Goal: Task Accomplishment & Management: Complete application form

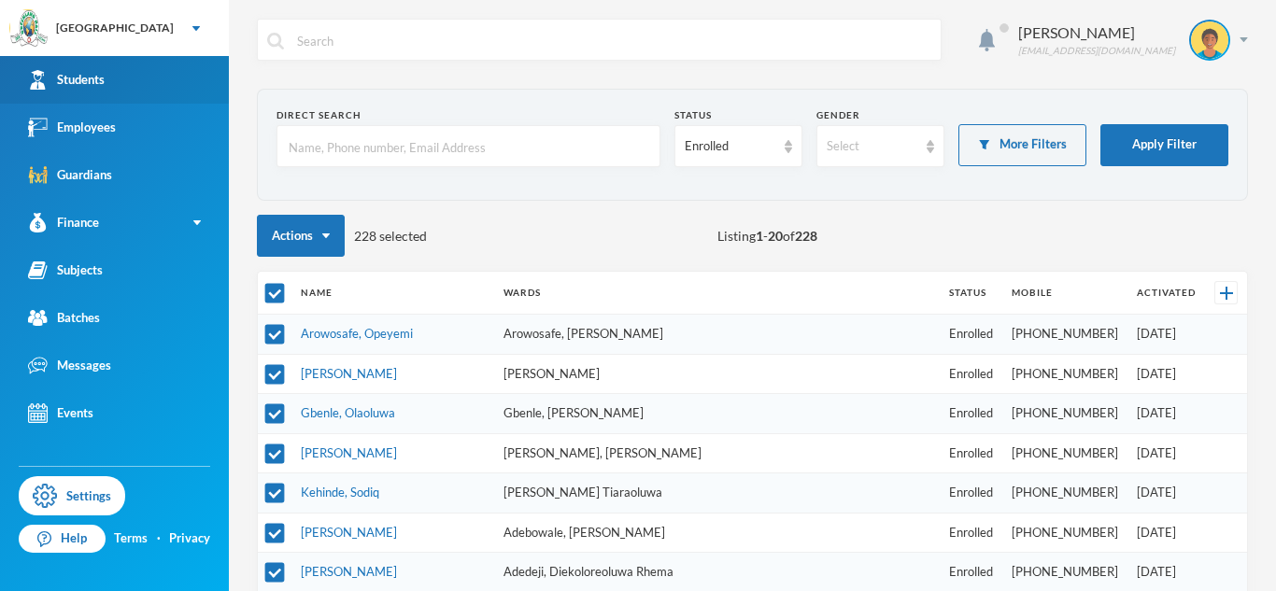
click at [91, 86] on div "Students" at bounding box center [66, 80] width 77 height 20
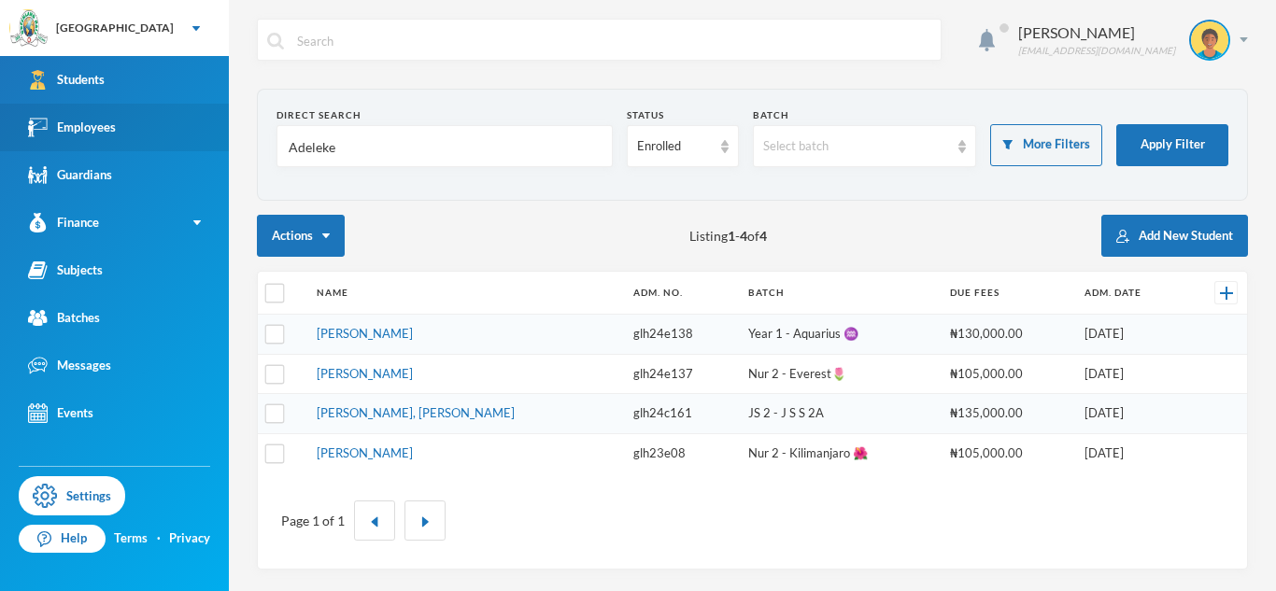
click at [135, 121] on link "Employees" at bounding box center [114, 128] width 229 height 48
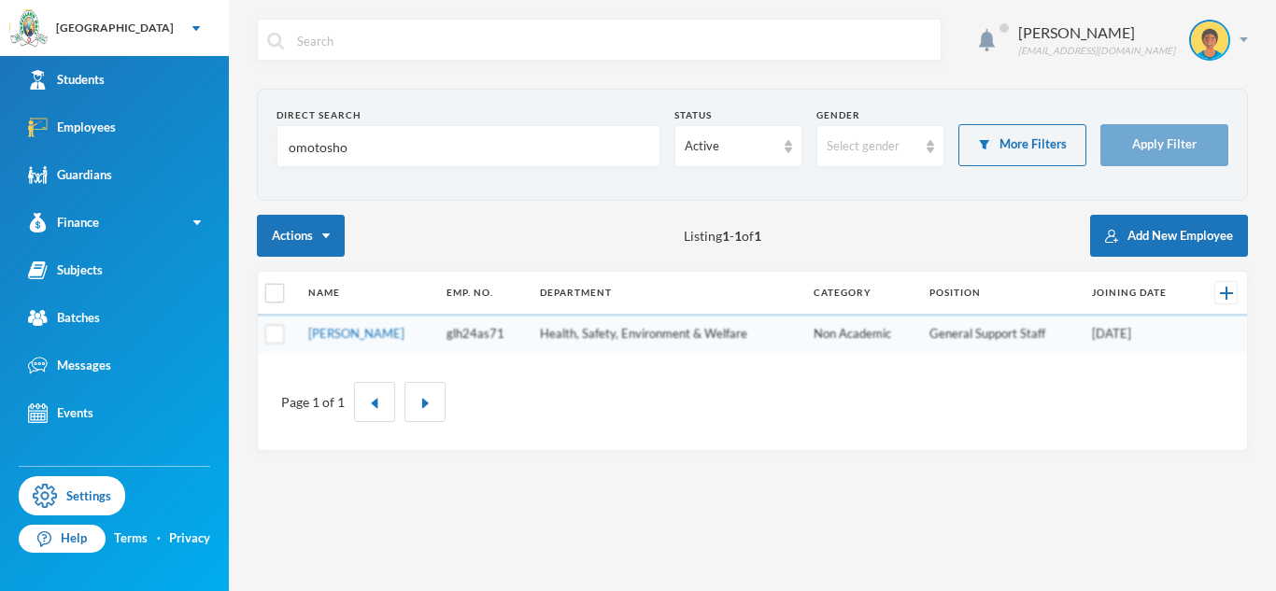
click at [314, 147] on input "omotosho" at bounding box center [468, 147] width 363 height 42
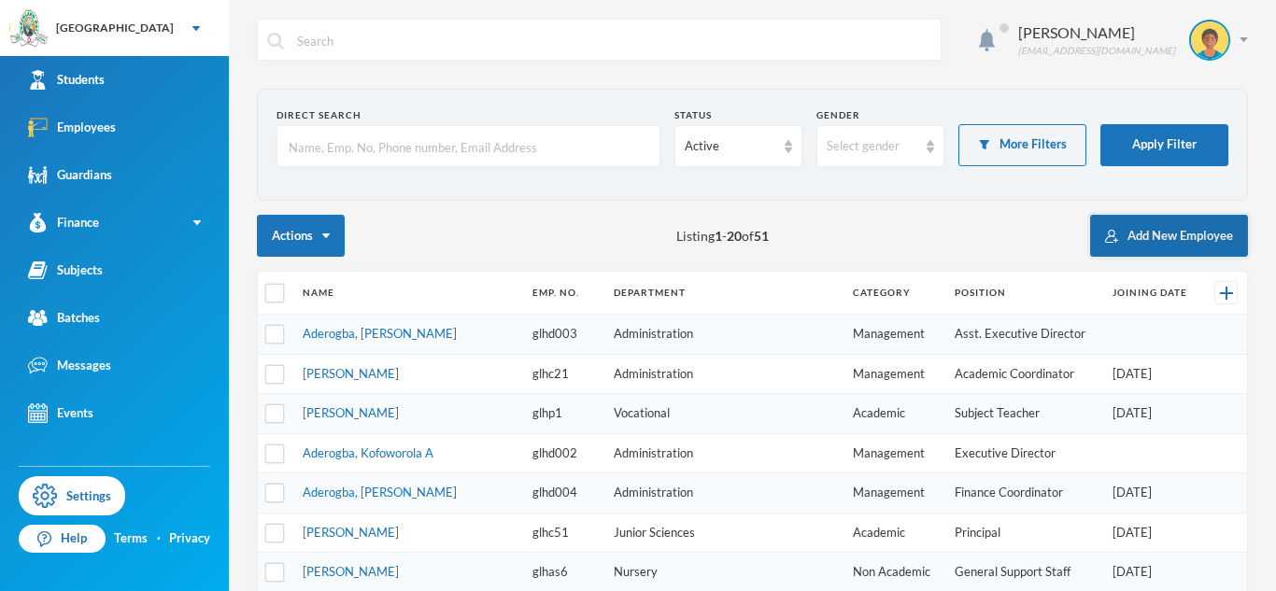
click at [1100, 247] on button "Add New Employee" at bounding box center [1169, 236] width 158 height 42
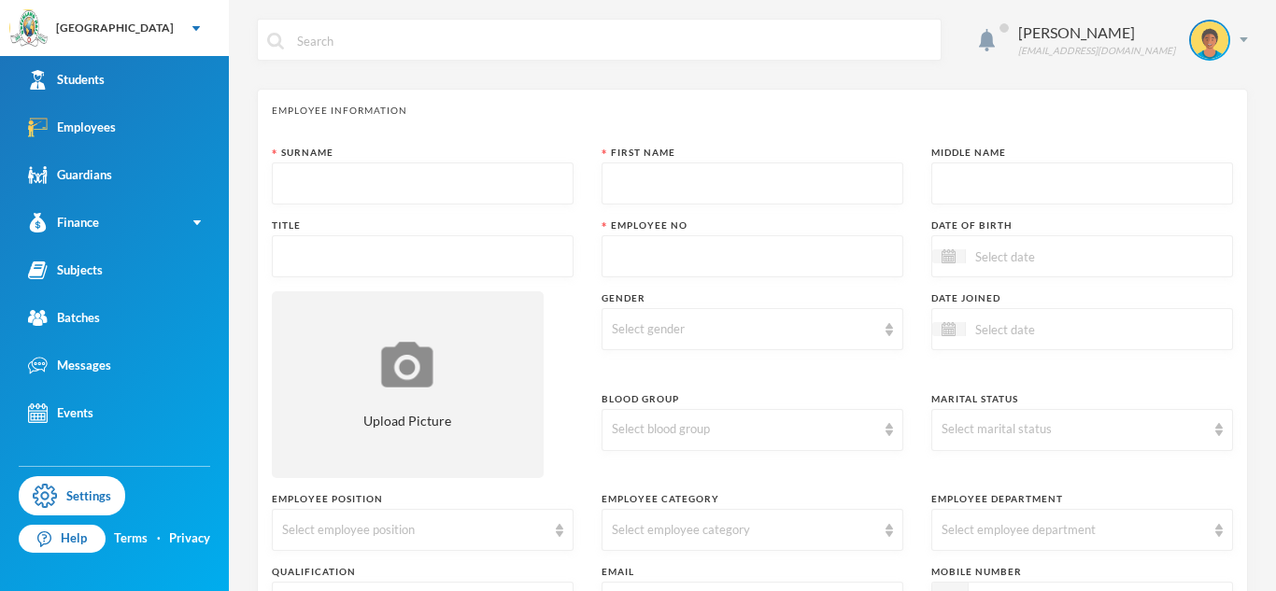
click at [305, 190] on input "text" at bounding box center [422, 184] width 281 height 42
click at [675, 148] on div "First Name" at bounding box center [752, 153] width 302 height 14
click at [290, 182] on input "text" at bounding box center [422, 184] width 281 height 42
type input "o"
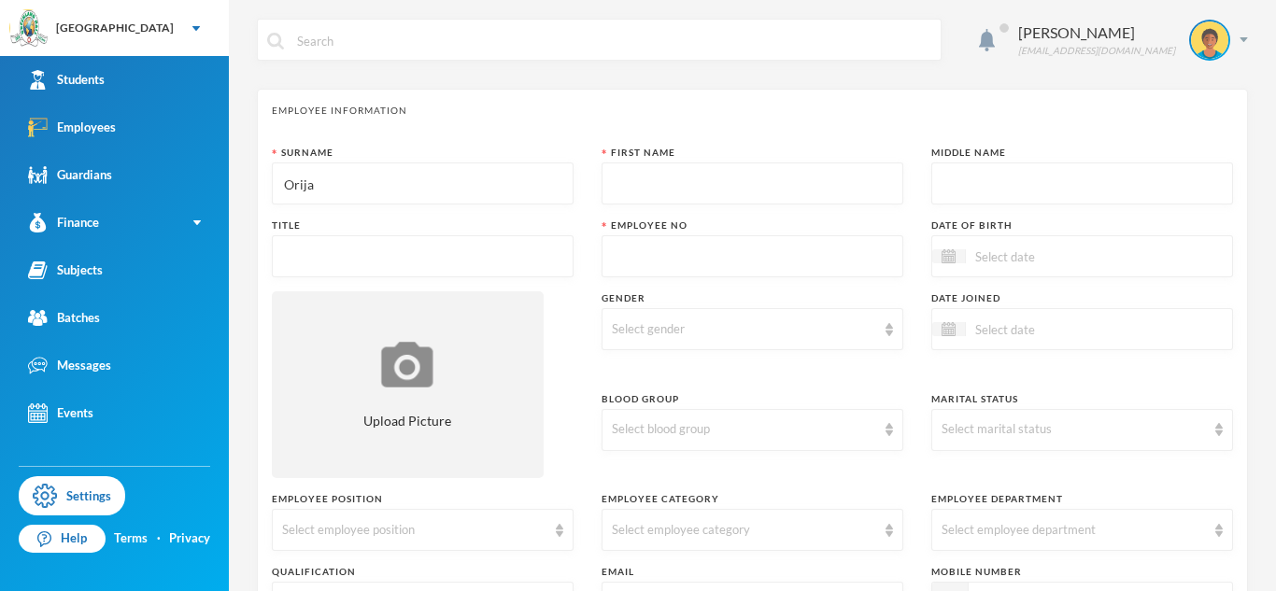
type input "Orija"
click at [632, 176] on input "text" at bounding box center [752, 184] width 281 height 42
type input "Olakunle"
click at [970, 179] on input "text" at bounding box center [1081, 184] width 281 height 42
type input "A"
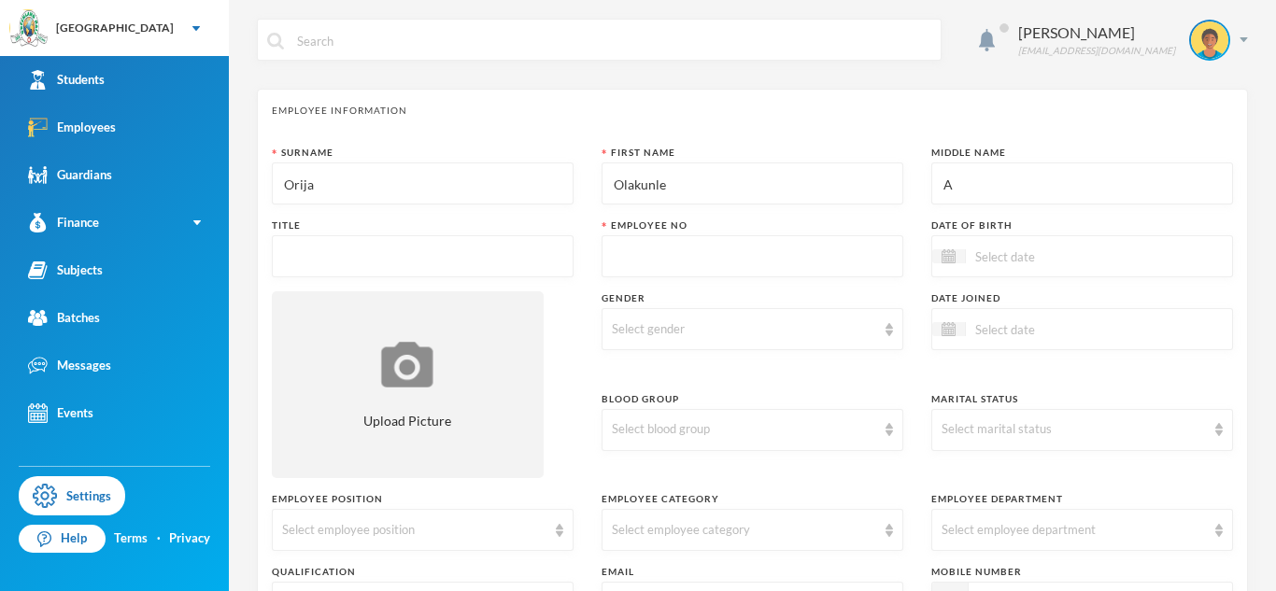
click at [527, 257] on input "text" at bounding box center [422, 257] width 281 height 42
type input "Mr"
click at [948, 262] on img at bounding box center [948, 256] width 14 height 14
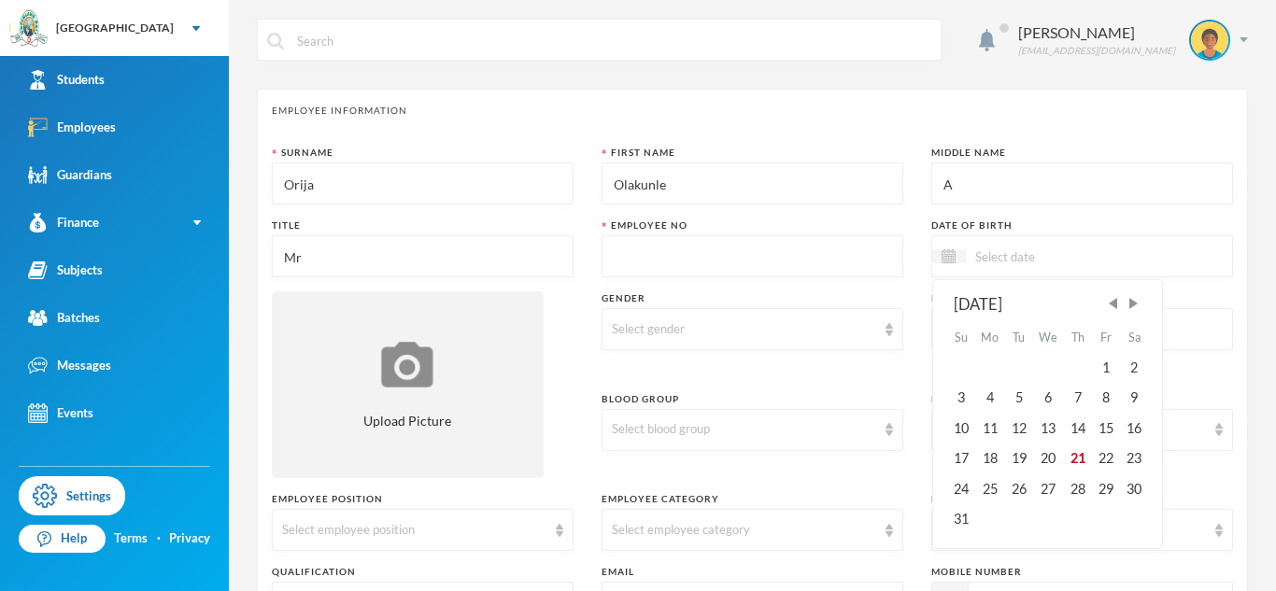
click at [1026, 305] on div "[DATE]" at bounding box center [1047, 304] width 189 height 23
click at [1122, 300] on span "Previous Month" at bounding box center [1113, 303] width 17 height 17
click at [998, 304] on div "[DATE]" at bounding box center [1047, 304] width 189 height 23
click at [1120, 302] on span "Previous Month" at bounding box center [1113, 303] width 17 height 17
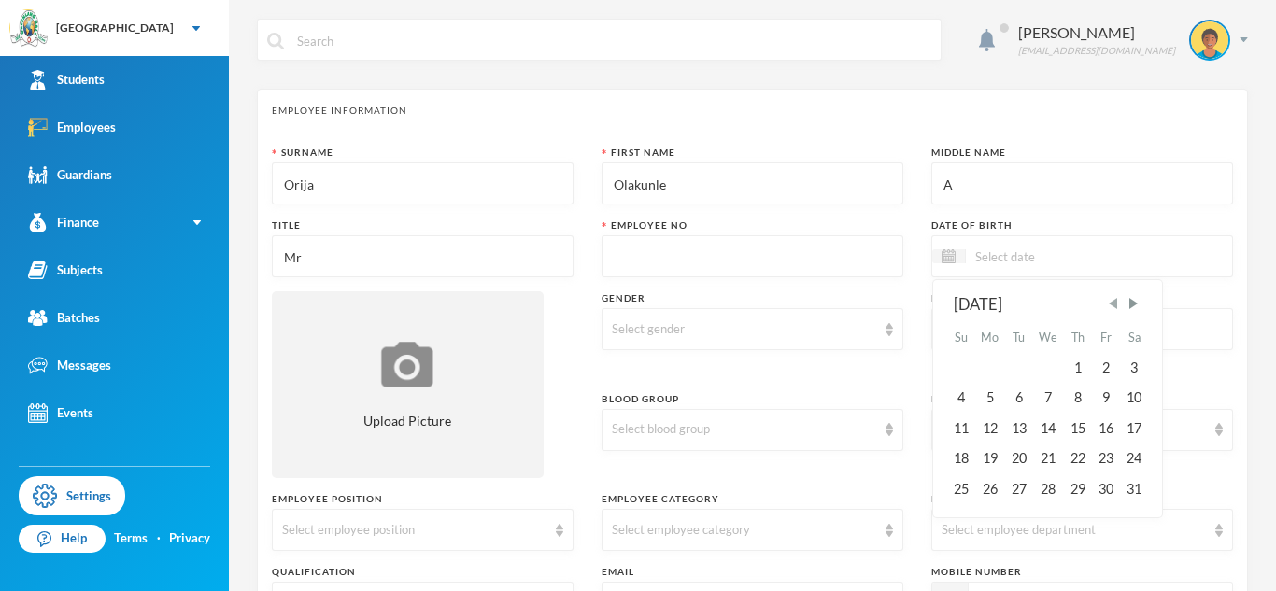
click at [1120, 302] on span "Previous Month" at bounding box center [1113, 303] width 17 height 17
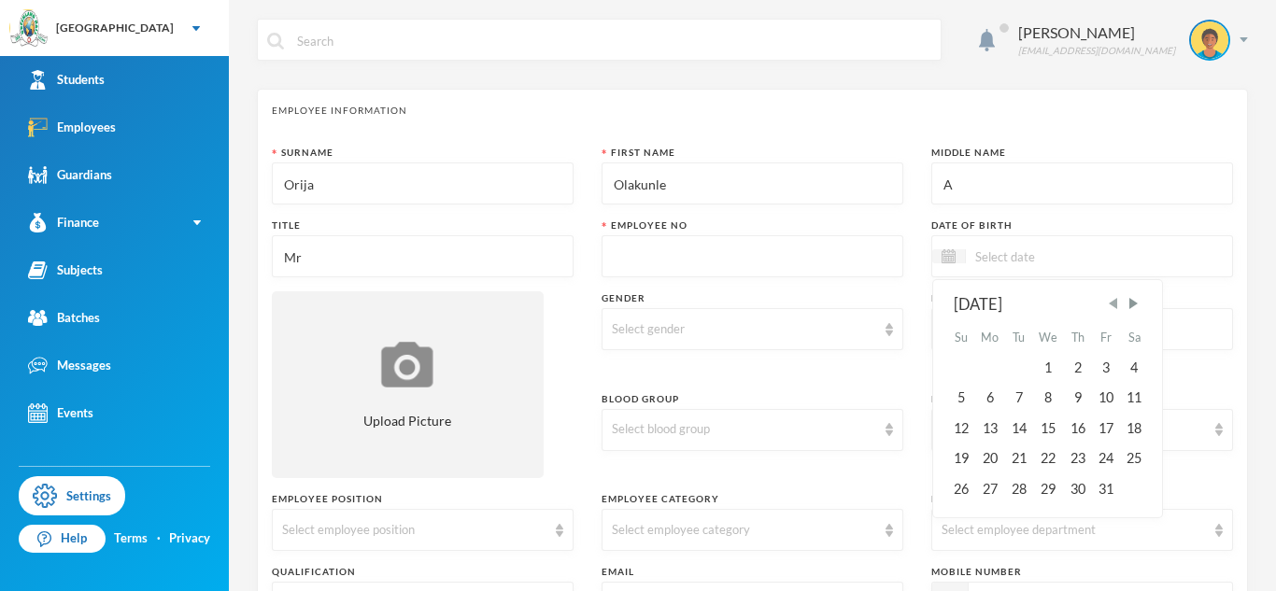
click at [1120, 302] on span "Previous Month" at bounding box center [1113, 303] width 17 height 17
click at [949, 252] on img at bounding box center [948, 256] width 14 height 14
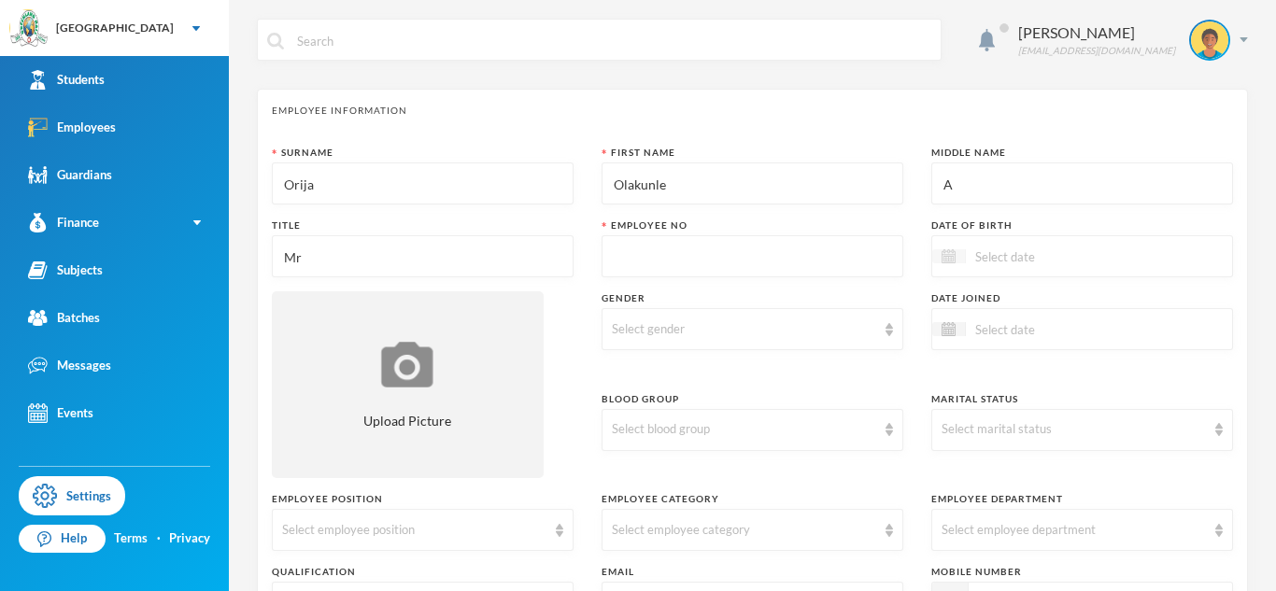
click at [948, 257] on img at bounding box center [948, 256] width 14 height 14
click at [945, 251] on img at bounding box center [948, 256] width 14 height 14
click at [948, 263] on div at bounding box center [949, 256] width 34 height 14
click at [979, 250] on input at bounding box center [1044, 256] width 157 height 21
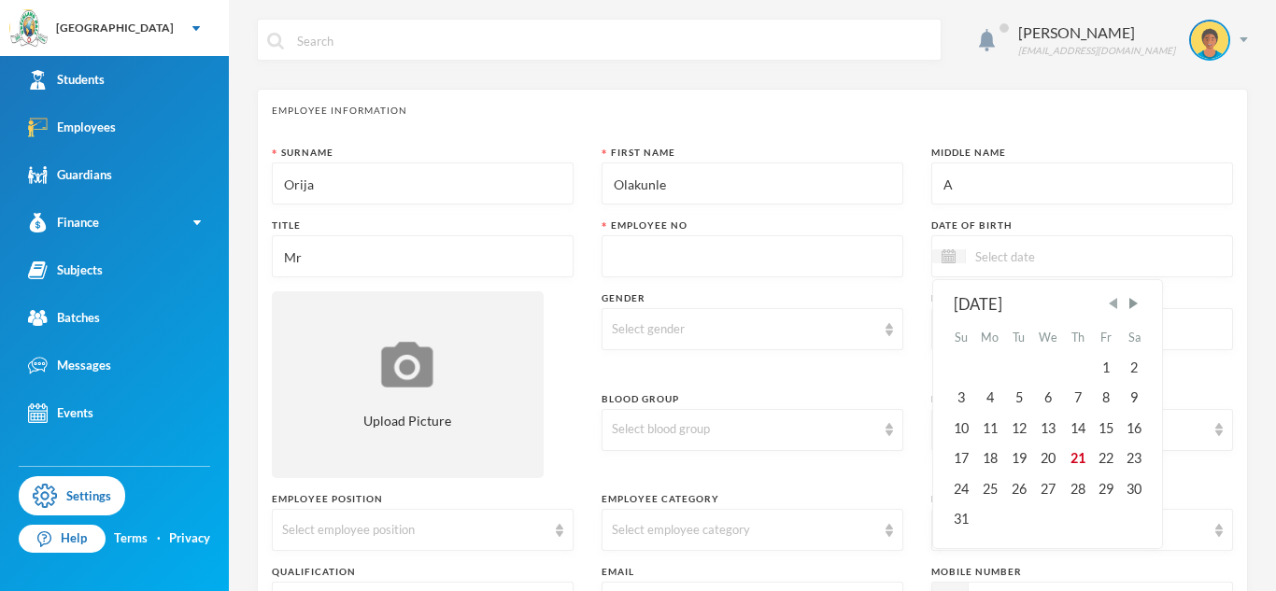
click at [1118, 302] on span "Previous Month" at bounding box center [1113, 303] width 17 height 17
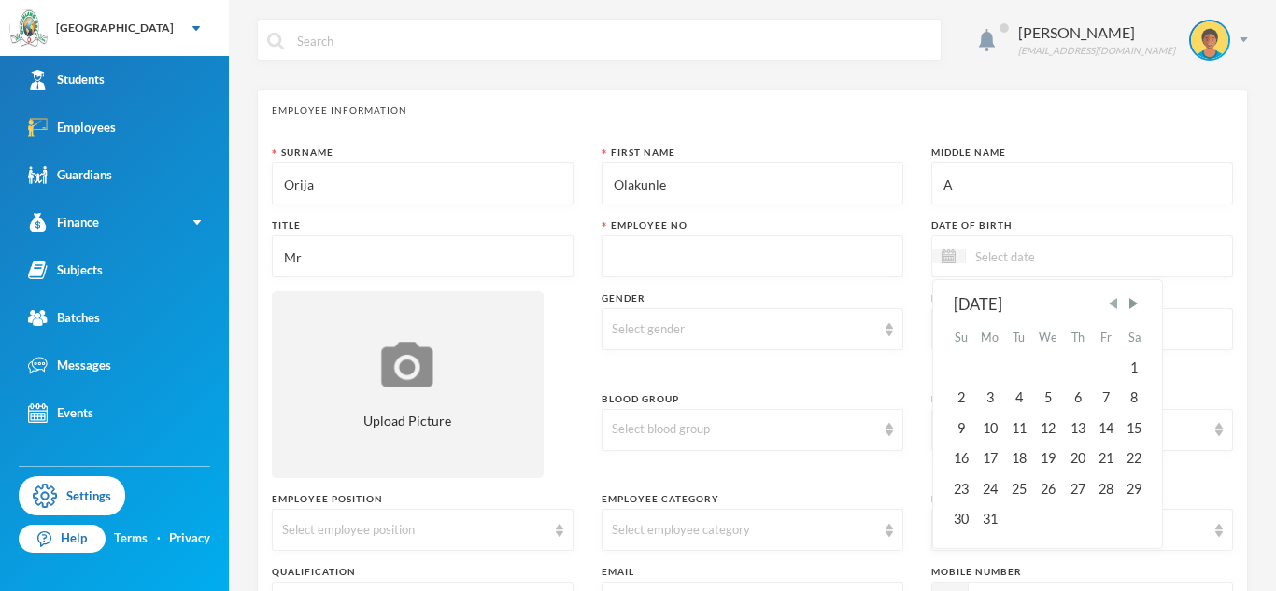
click at [1118, 302] on span "Previous Month" at bounding box center [1113, 303] width 17 height 17
click at [1079, 457] on div "20" at bounding box center [1077, 459] width 28 height 30
click at [1049, 455] on div "20" at bounding box center [1048, 459] width 31 height 30
click at [1040, 254] on input "20/02/0001982" at bounding box center [1044, 256] width 157 height 21
type input "[DATE]"
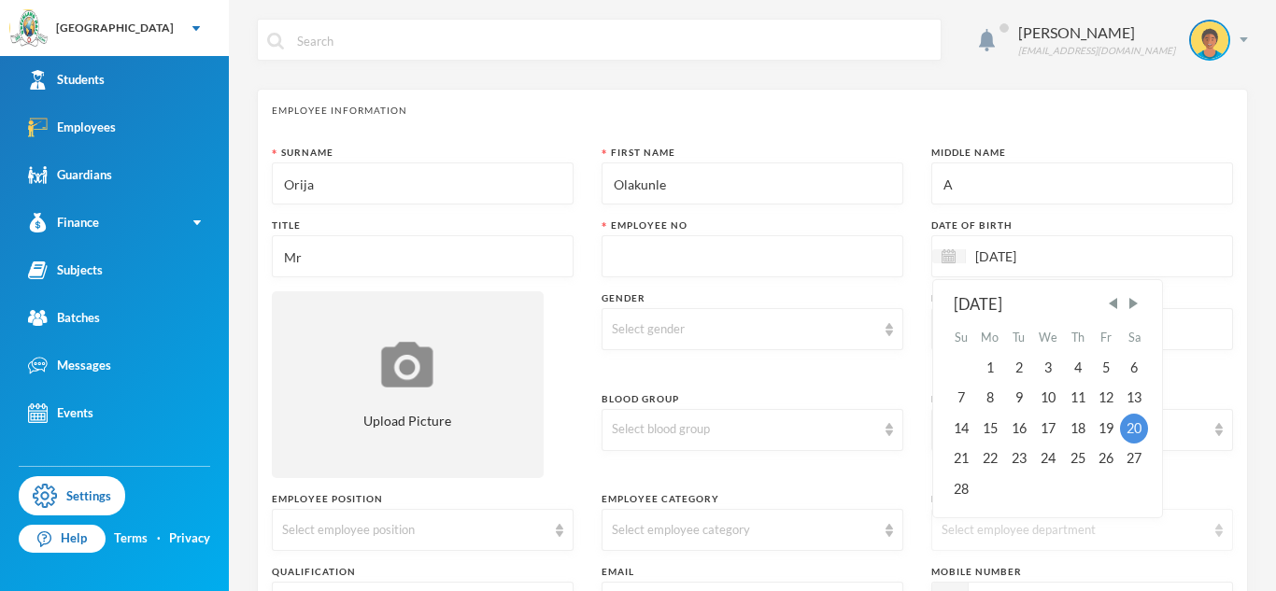
click at [956, 522] on div "Select employee department" at bounding box center [1073, 530] width 264 height 19
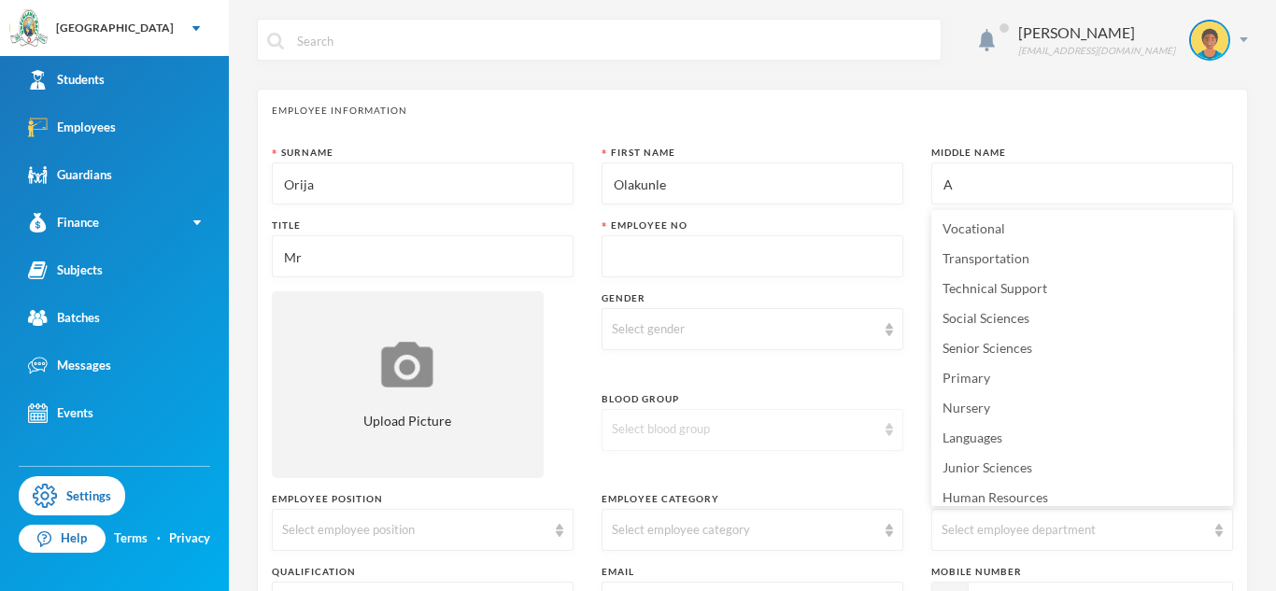
scroll to position [7, 0]
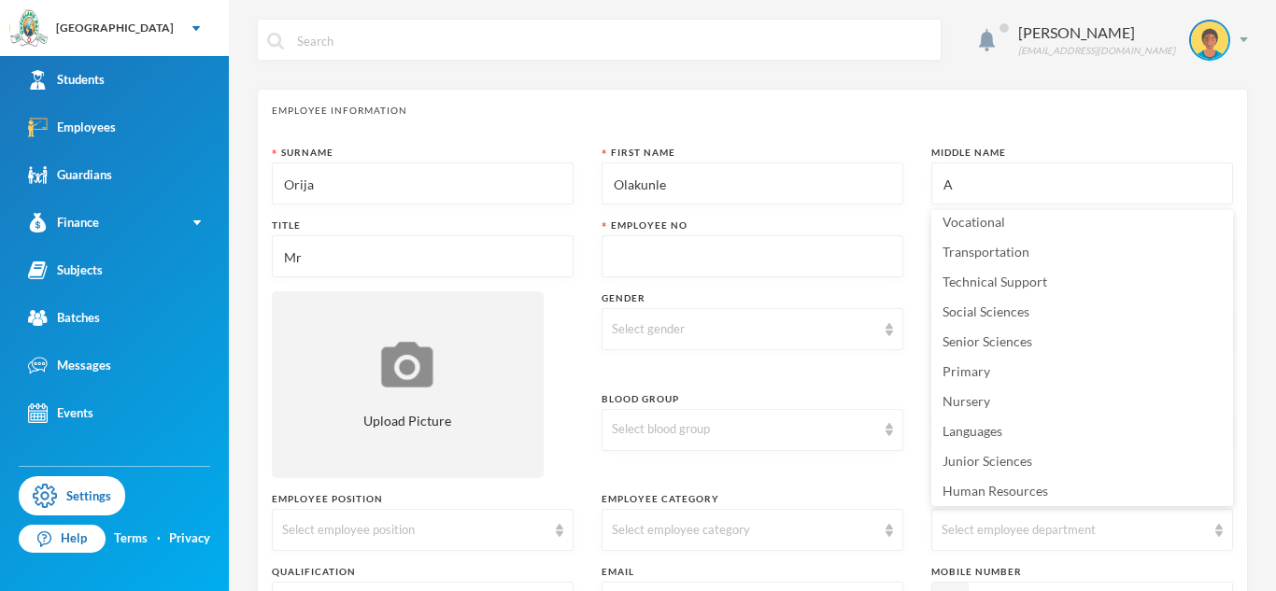
click at [909, 466] on div "Surname Orija First Name [PERSON_NAME] Middle Name A Title Mr [PERSON_NAME] No …" at bounding box center [752, 529] width 961 height 766
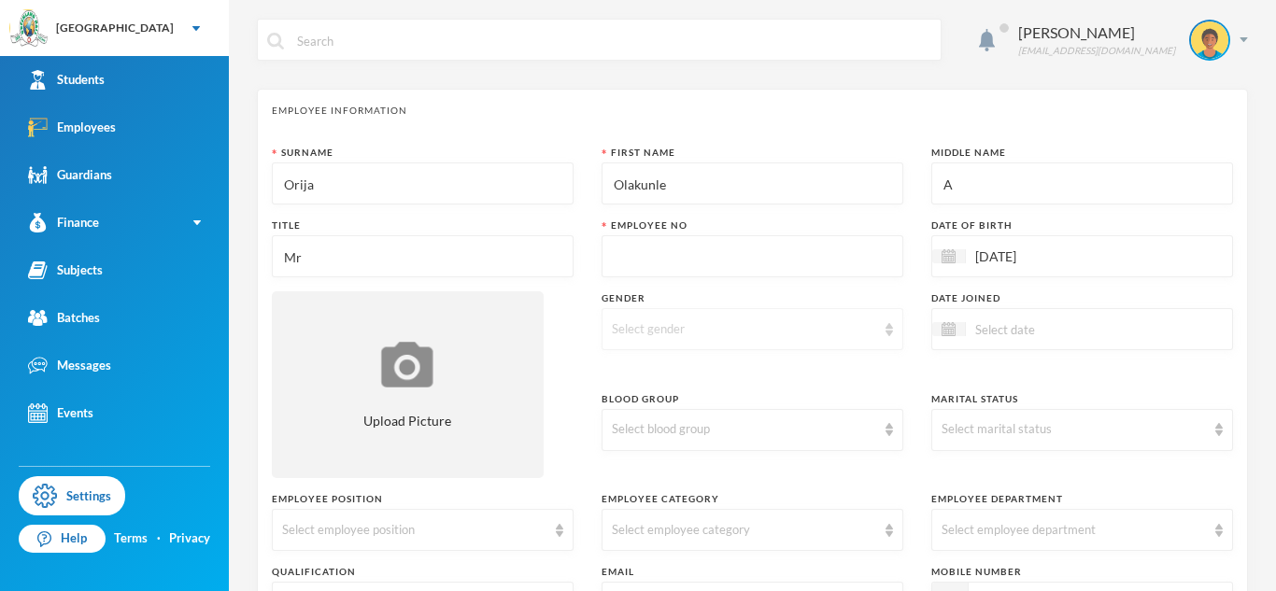
click at [883, 334] on div "Select gender" at bounding box center [752, 329] width 302 height 42
click at [761, 375] on li "[DEMOGRAPHIC_DATA]" at bounding box center [752, 373] width 302 height 30
click at [557, 532] on img at bounding box center [559, 530] width 7 height 13
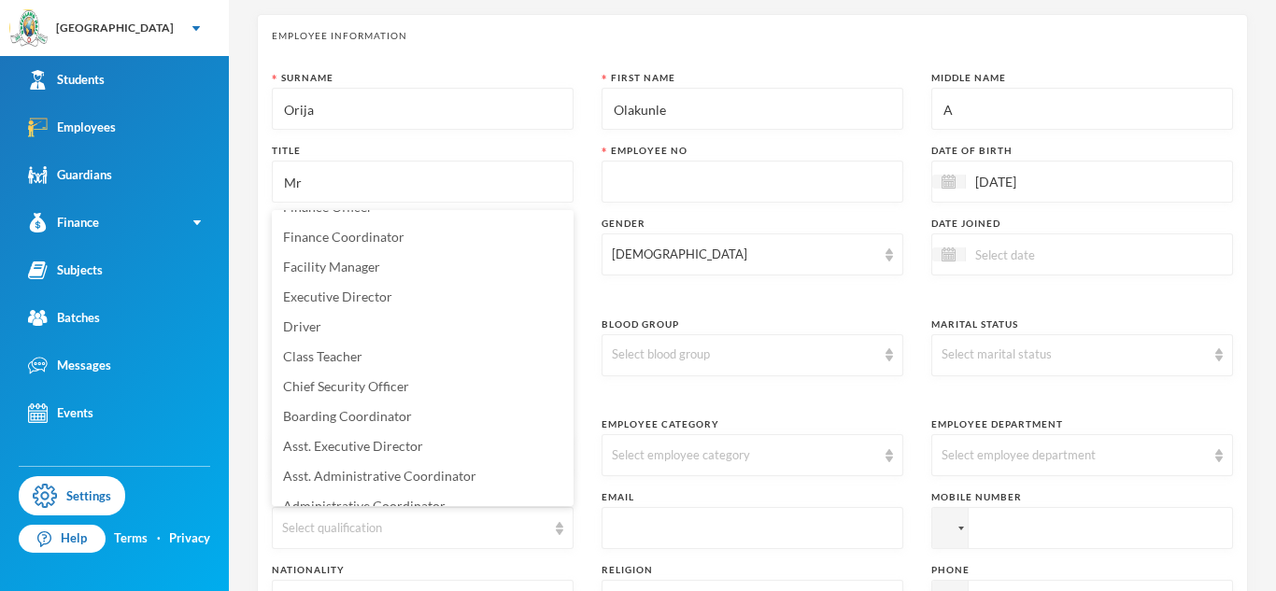
scroll to position [698, 0]
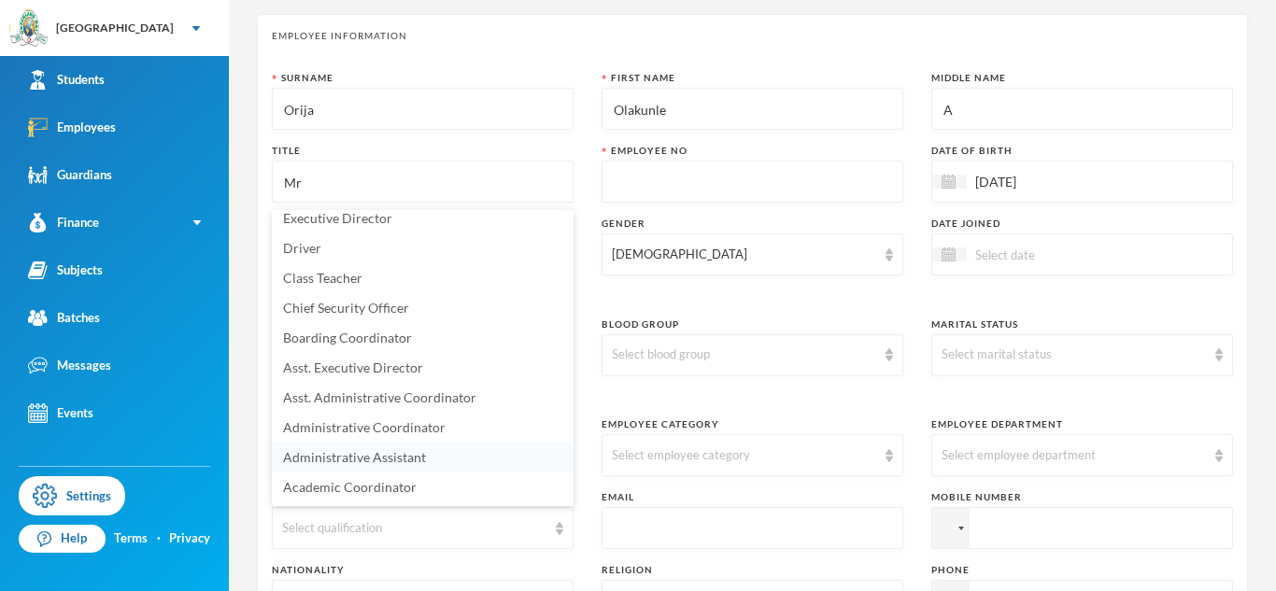
click at [392, 458] on span "Administrative Assistant" at bounding box center [354, 457] width 143 height 16
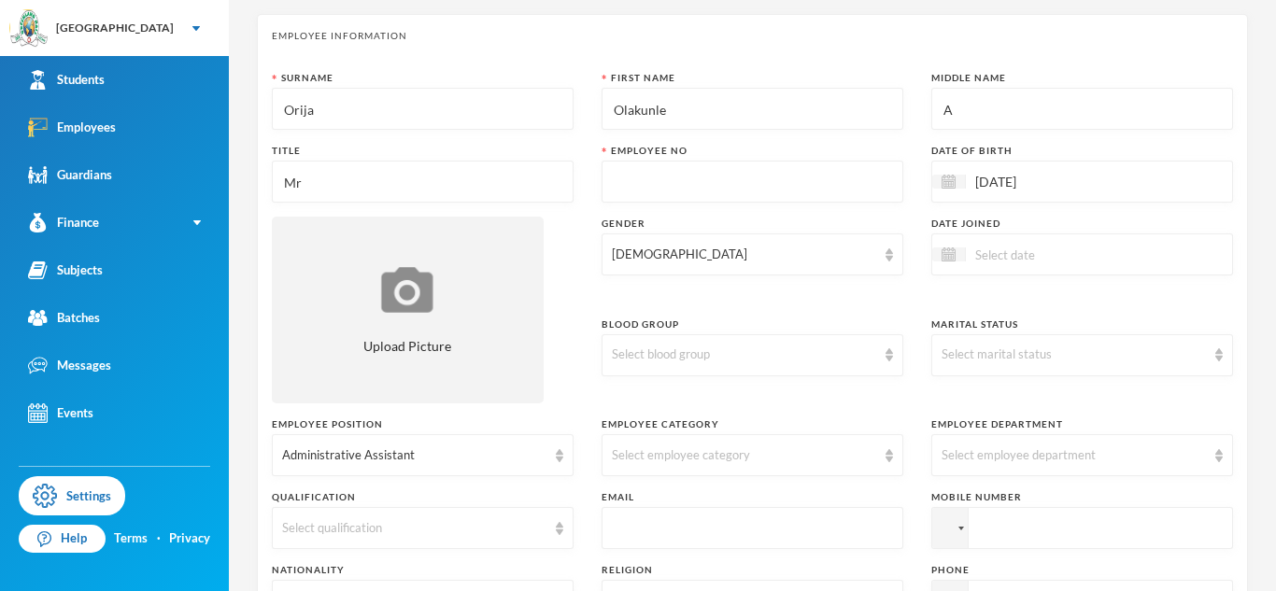
click at [392, 458] on div "Administrative Assistant" at bounding box center [414, 455] width 264 height 19
click at [560, 533] on img at bounding box center [559, 528] width 7 height 13
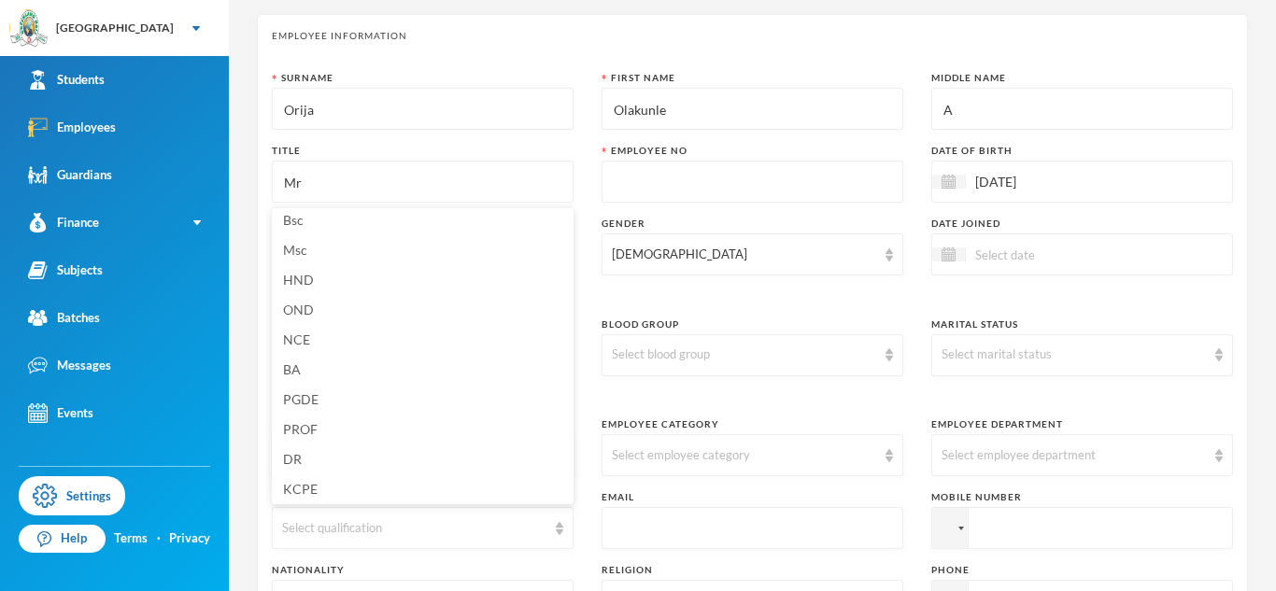
scroll to position [4, 0]
click at [295, 225] on span "Bsc" at bounding box center [293, 223] width 21 height 16
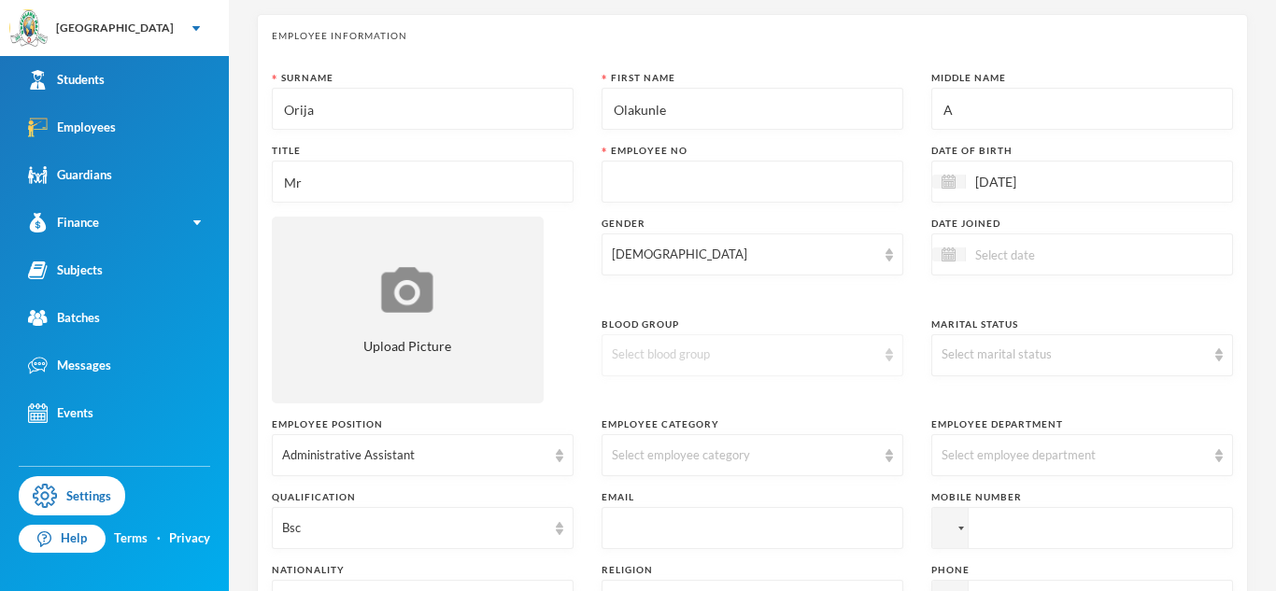
click at [885, 357] on img at bounding box center [888, 354] width 7 height 13
click at [625, 283] on span "O+" at bounding box center [622, 281] width 18 height 16
click at [1218, 359] on img at bounding box center [1218, 354] width 7 height 13
click at [983, 428] on span "Married" at bounding box center [966, 427] width 48 height 16
click at [889, 459] on img at bounding box center [888, 455] width 7 height 13
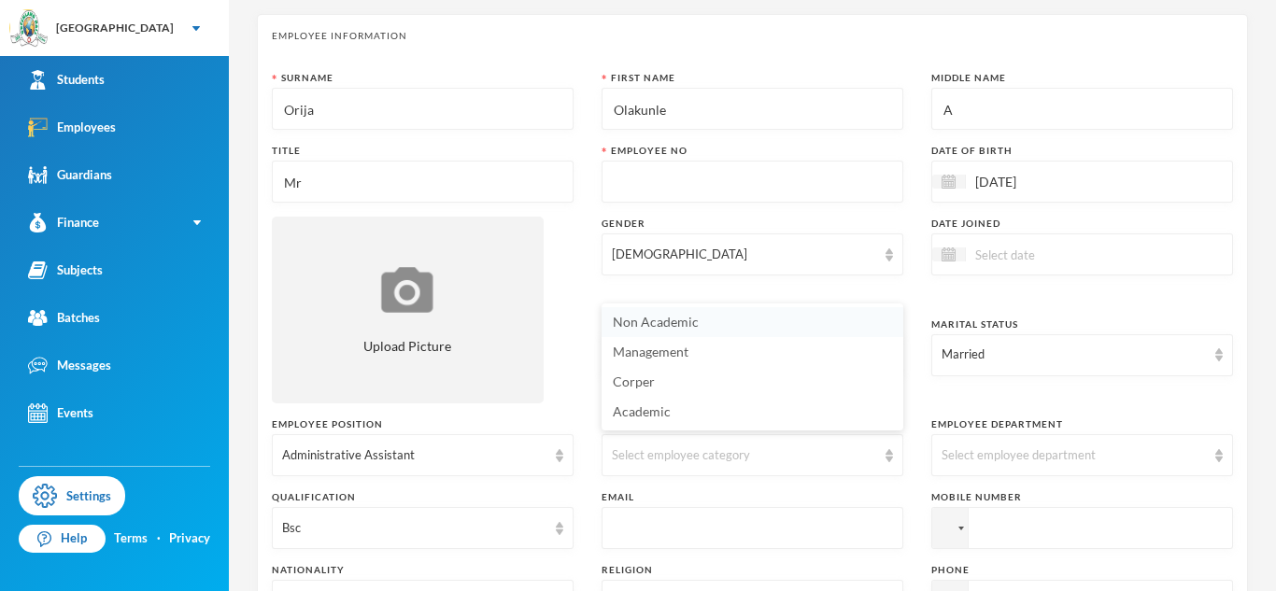
click at [674, 325] on span "Non Academic" at bounding box center [656, 322] width 86 height 16
click at [1212, 460] on div "Select employee department" at bounding box center [1082, 455] width 302 height 42
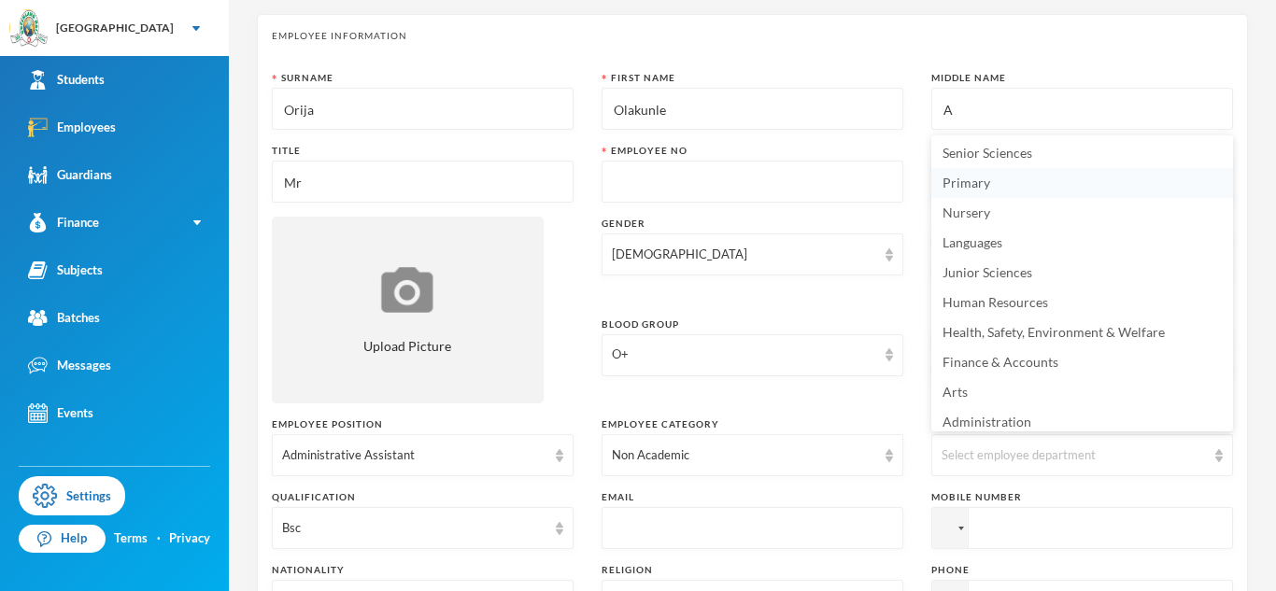
scroll to position [130, 0]
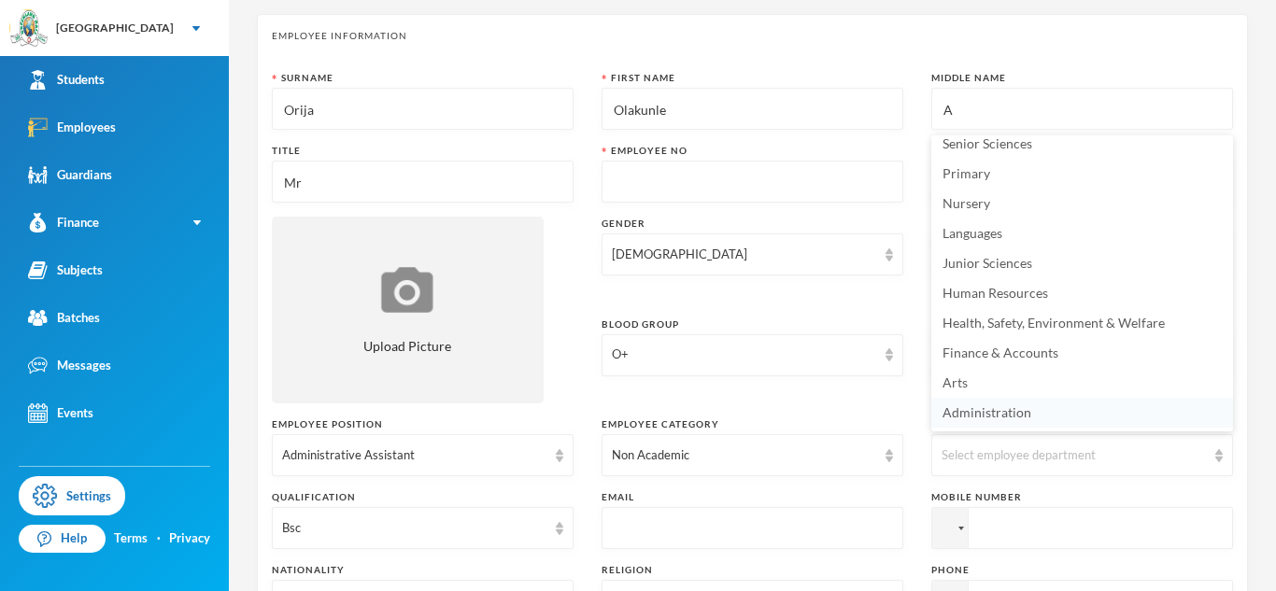
click at [980, 415] on span "Administration" at bounding box center [986, 412] width 89 height 16
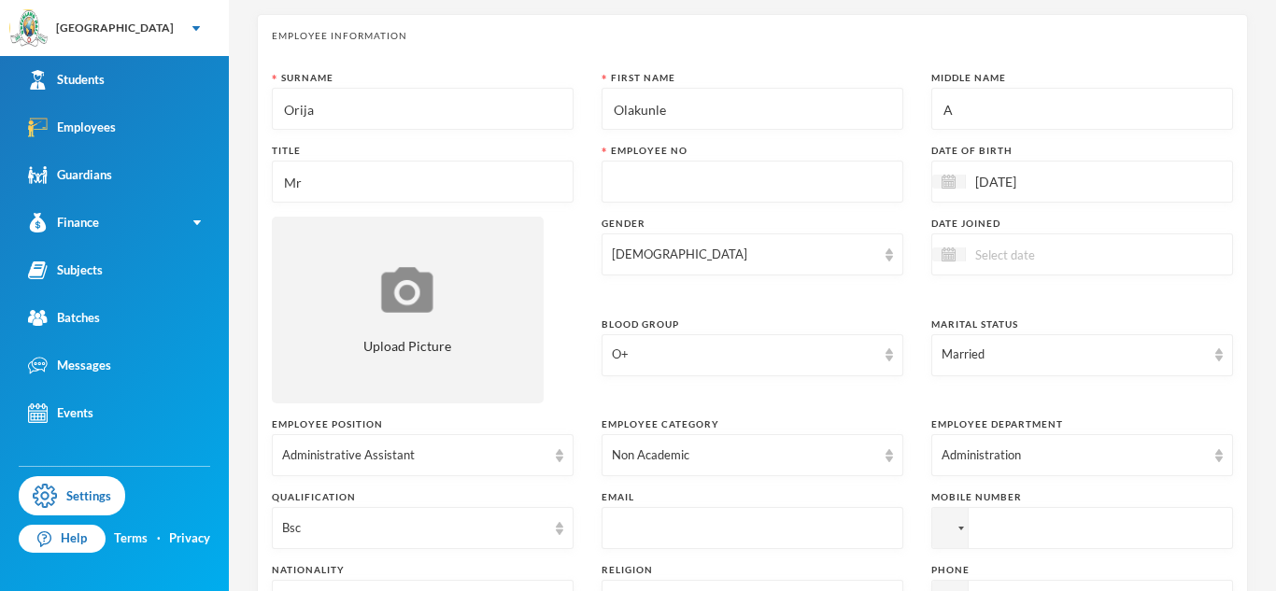
click at [833, 532] on input "text" at bounding box center [752, 529] width 281 height 42
type input "[EMAIL_ADDRESS][DOMAIN_NAME]"
click at [1075, 524] on input "tel" at bounding box center [1082, 528] width 302 height 42
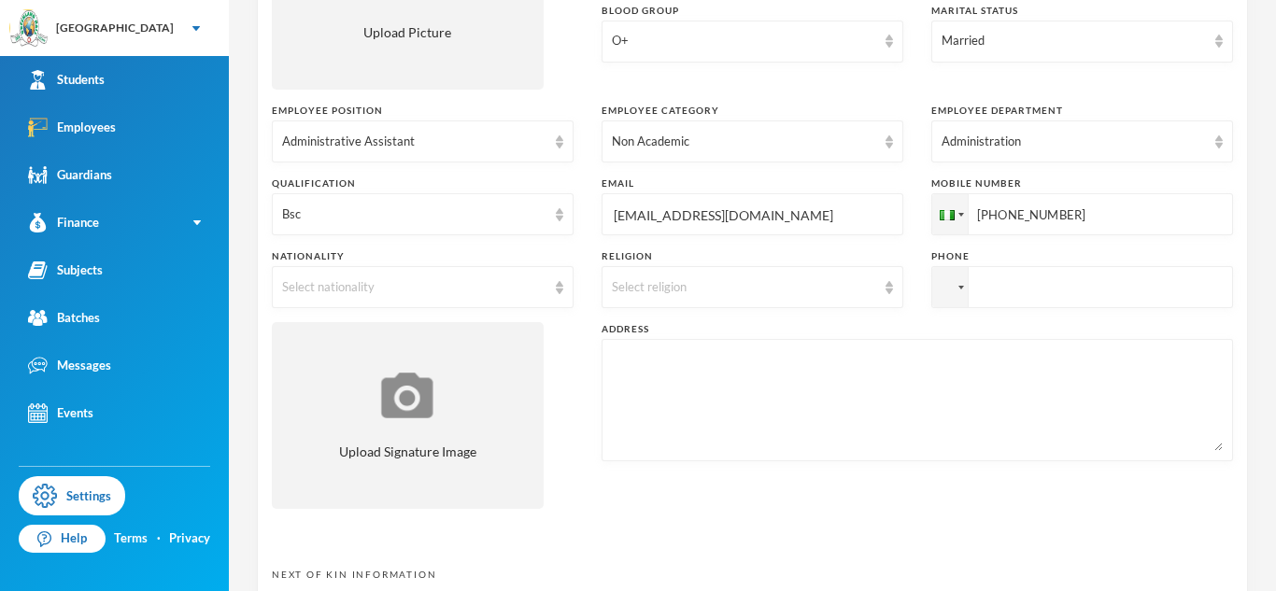
scroll to position [383, 0]
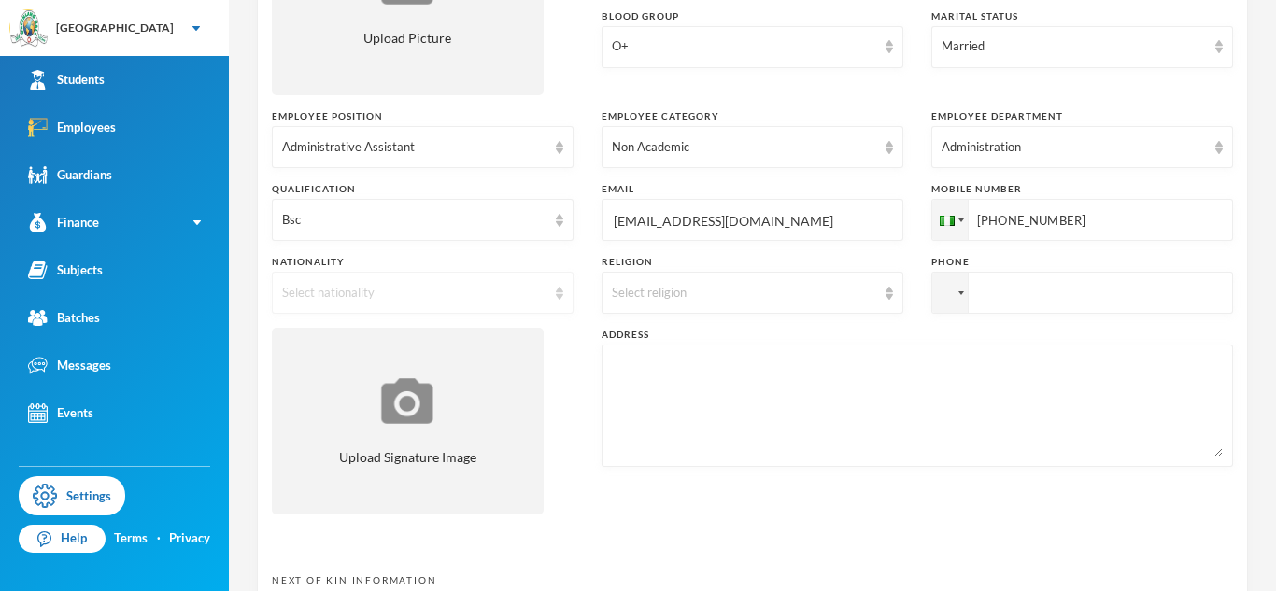
type input "[PHONE_NUMBER]"
click at [558, 300] on div "Select nationality" at bounding box center [423, 293] width 302 height 42
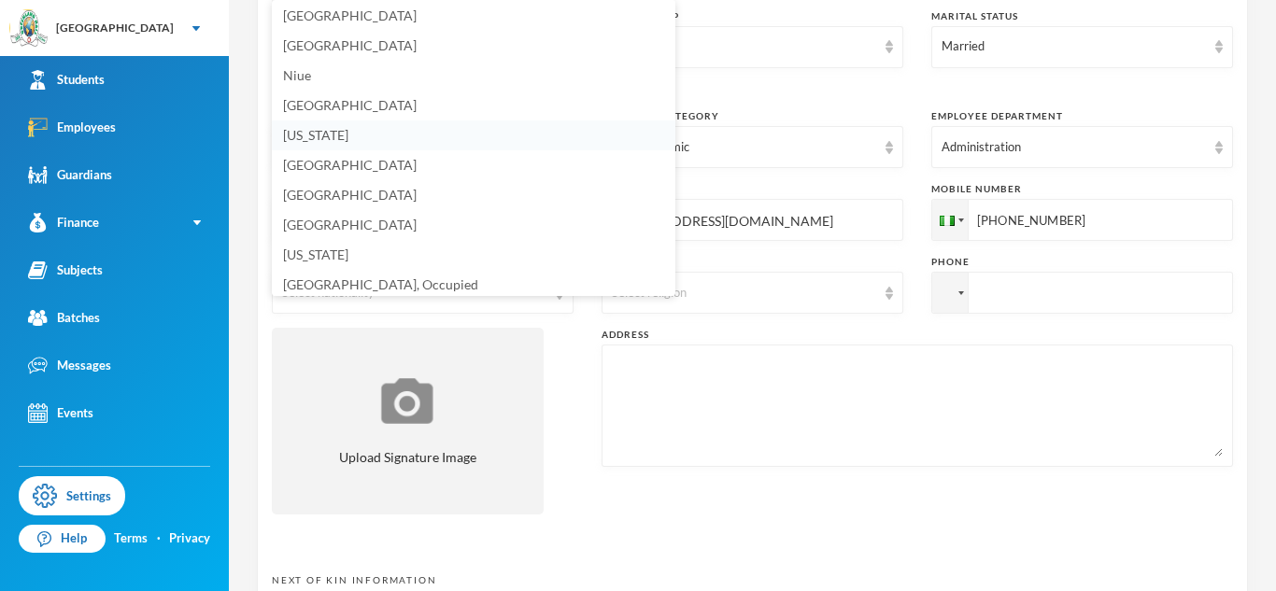
scroll to position [4725, 0]
click at [305, 51] on span "[GEOGRAPHIC_DATA]" at bounding box center [350, 44] width 134 height 16
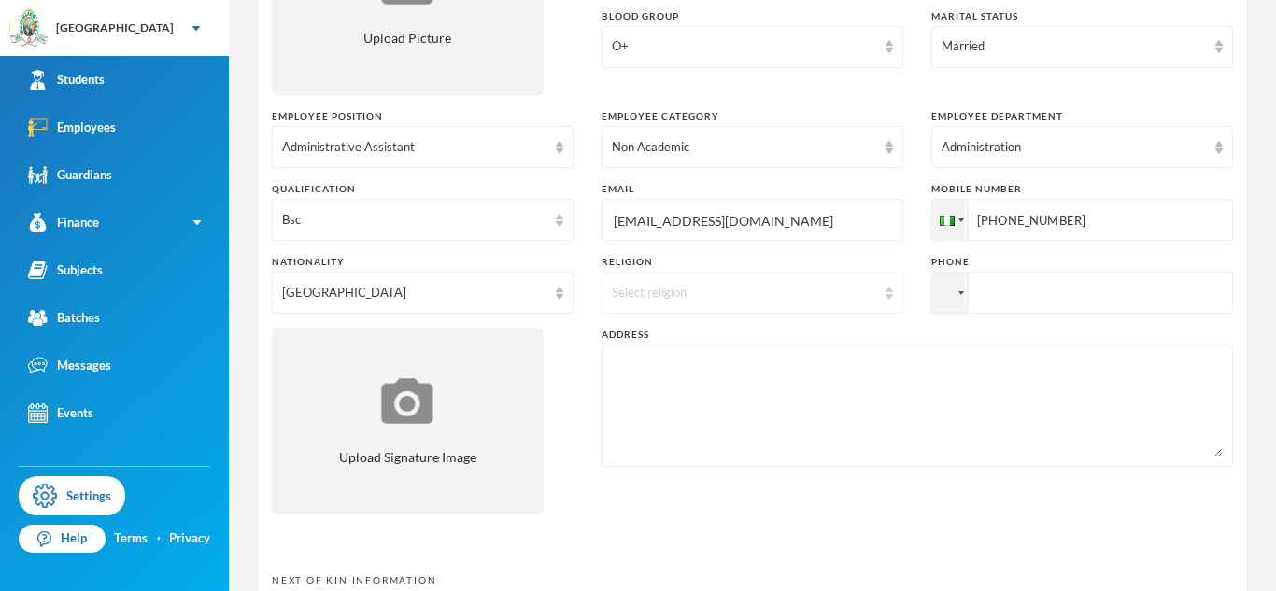
click at [887, 295] on img at bounding box center [888, 293] width 7 height 13
click at [697, 339] on li "[DEMOGRAPHIC_DATA]" at bounding box center [752, 336] width 302 height 30
click at [996, 241] on input "tel" at bounding box center [1082, 220] width 302 height 42
type input "[PHONE_NUMBER]"
click at [860, 377] on textarea at bounding box center [917, 406] width 611 height 102
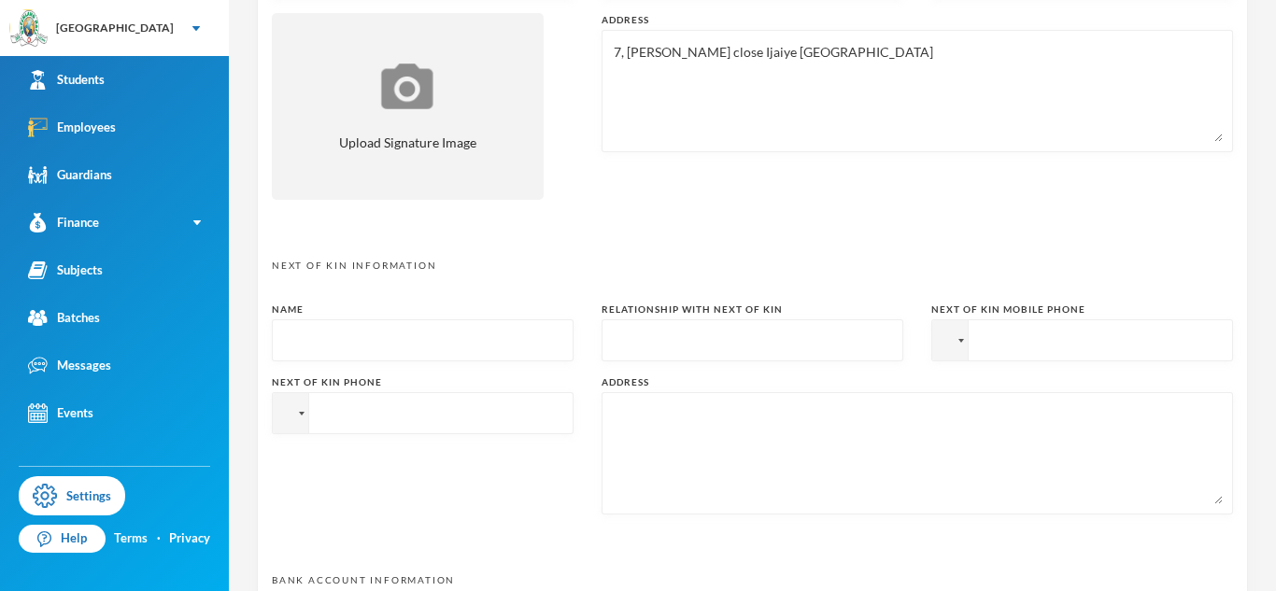
scroll to position [713, 0]
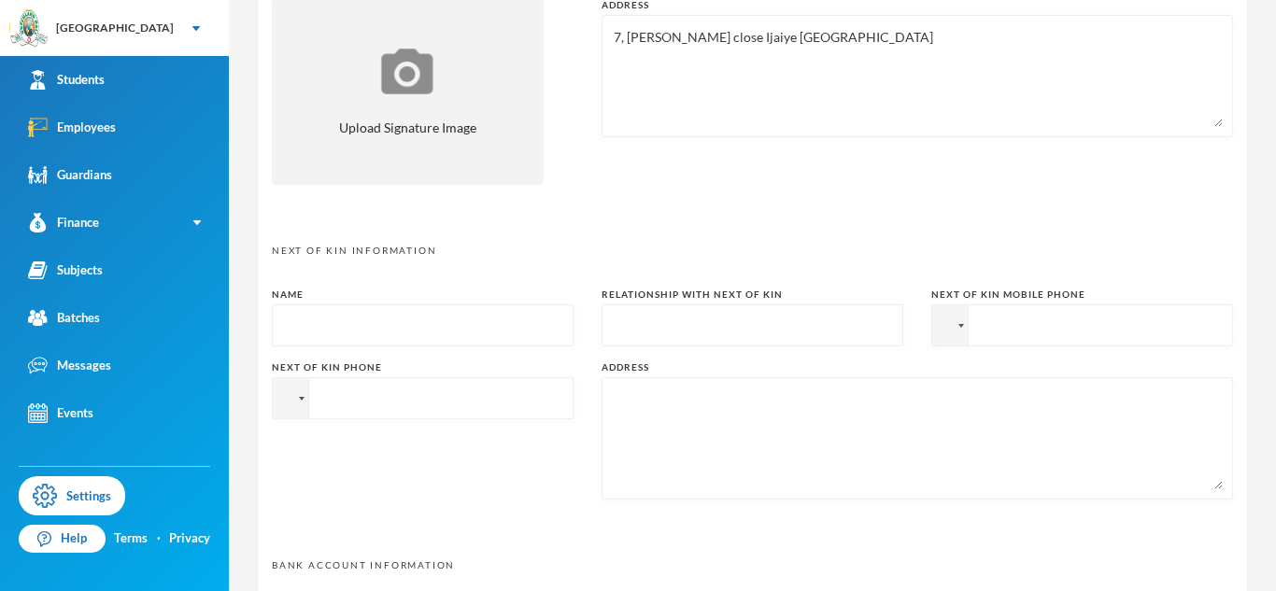
type textarea "7, [PERSON_NAME] close Ijaiye [GEOGRAPHIC_DATA]"
click at [463, 324] on input "text" at bounding box center [422, 326] width 281 height 42
type input "Adeola Kunle-Orija"
click at [744, 342] on input "text" at bounding box center [752, 326] width 281 height 42
type input "Wife"
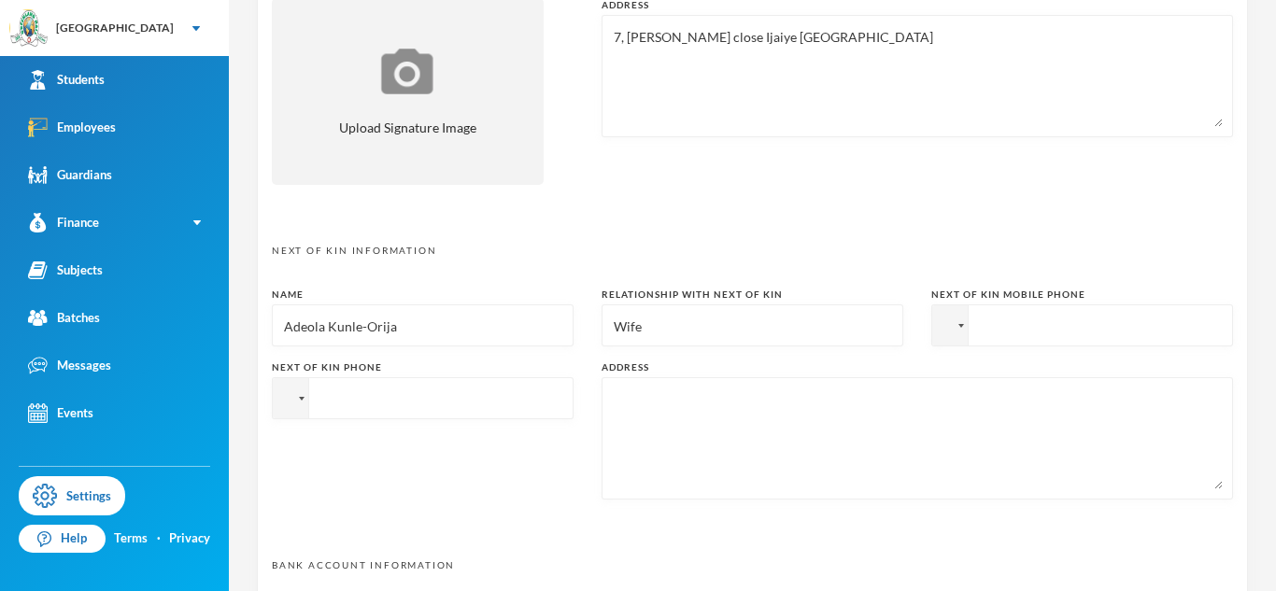
click at [1058, 340] on input "tel" at bounding box center [1082, 325] width 302 height 42
type input "[PHONE_NUMBER]"
click at [931, 346] on input "tel" at bounding box center [1082, 325] width 302 height 42
click at [693, 425] on textarea at bounding box center [917, 439] width 611 height 102
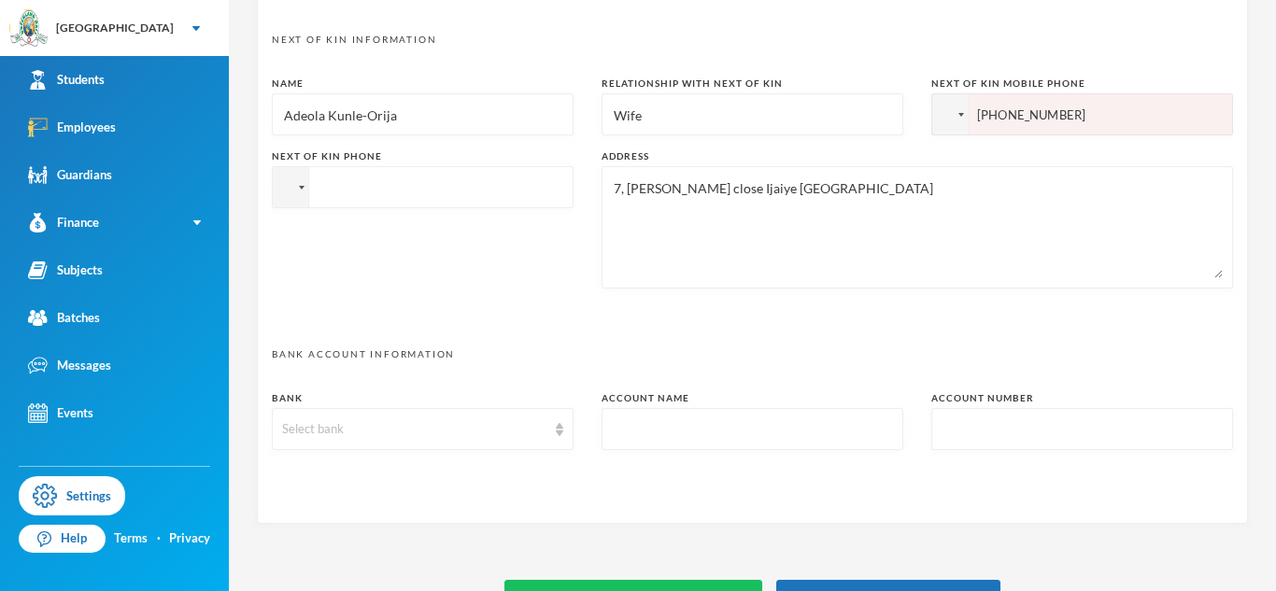
scroll to position [925, 0]
type textarea "7, [PERSON_NAME] close Ijaiye [GEOGRAPHIC_DATA]"
click at [557, 434] on div "Select bank" at bounding box center [423, 428] width 302 height 42
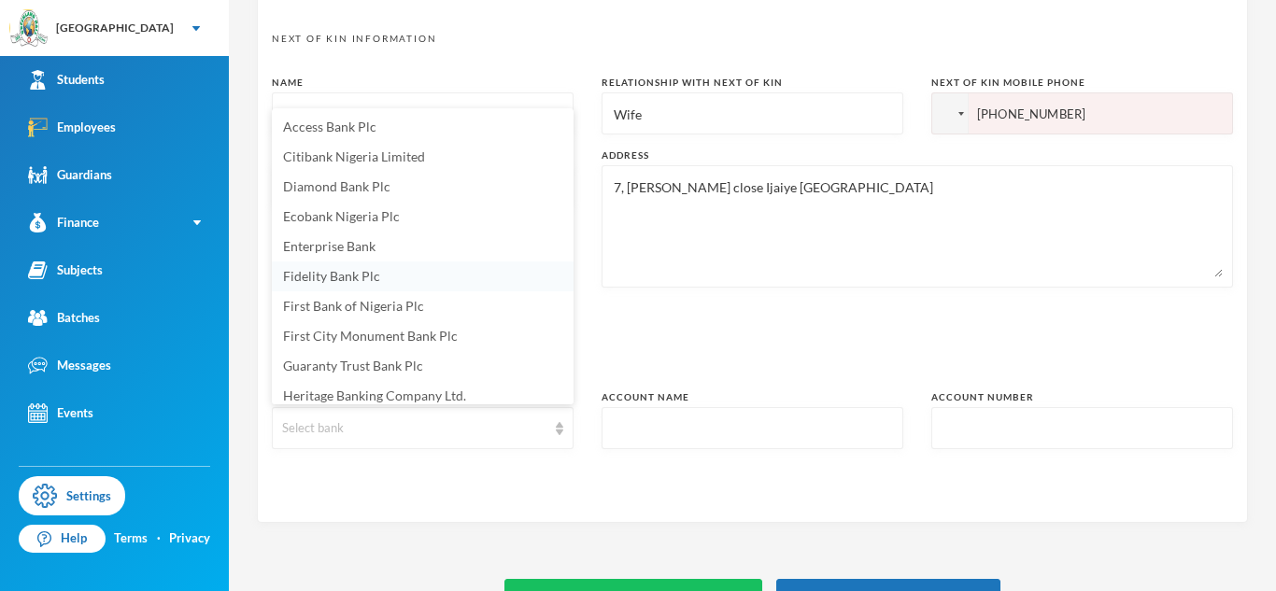
scroll to position [7, 0]
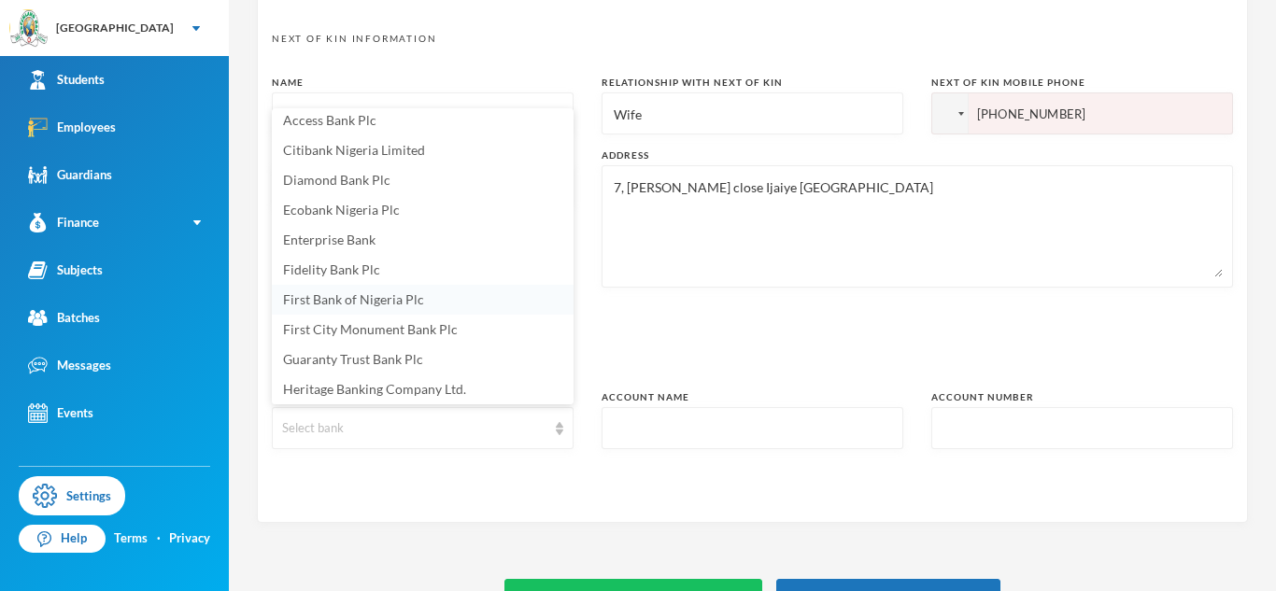
click at [362, 302] on span "First Bank of Nigeria Plc" at bounding box center [353, 299] width 141 height 16
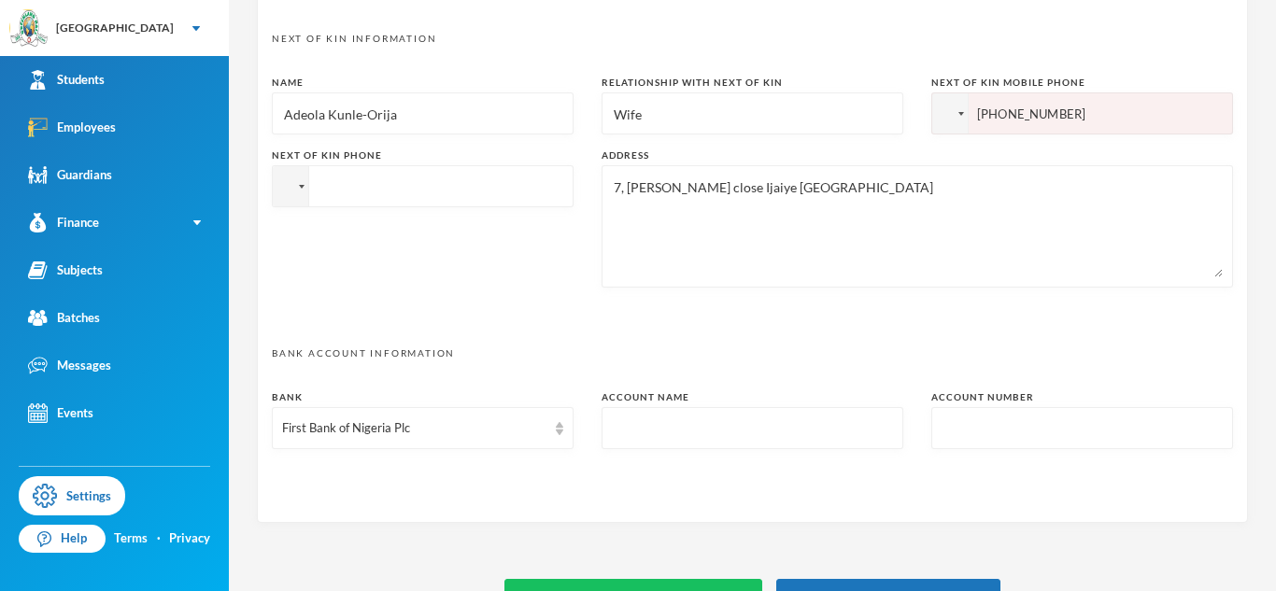
click at [699, 440] on input "text" at bounding box center [752, 429] width 281 height 42
type input "Orija-Otegbeye Olakunle"
click at [1077, 429] on input "text" at bounding box center [1081, 429] width 281 height 42
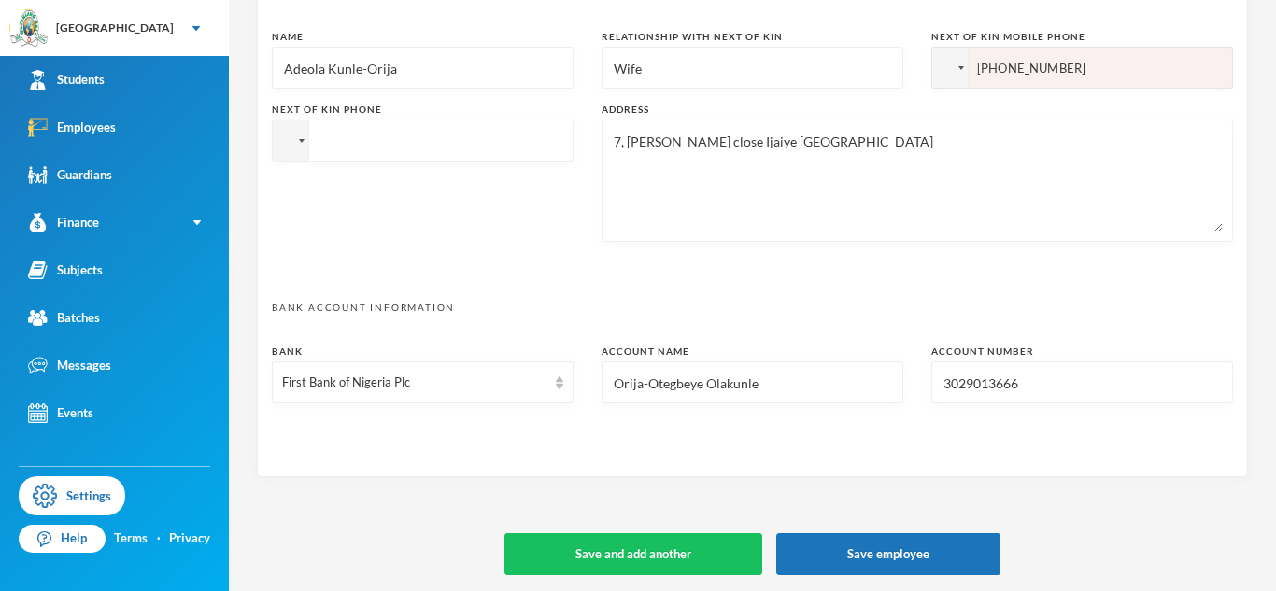
scroll to position [973, 0]
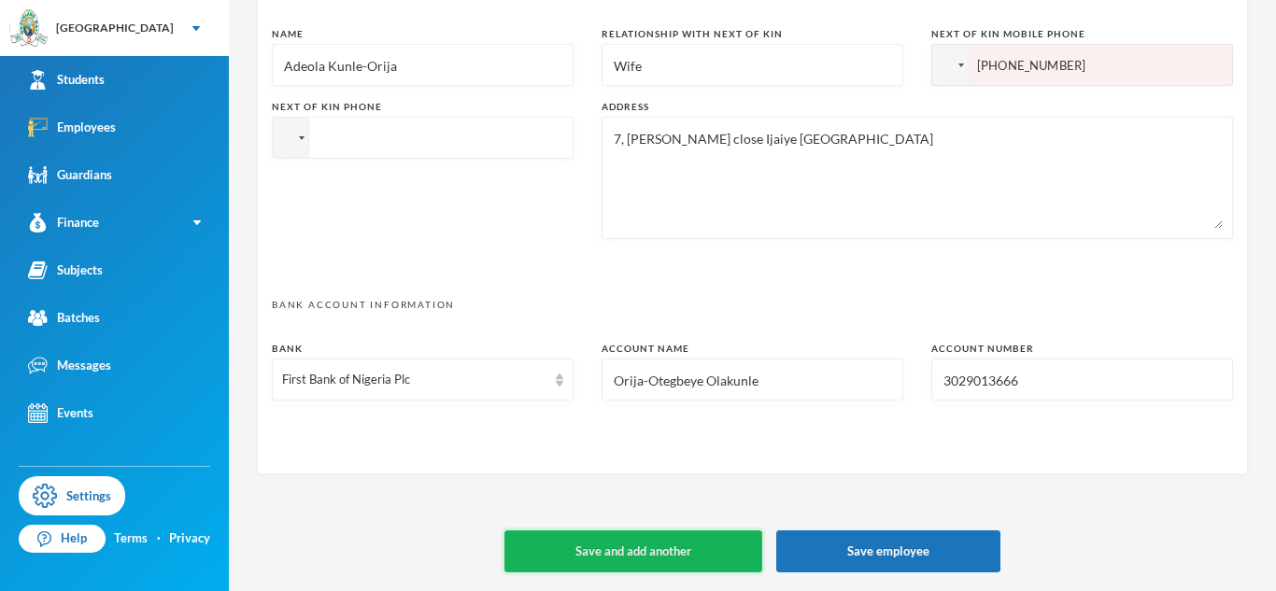
type input "3029013666"
click at [659, 550] on button "Save and add another" at bounding box center [633, 551] width 258 height 42
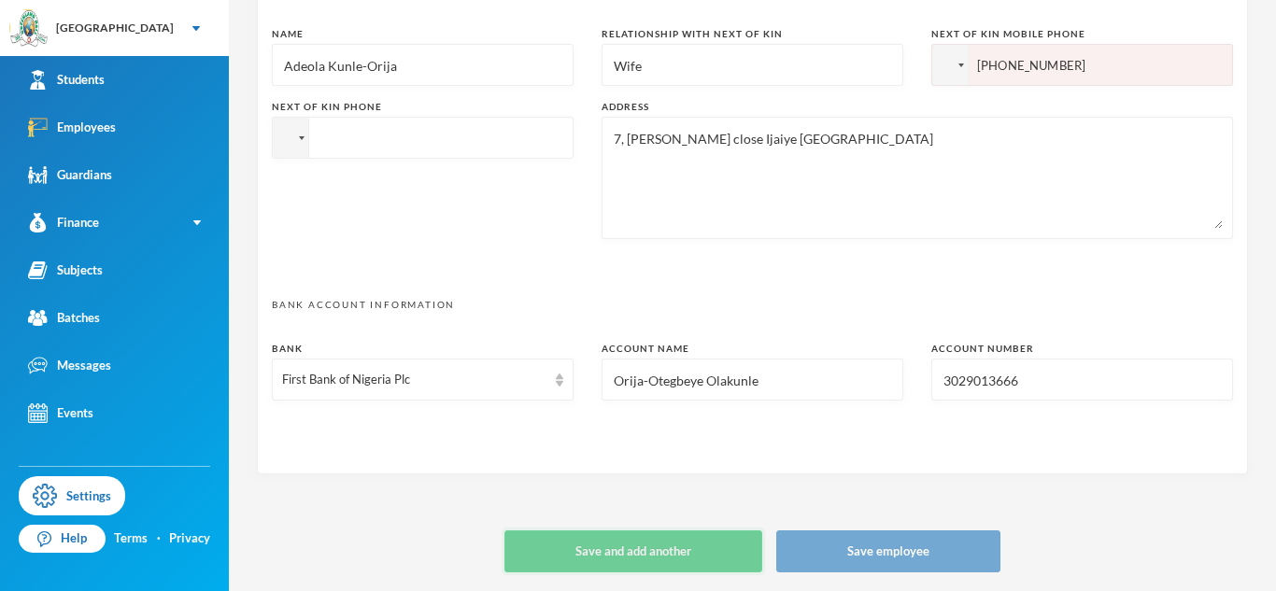
click at [666, 554] on button "Save and add another" at bounding box center [633, 551] width 258 height 42
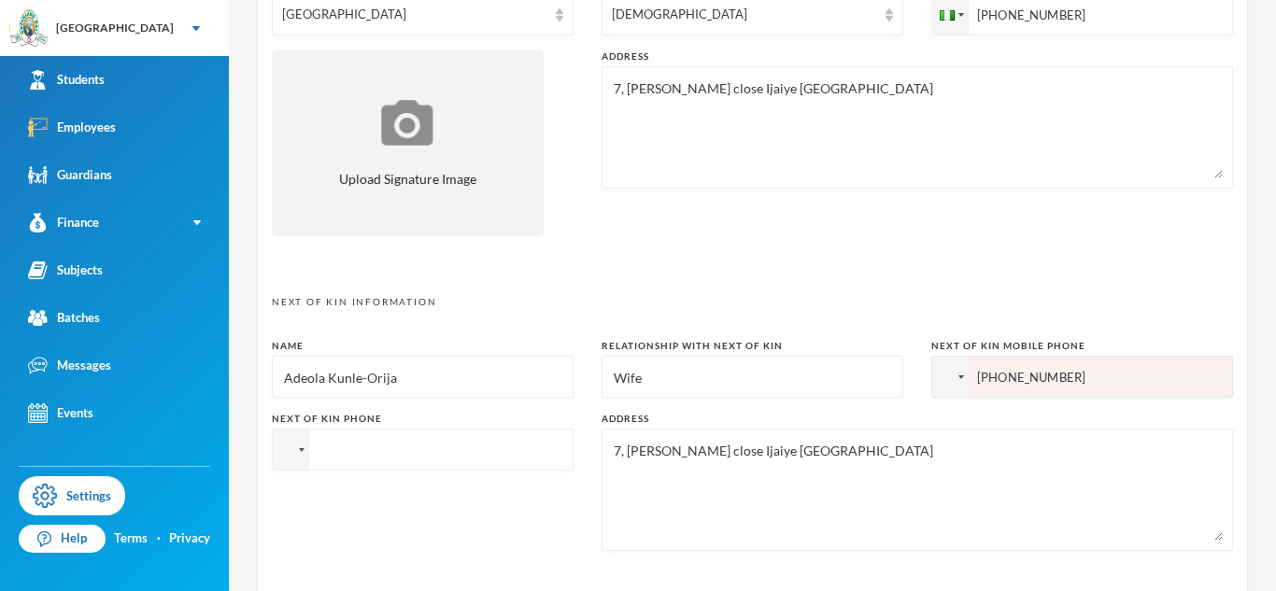
scroll to position [695, 0]
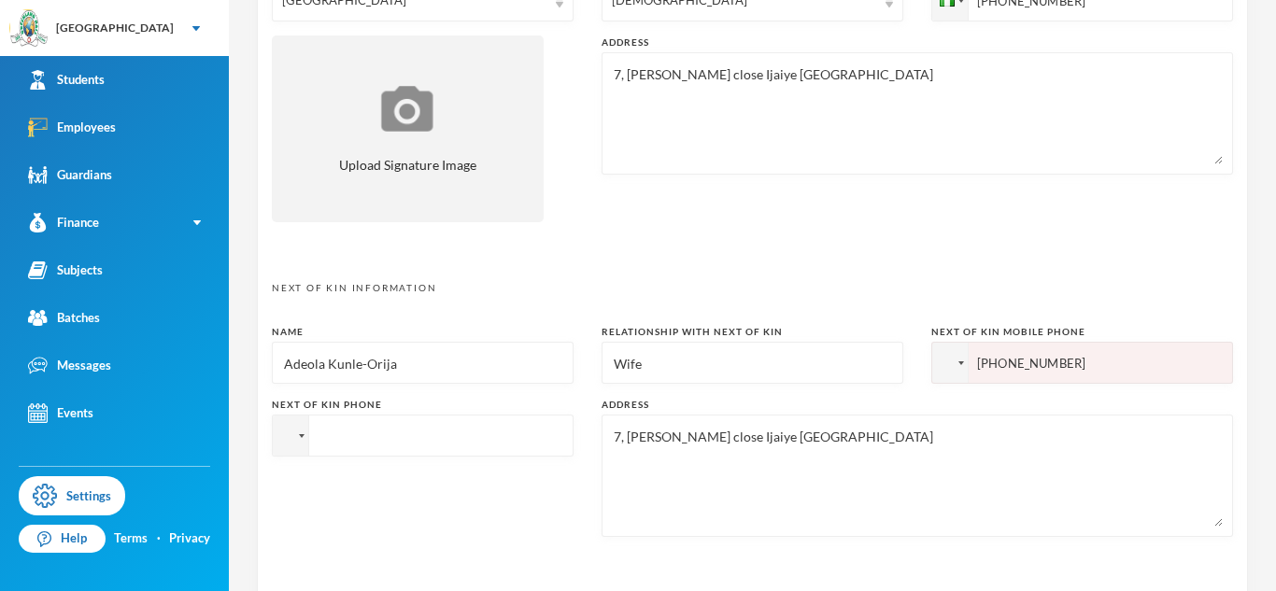
click at [987, 360] on input "[PHONE_NUMBER]" at bounding box center [1082, 363] width 302 height 42
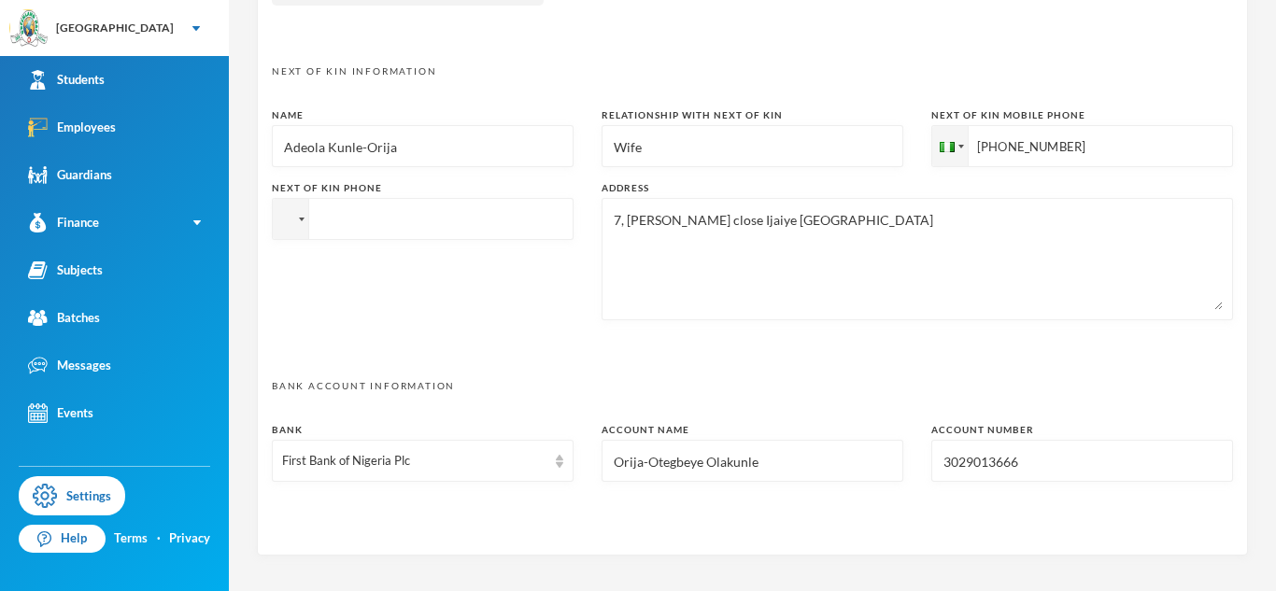
scroll to position [993, 0]
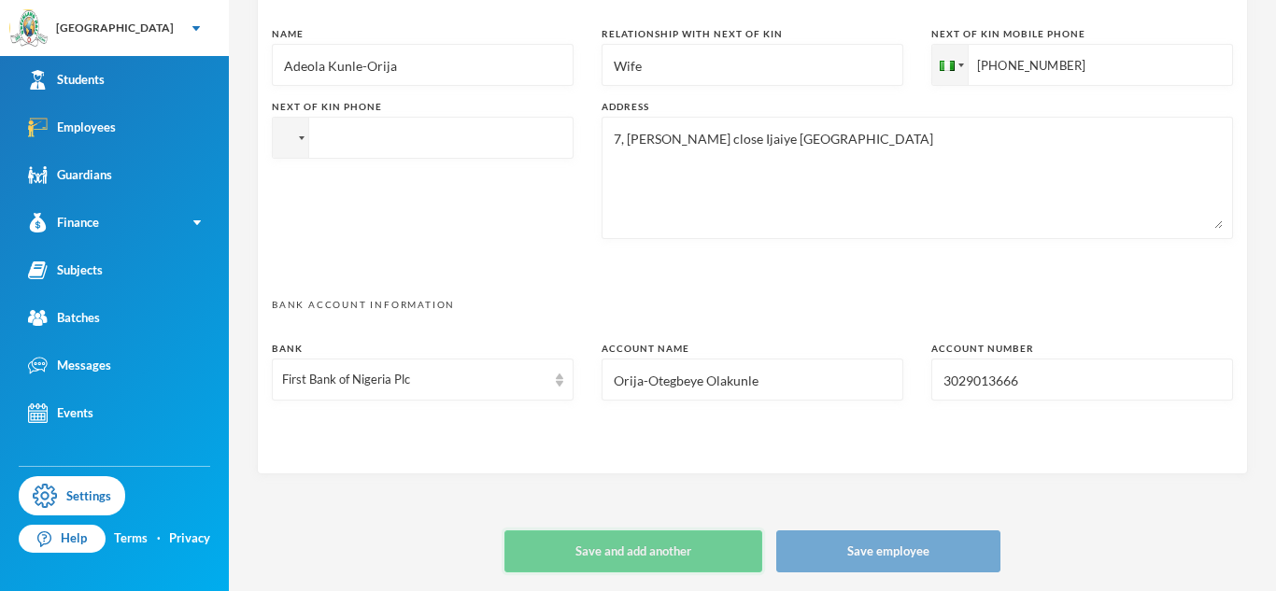
type input "[PHONE_NUMBER]"
click at [662, 562] on button "Save and add another" at bounding box center [633, 551] width 258 height 42
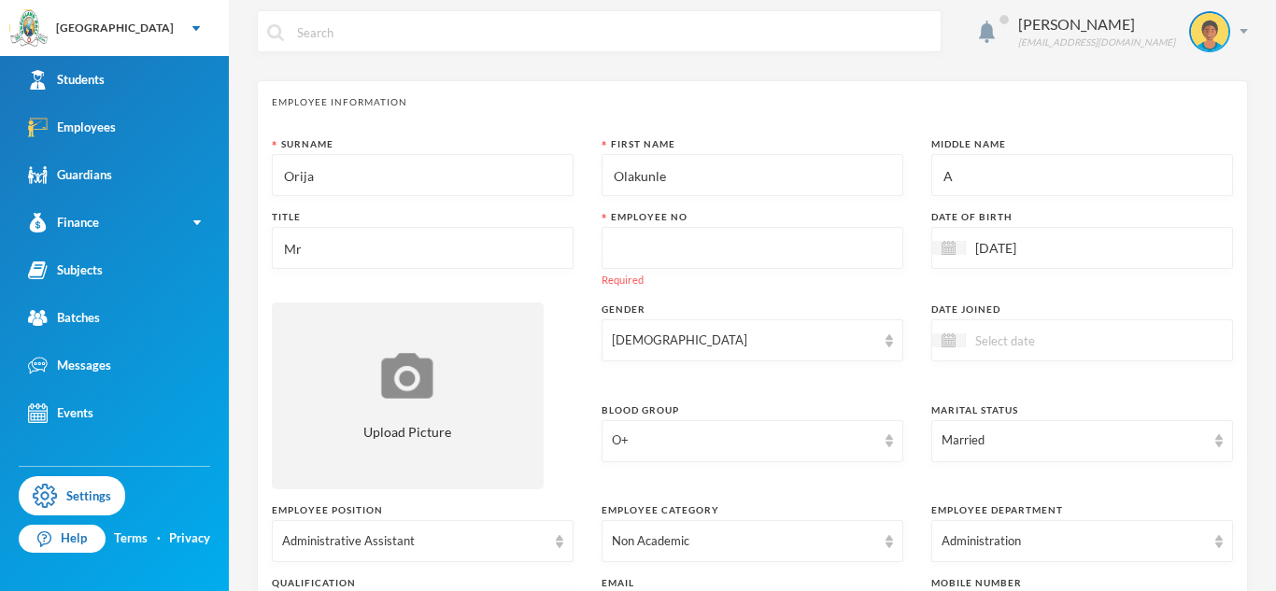
scroll to position [0, 0]
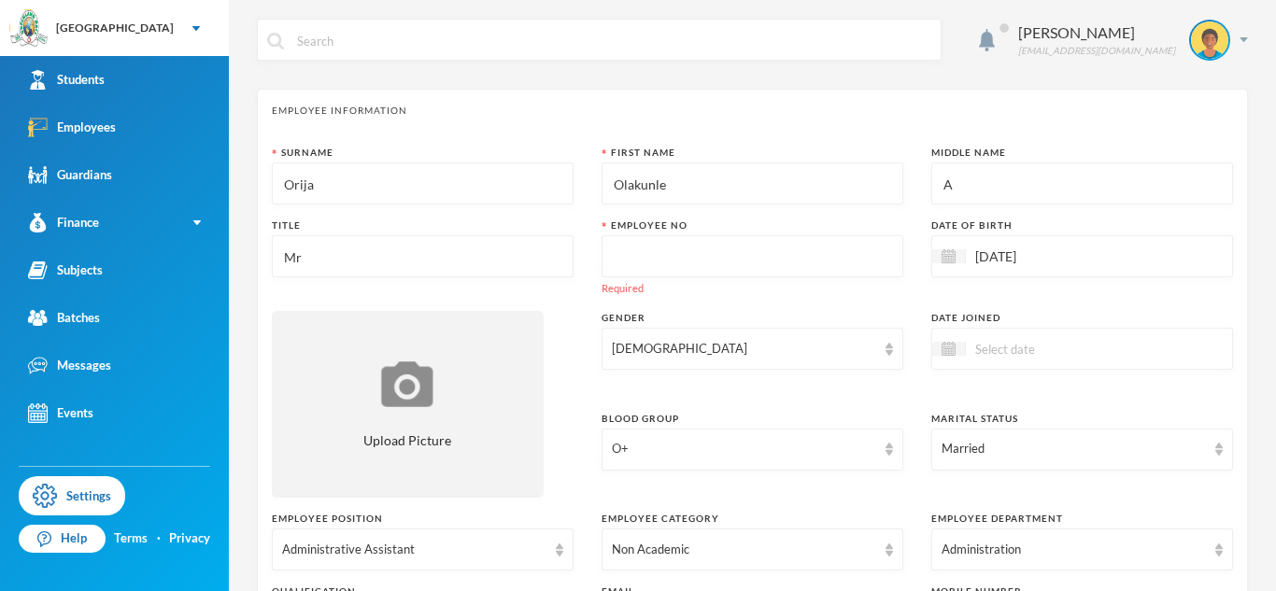
click at [678, 266] on input "text" at bounding box center [752, 257] width 281 height 42
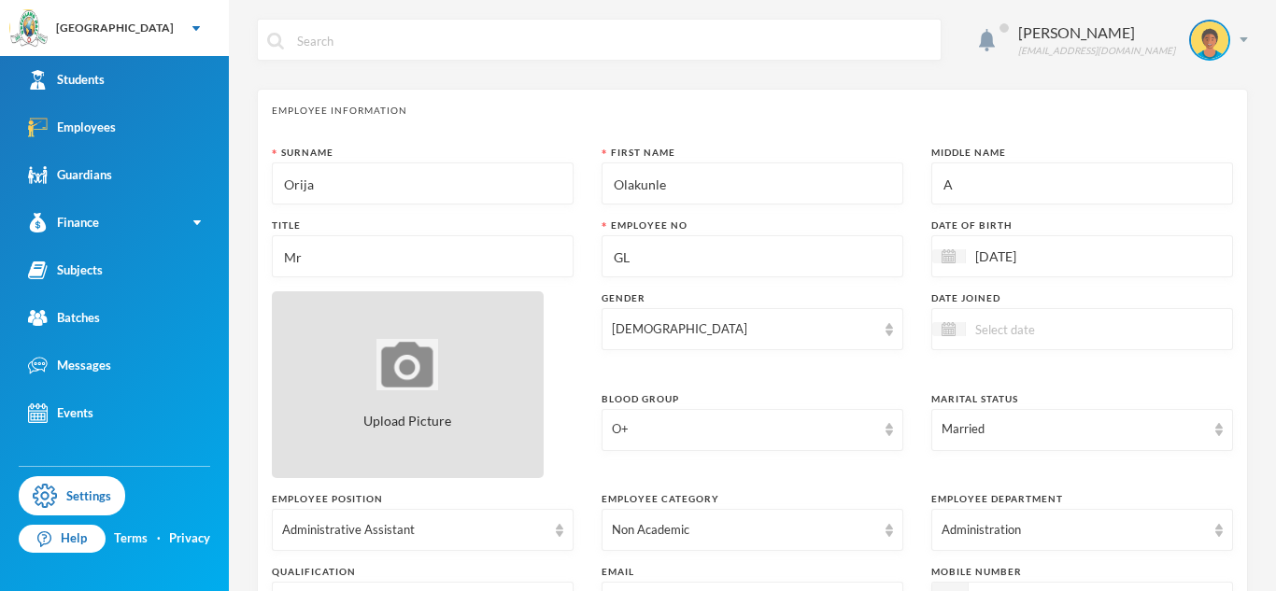
type input "G"
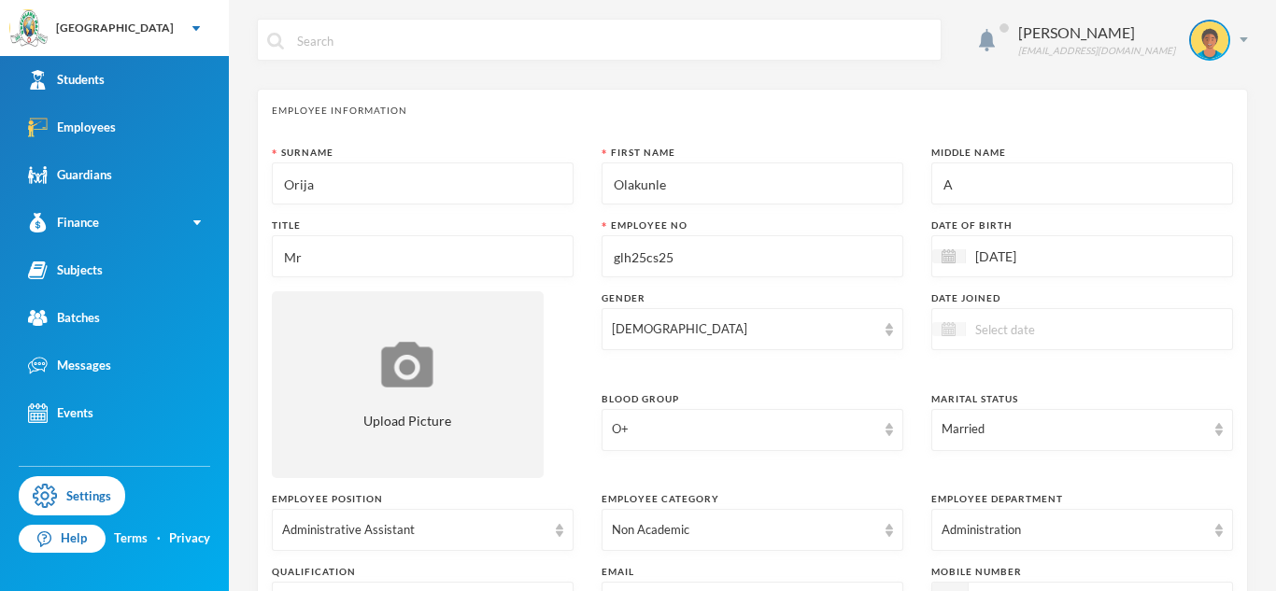
type input "glh25cs25"
click at [945, 330] on img at bounding box center [948, 329] width 14 height 14
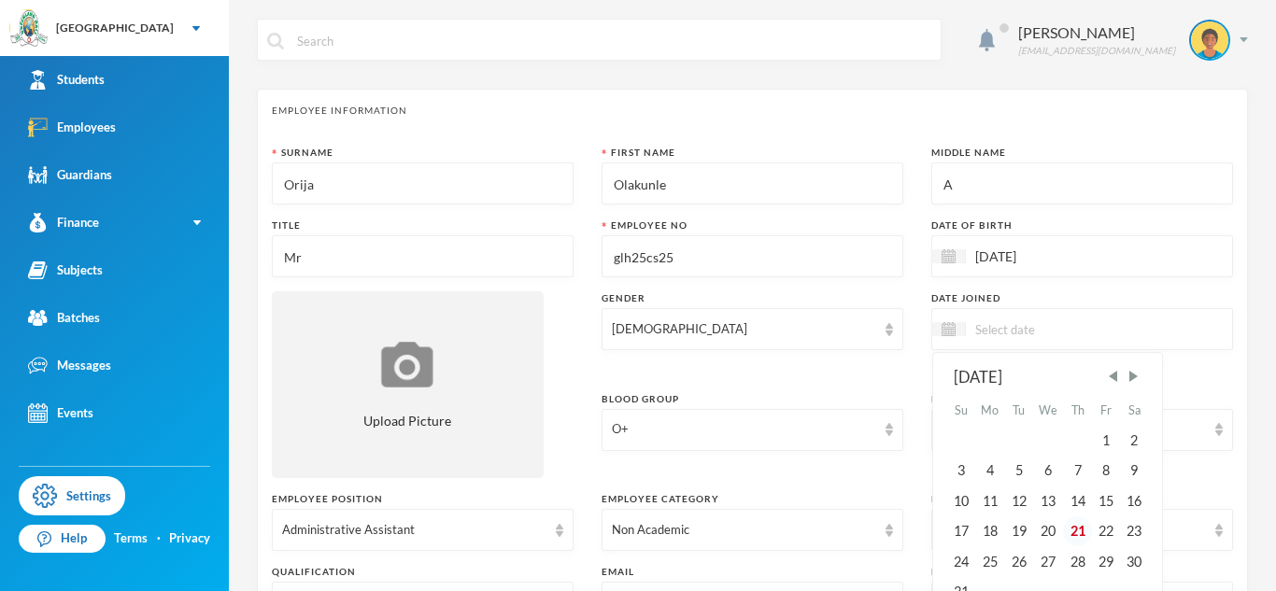
click at [1073, 535] on div "21" at bounding box center [1077, 531] width 28 height 30
type input "[DATE]"
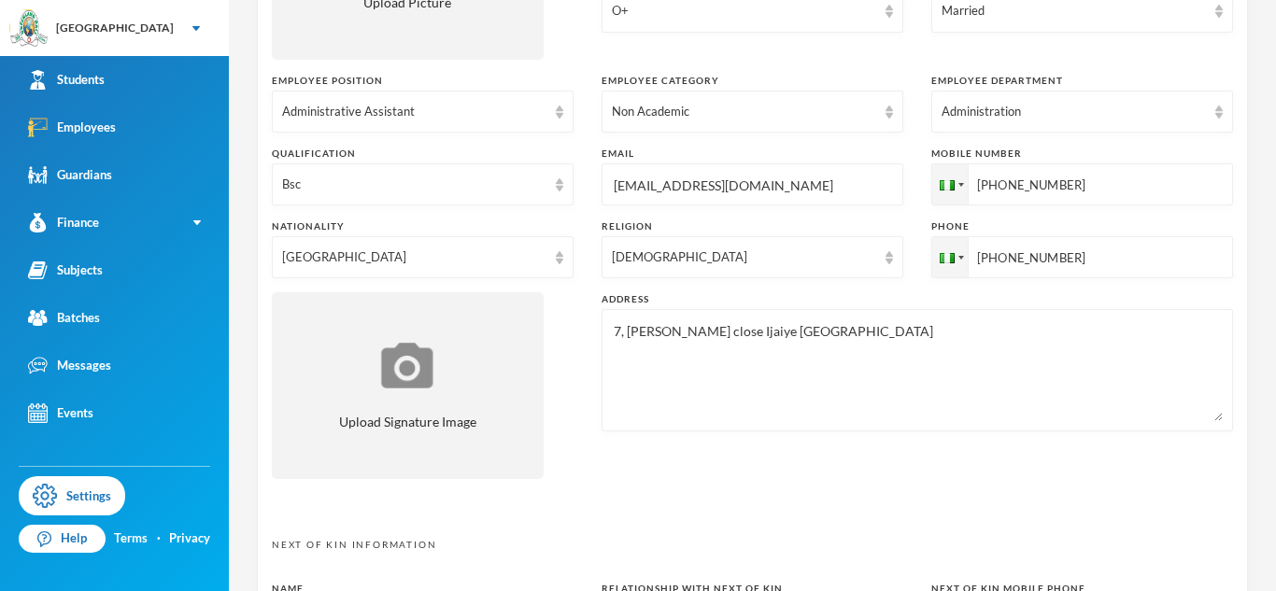
scroll to position [414, 0]
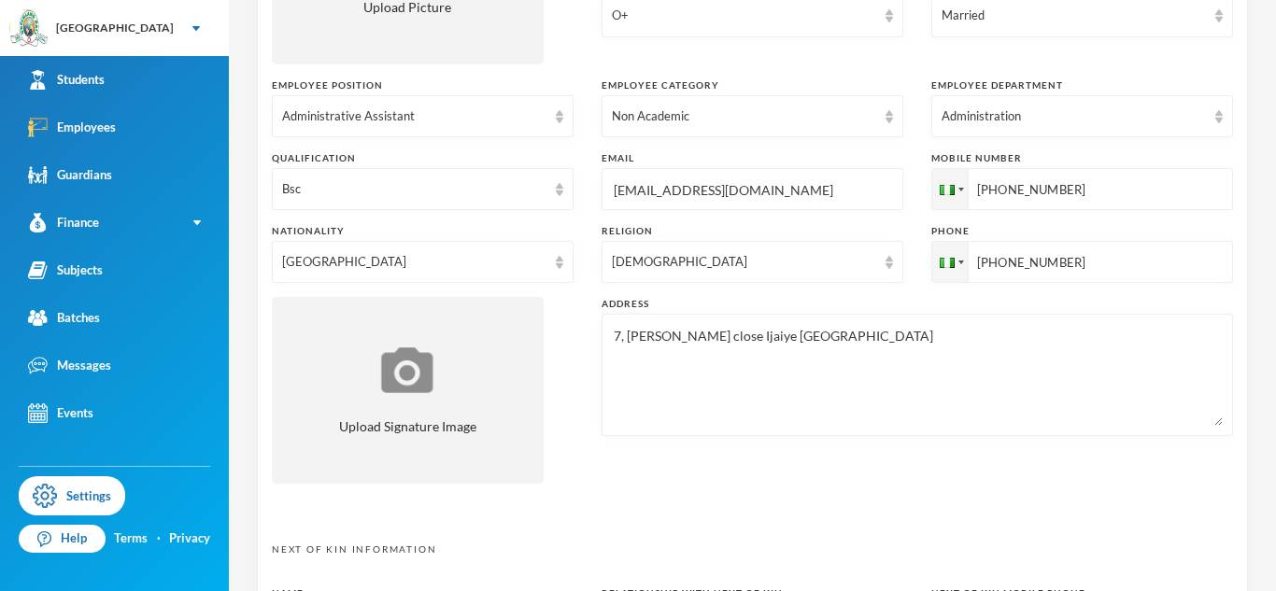
click at [889, 348] on textarea "7, [PERSON_NAME] close Ijaiye [GEOGRAPHIC_DATA]" at bounding box center [917, 375] width 611 height 102
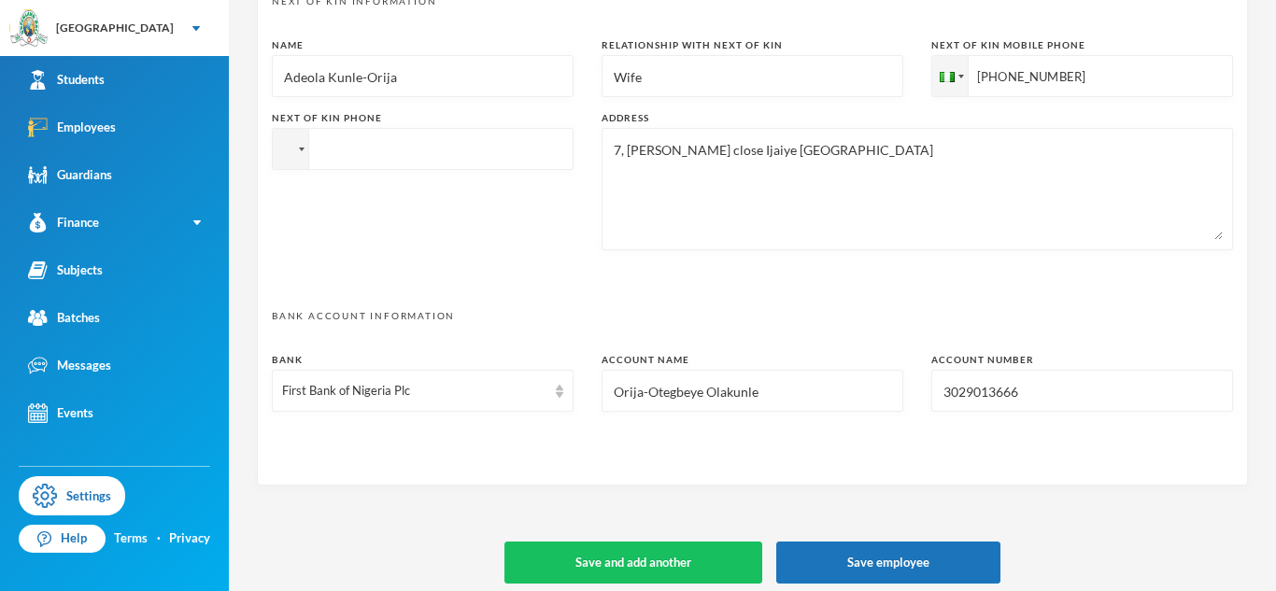
scroll to position [973, 0]
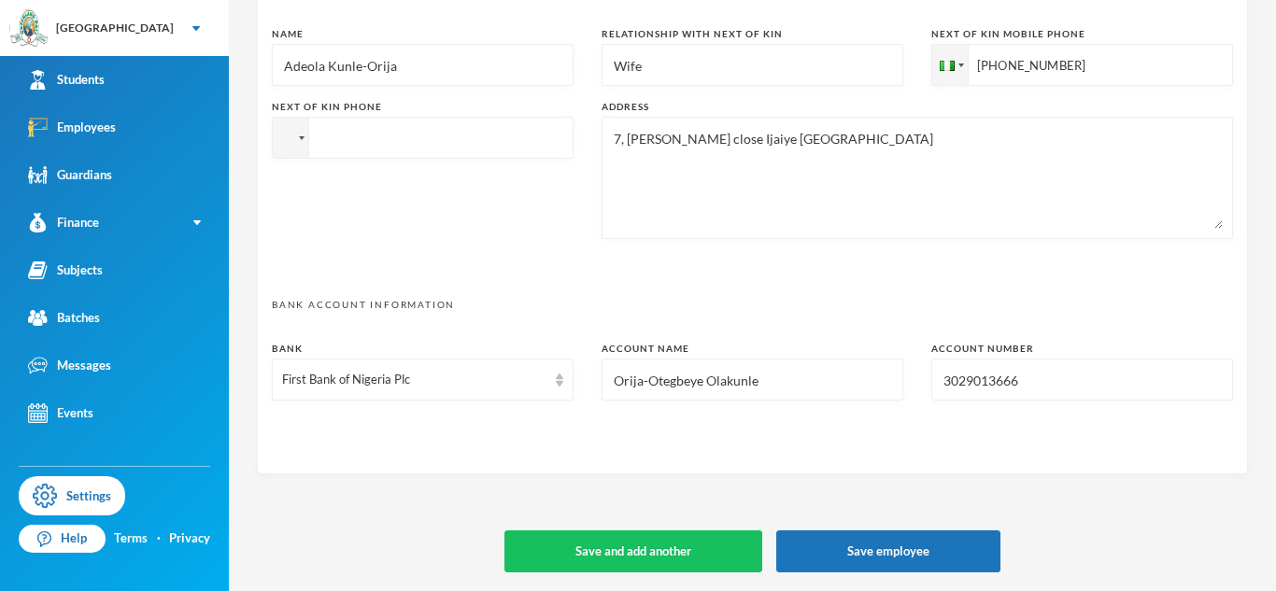
type textarea "7, [PERSON_NAME] close Ijaiye [GEOGRAPHIC_DATA] [EMAIL_ADDRESS][DOMAIN_NAME]"
drag, startPoint x: 987, startPoint y: 66, endPoint x: 1046, endPoint y: 67, distance: 58.8
click at [1046, 67] on input "[PHONE_NUMBER]" at bounding box center [1082, 65] width 302 height 42
drag, startPoint x: 975, startPoint y: 64, endPoint x: 1089, endPoint y: 65, distance: 113.9
click at [1089, 65] on input "[PHONE_NUMBER]" at bounding box center [1082, 65] width 302 height 42
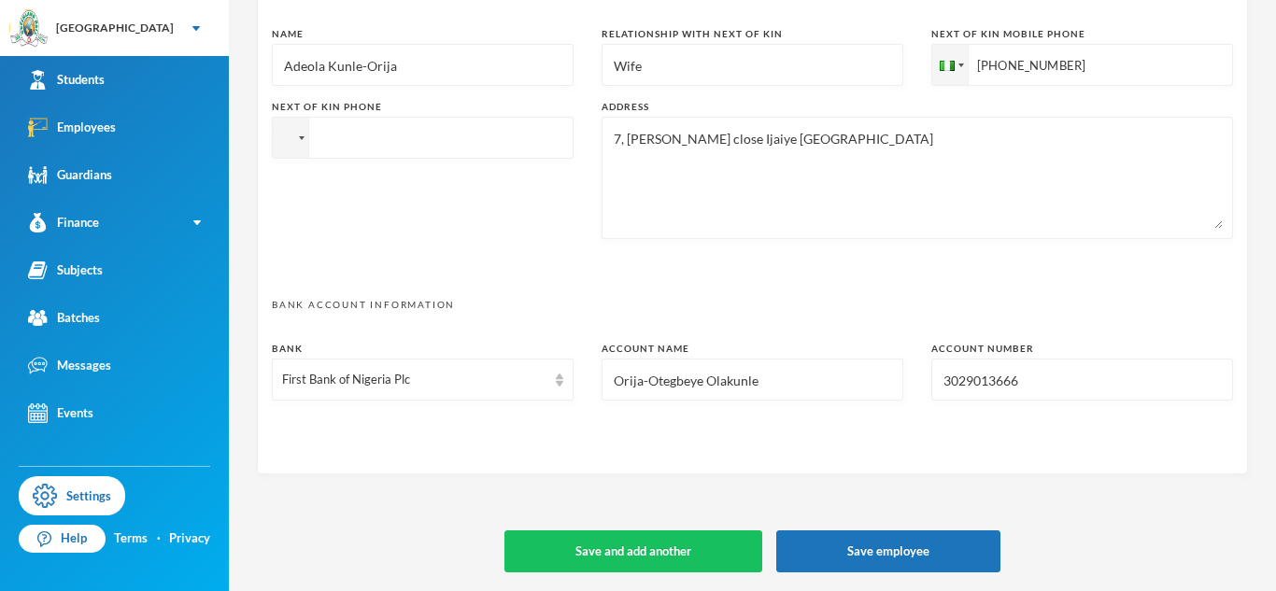
click at [931, 86] on input "tel" at bounding box center [1082, 65] width 302 height 42
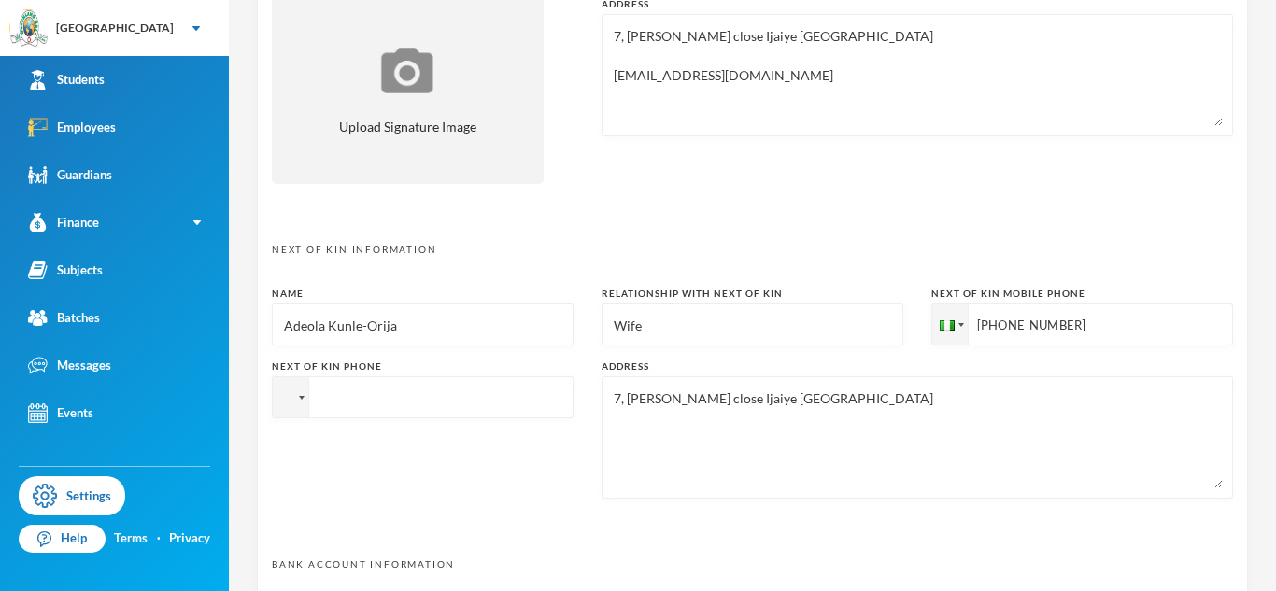
scroll to position [714, 0]
paste input "[PHONE_NUMBER]"
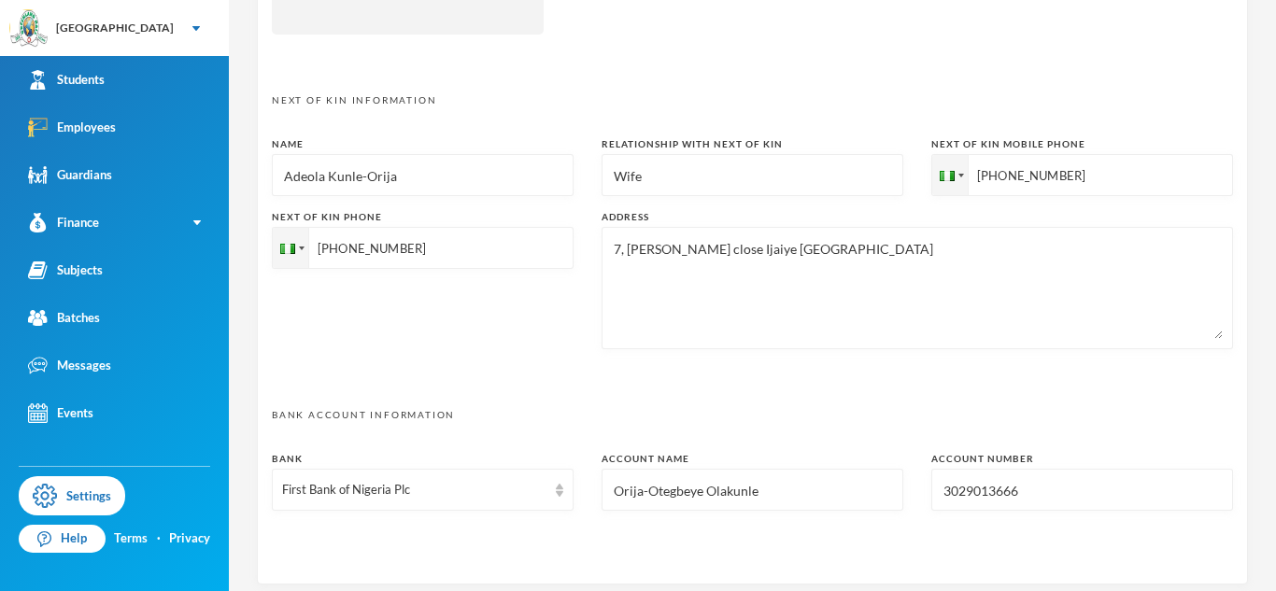
scroll to position [973, 0]
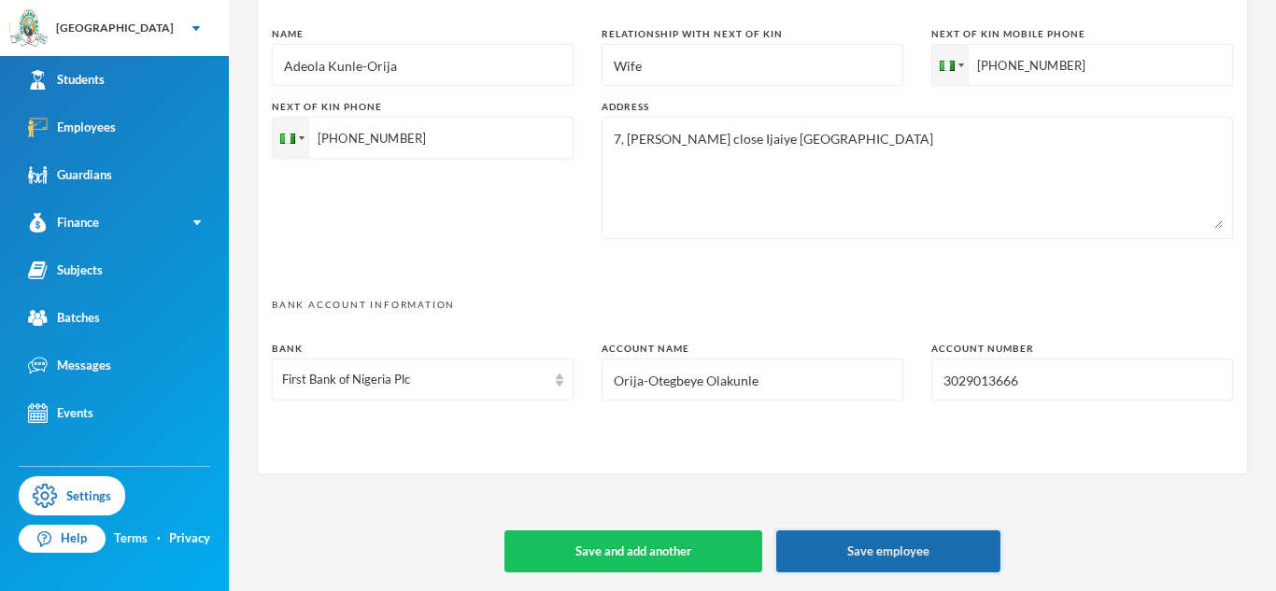
type input "[PHONE_NUMBER]"
click at [837, 547] on button "Save employee" at bounding box center [888, 551] width 224 height 42
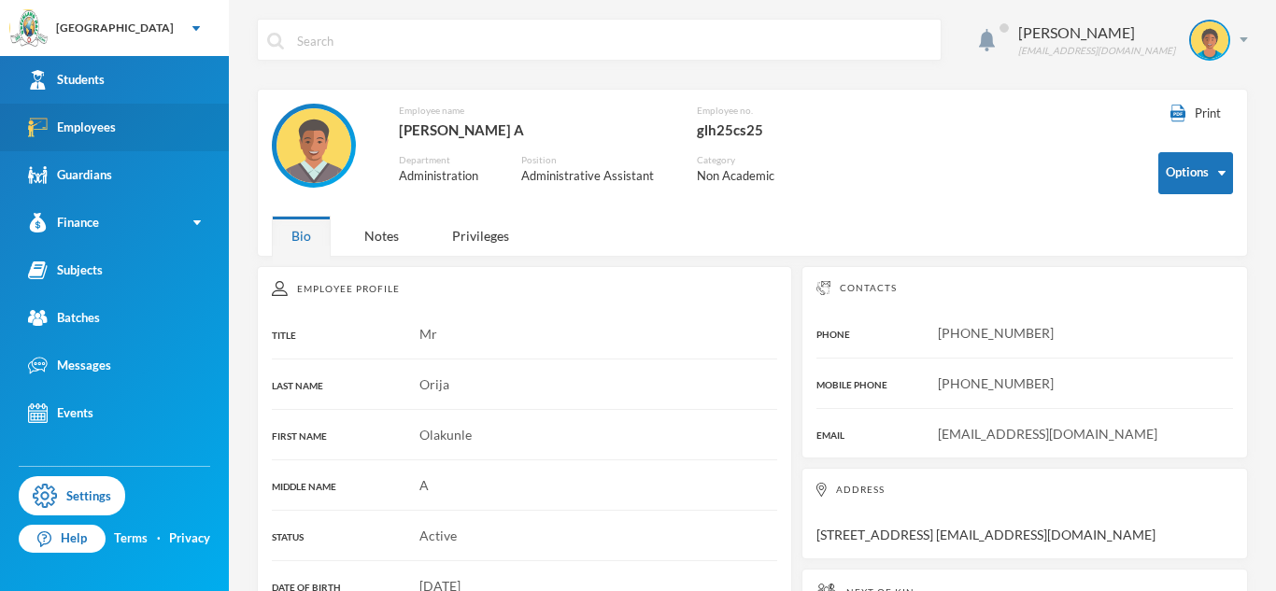
click at [113, 135] on div "Employees" at bounding box center [72, 128] width 88 height 20
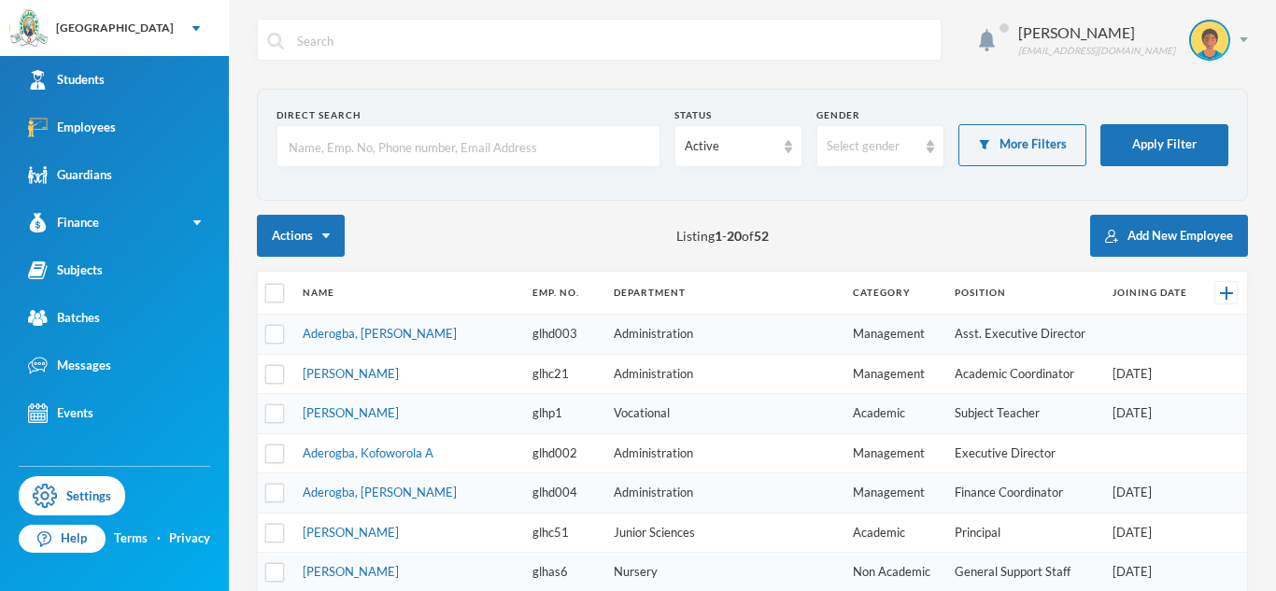
click at [360, 148] on input "text" at bounding box center [468, 147] width 363 height 42
type input "[PERSON_NAME]"
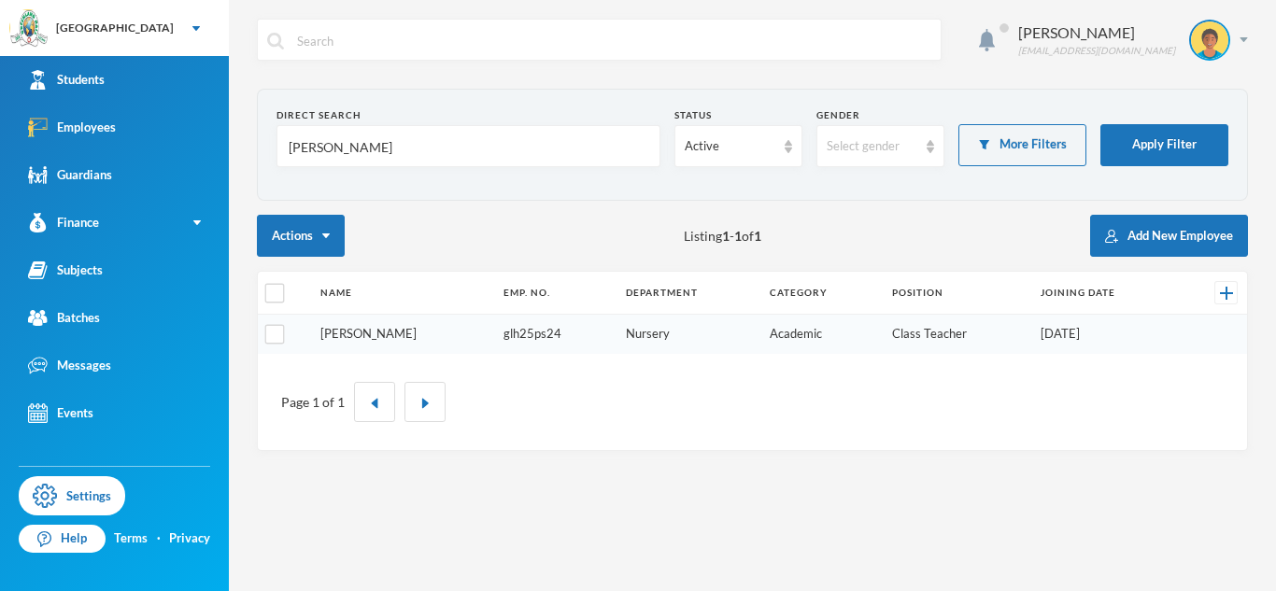
click at [394, 329] on link "[PERSON_NAME]" at bounding box center [368, 333] width 96 height 15
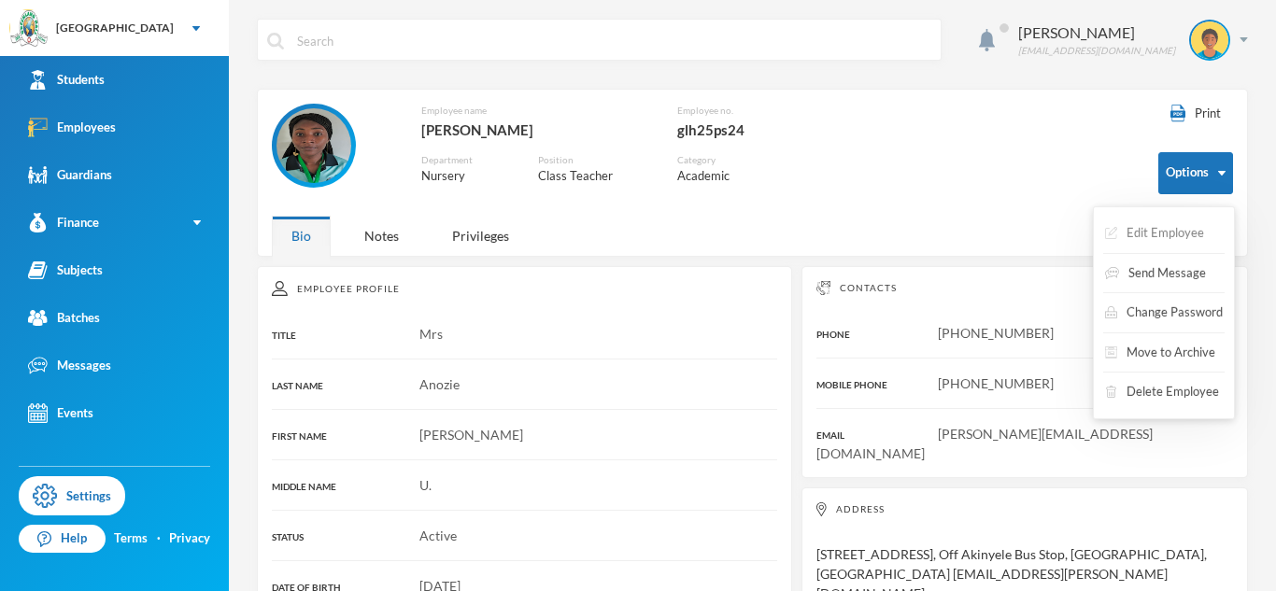
click at [1159, 217] on button "Edit Employee" at bounding box center [1154, 234] width 103 height 34
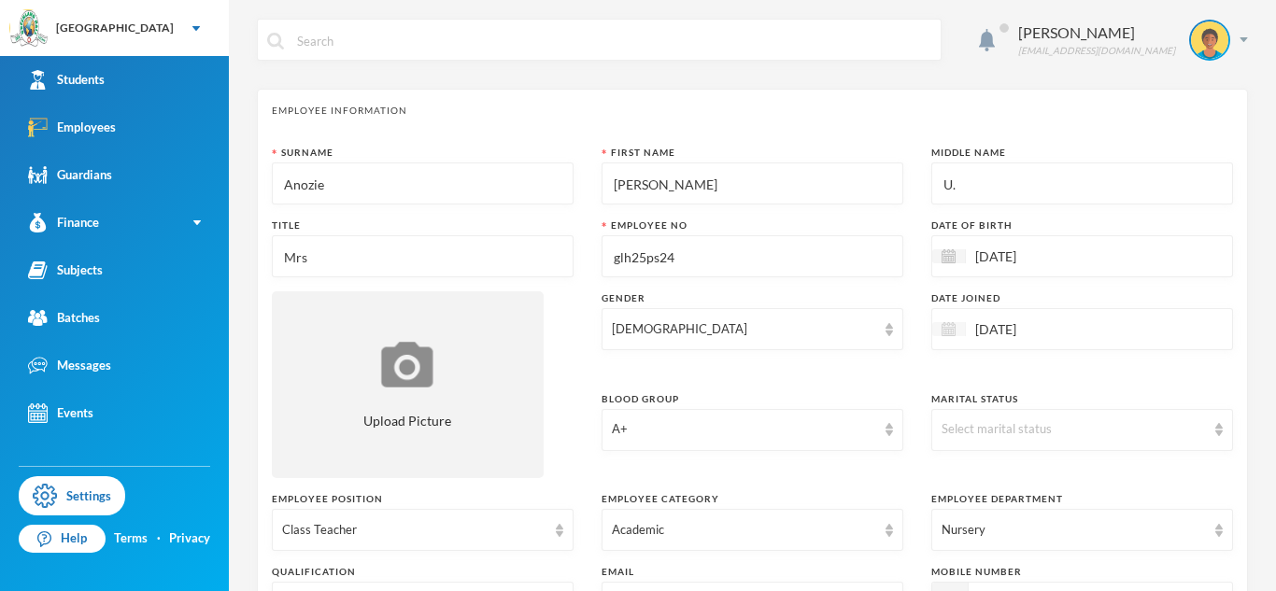
click at [941, 332] on img at bounding box center [948, 329] width 14 height 14
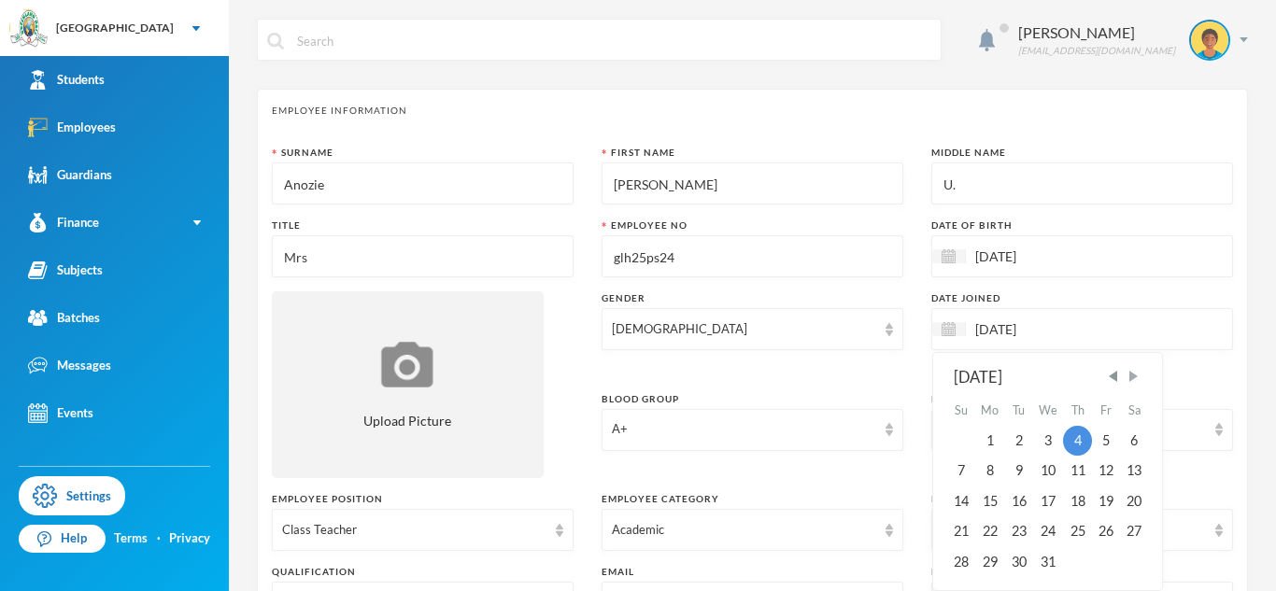
click at [1132, 374] on span "Next Month" at bounding box center [1132, 376] width 17 height 17
click at [1110, 382] on span "Previous Month" at bounding box center [1113, 376] width 17 height 17
click at [1076, 446] on div "4" at bounding box center [1077, 441] width 28 height 30
type textarea "2, [GEOGRAPHIC_DATA], Off Akinyele Bus stop, [GEOGRAPHIC_DATA], [GEOGRAPHIC_DAT…"
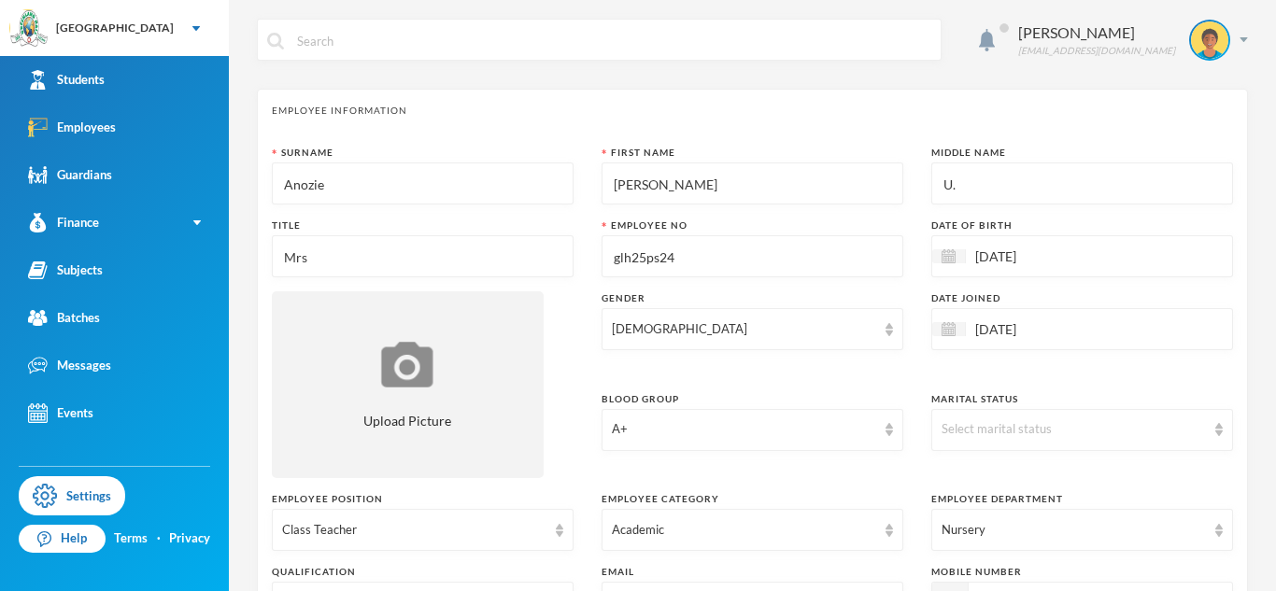
click at [1077, 333] on input "[DATE]" at bounding box center [1044, 328] width 157 height 21
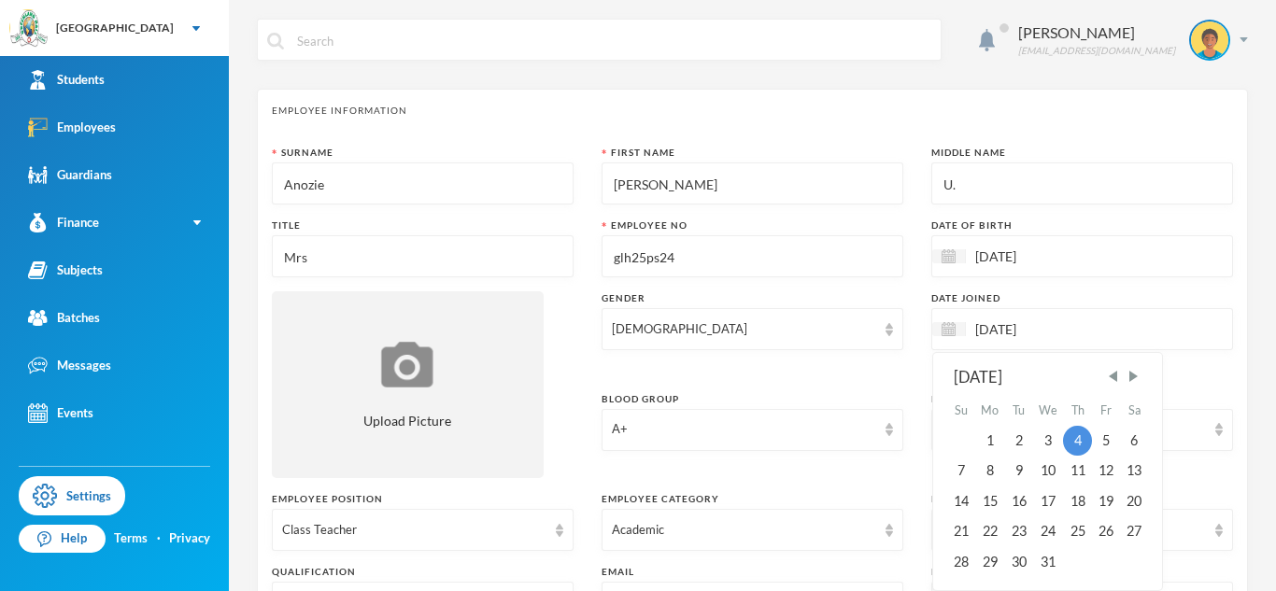
type input "04/08/0198"
type textarea "2, [GEOGRAPHIC_DATA], Off Akinyele Bus stop, [GEOGRAPHIC_DATA], [GEOGRAPHIC_DAT…"
type input "04/08/0001"
type textarea "2, [GEOGRAPHIC_DATA], Off Akinyele Bus stop, [GEOGRAPHIC_DATA], [GEOGRAPHIC_DAT…"
type input "04/08/000"
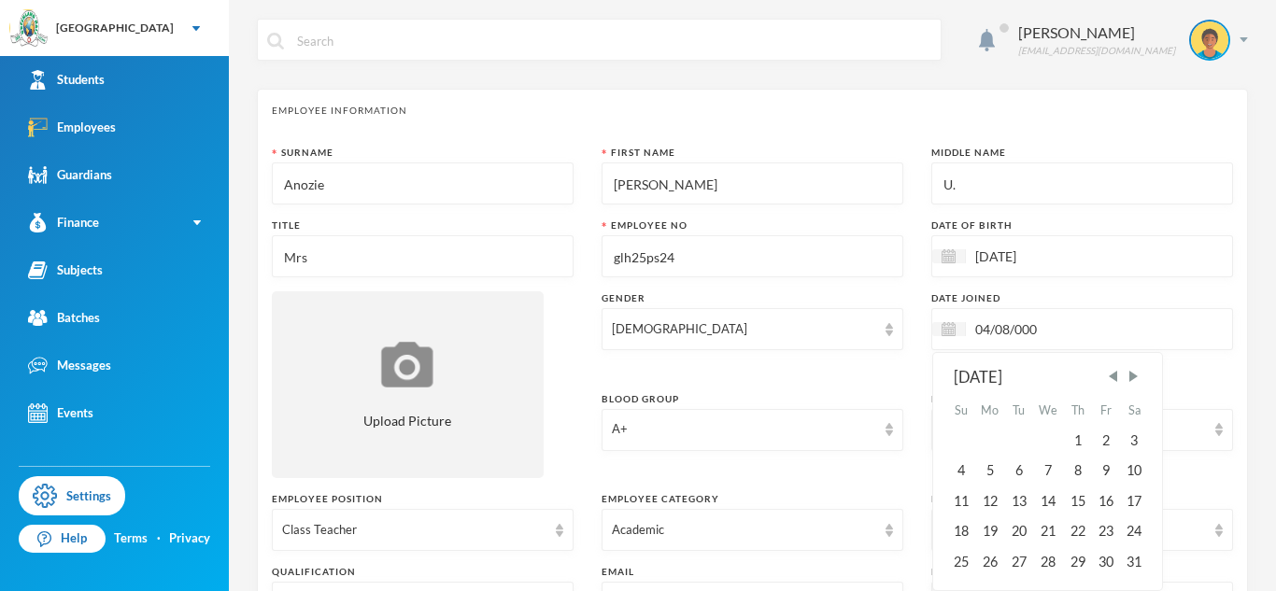
type textarea "2, [GEOGRAPHIC_DATA], Off Akinyele Bus stop, [GEOGRAPHIC_DATA], [GEOGRAPHIC_DAT…"
type input "04/08/0002"
type textarea "2, [GEOGRAPHIC_DATA], Off Akinyele Bus stop, [GEOGRAPHIC_DATA], [GEOGRAPHIC_DAT…"
type input "04/08/00020"
type textarea "2, [GEOGRAPHIC_DATA], Off Akinyele Bus stop, [GEOGRAPHIC_DATA], [GEOGRAPHIC_DAT…"
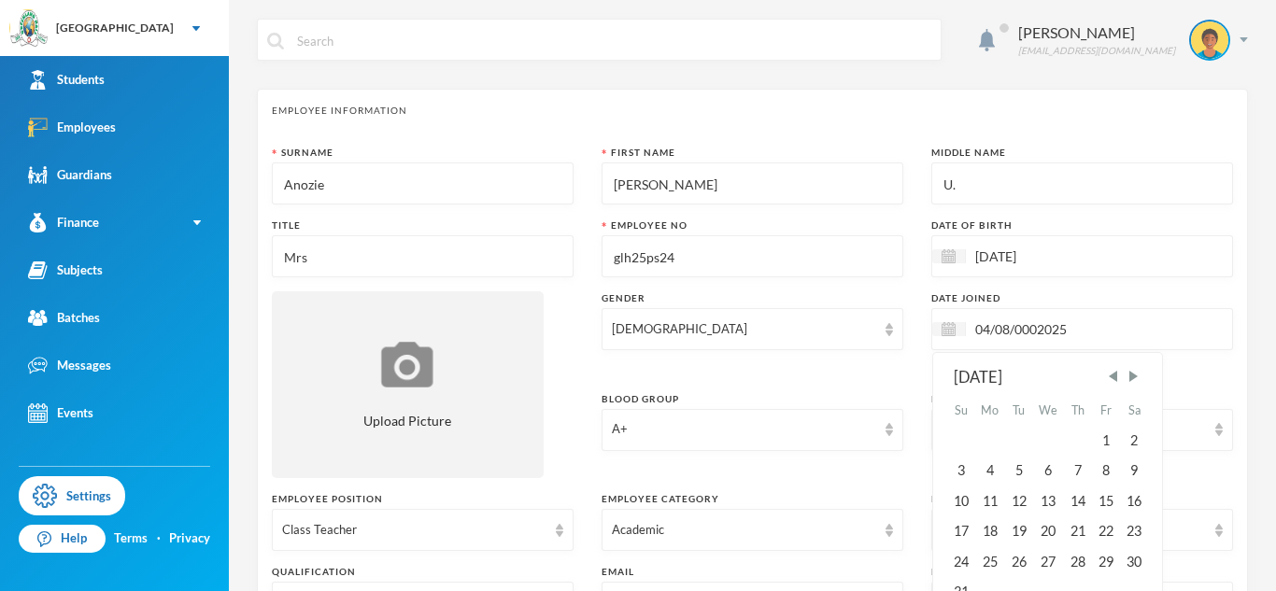
click at [1037, 326] on input "04/08/0002025" at bounding box center [1044, 328] width 157 height 21
type input "[DATE]"
type textarea "2, [GEOGRAPHIC_DATA], Off Akinyele Bus stop, [GEOGRAPHIC_DATA], [GEOGRAPHIC_DAT…"
type input "[DATE]"
click at [1197, 318] on div "[DATE] [DATE] Su Mo Tu We Th Fr Sa 1 2 3 4 5 6 7 8 9 10 11 12 13 14 15 16 17 18…" at bounding box center [1082, 329] width 302 height 42
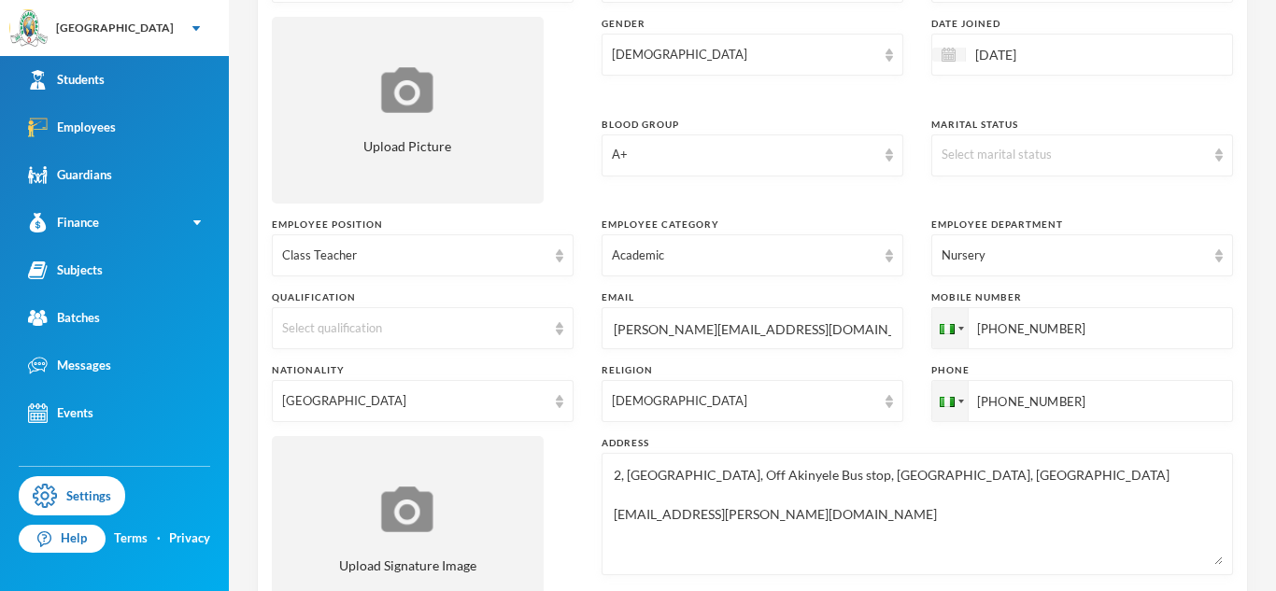
scroll to position [973, 0]
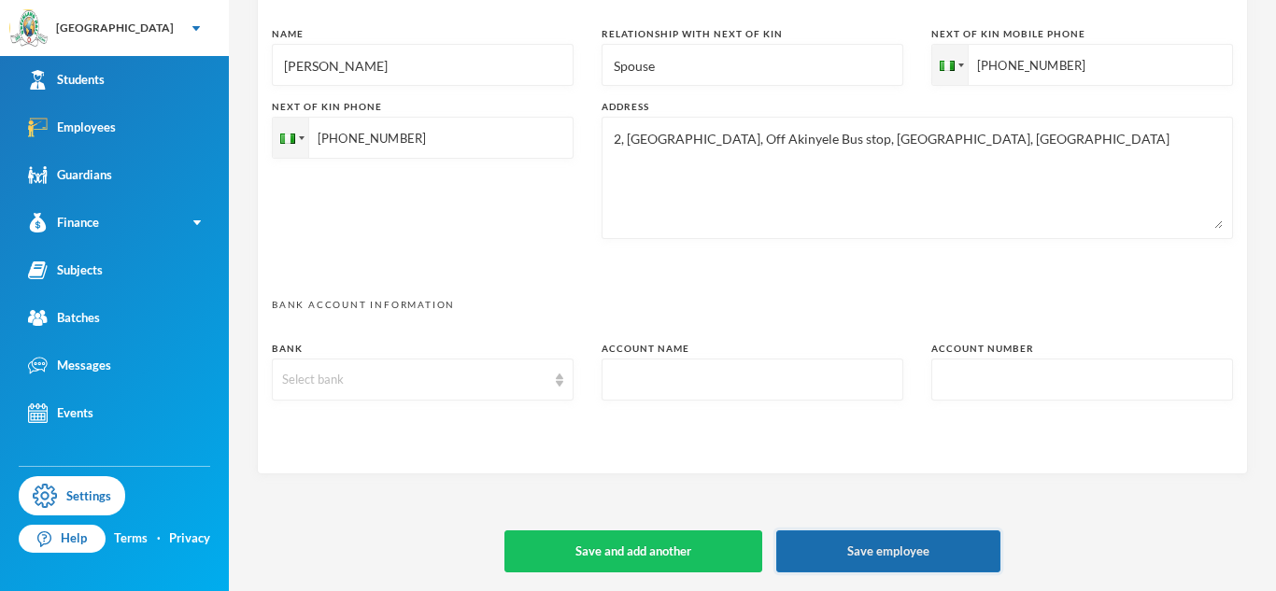
click at [865, 554] on button "Save employee" at bounding box center [888, 551] width 224 height 42
type textarea "2, [GEOGRAPHIC_DATA], Off Akinyele Bus stop, [GEOGRAPHIC_DATA], [GEOGRAPHIC_DAT…"
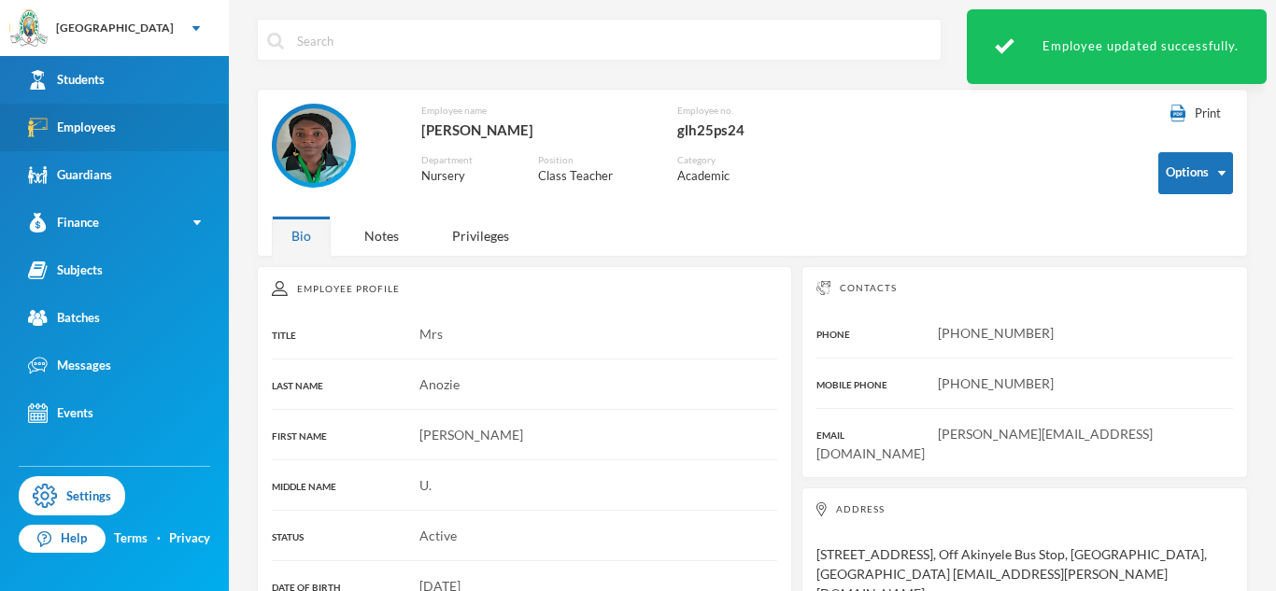
click at [74, 114] on link "Employees" at bounding box center [114, 128] width 229 height 48
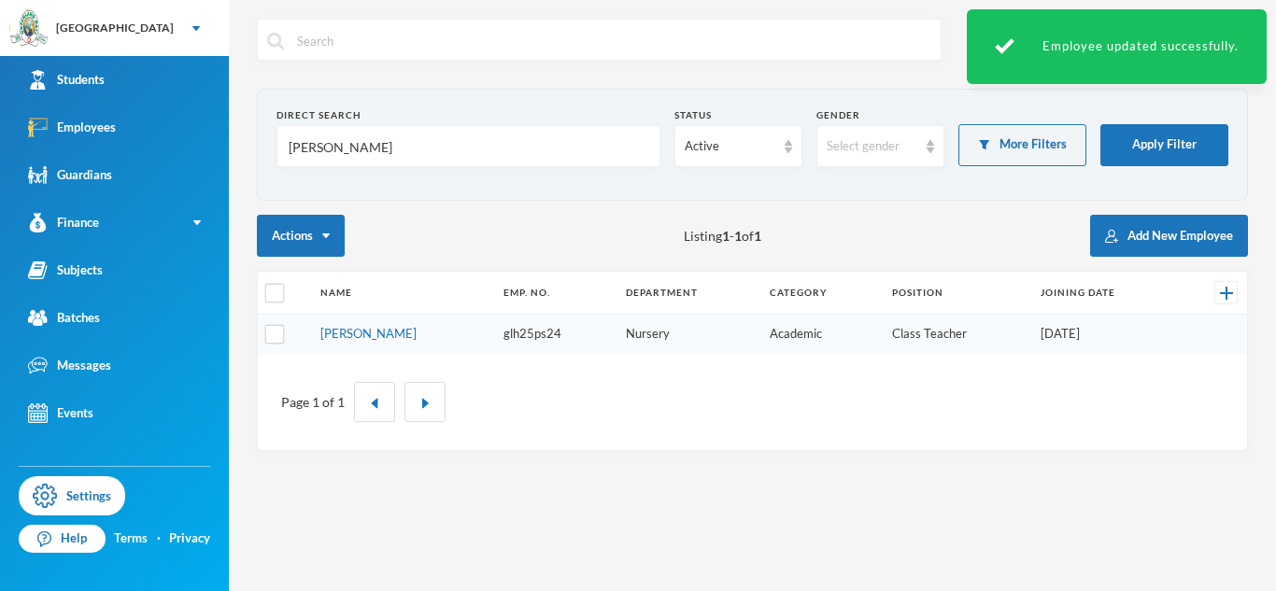
click at [307, 148] on input "[PERSON_NAME]" at bounding box center [468, 147] width 363 height 42
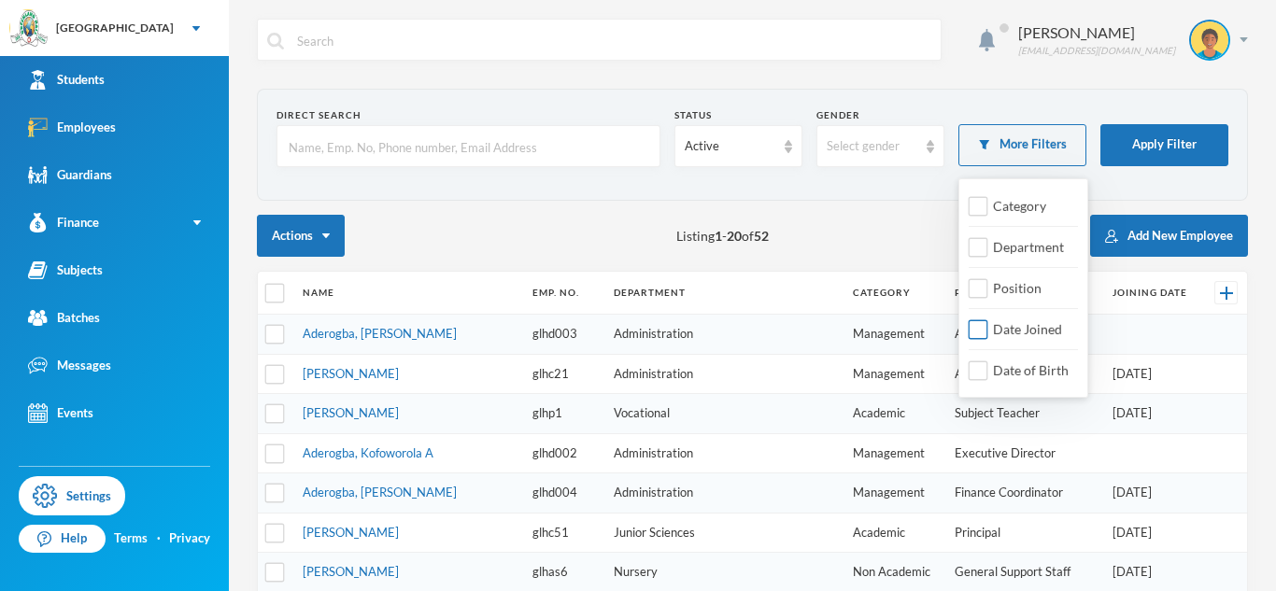
click at [1017, 334] on span "Date Joined" at bounding box center [1027, 329] width 84 height 16
click at [988, 334] on input "Date Joined" at bounding box center [978, 330] width 20 height 20
checkbox input "true"
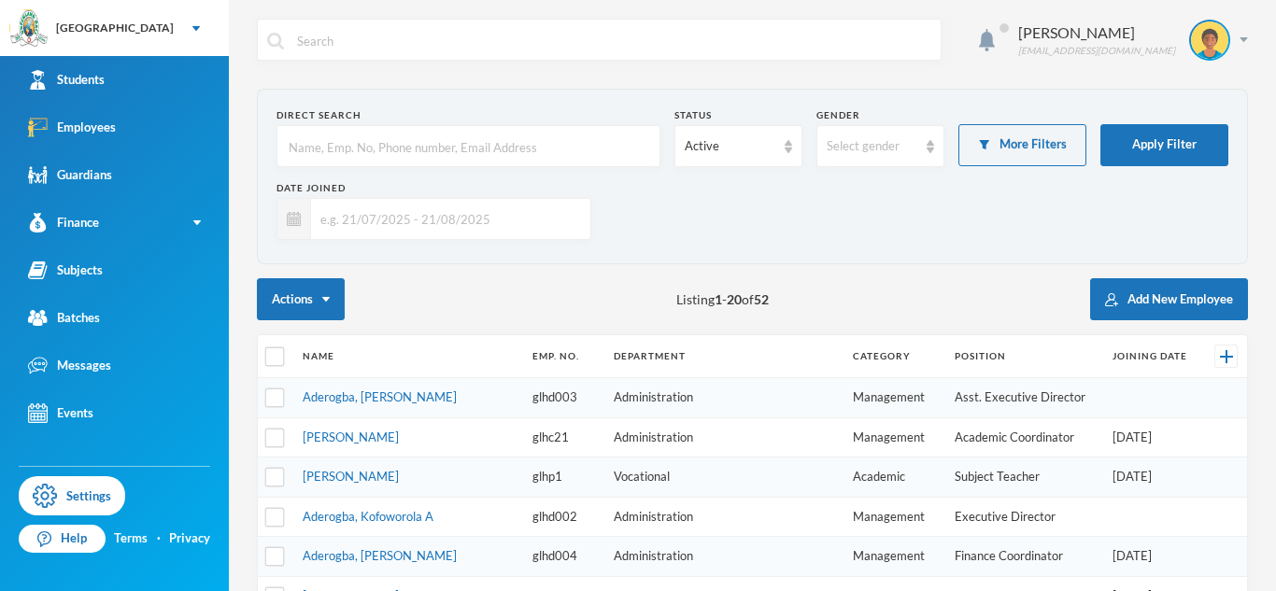
click at [535, 228] on input "text" at bounding box center [446, 219] width 270 height 42
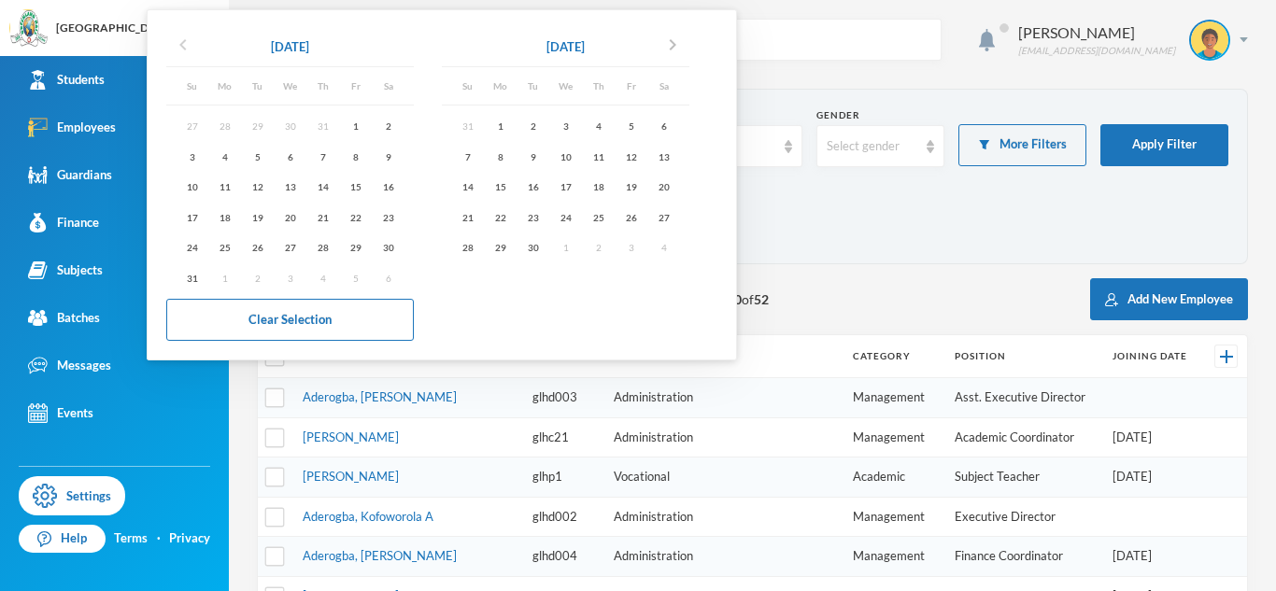
click at [185, 50] on icon "chevron_left" at bounding box center [183, 45] width 22 height 22
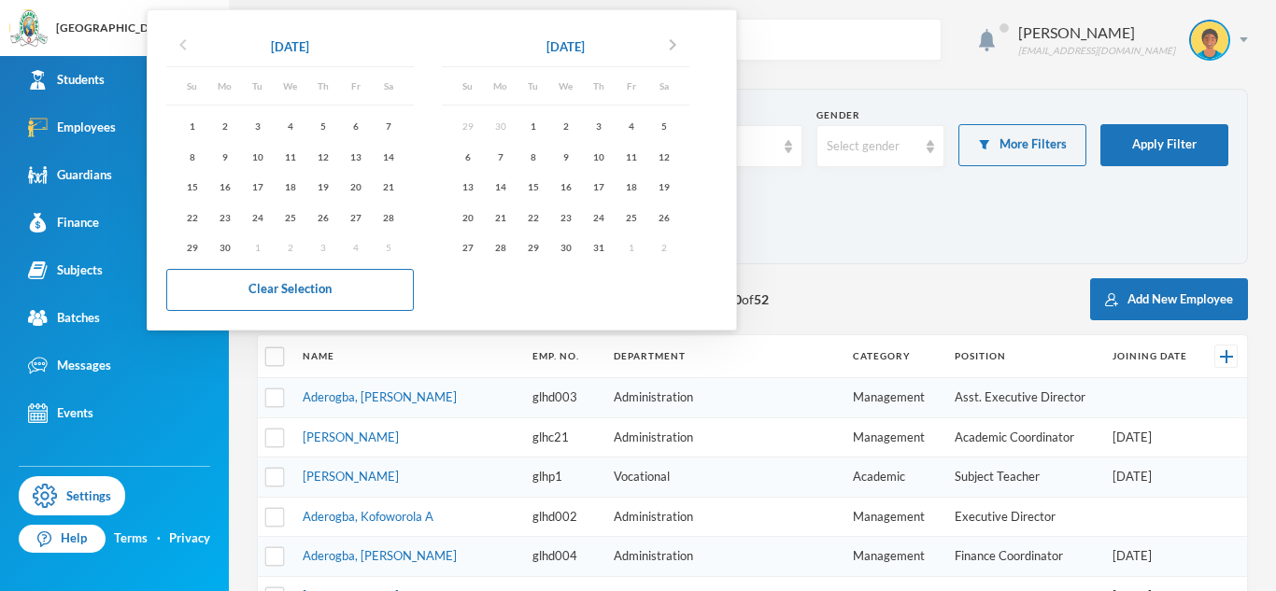
click at [185, 50] on icon "chevron_left" at bounding box center [183, 45] width 22 height 22
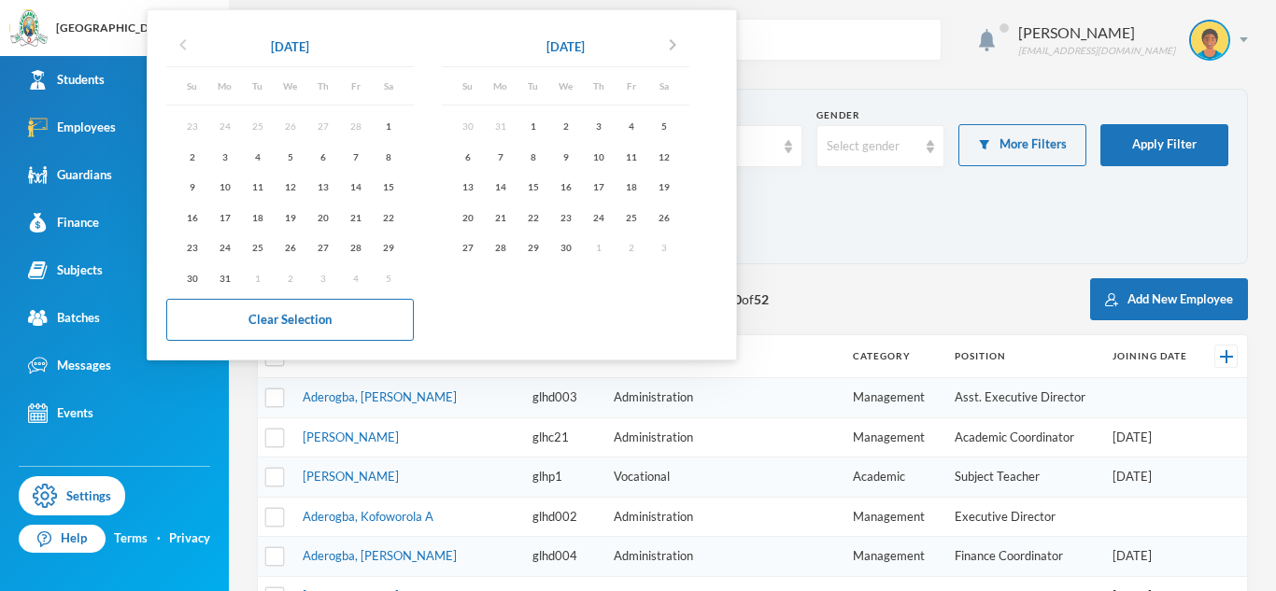
click at [185, 50] on icon "chevron_left" at bounding box center [183, 45] width 22 height 22
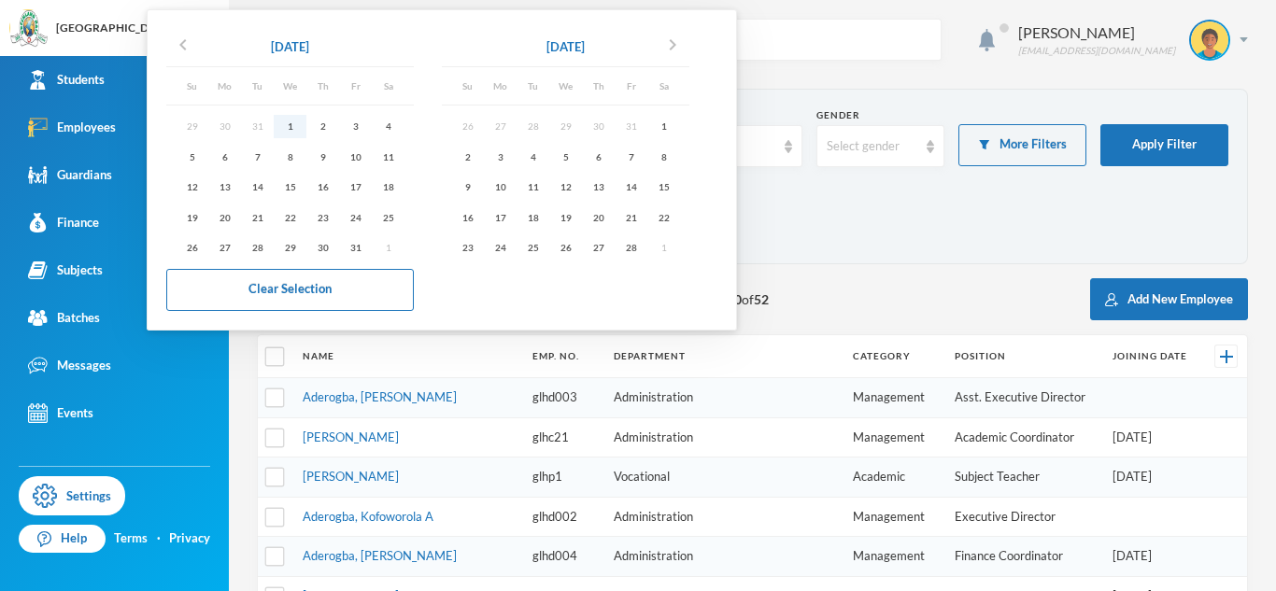
click at [292, 134] on div "1" at bounding box center [290, 126] width 33 height 23
click at [671, 50] on icon "chevron_right" at bounding box center [672, 45] width 22 height 22
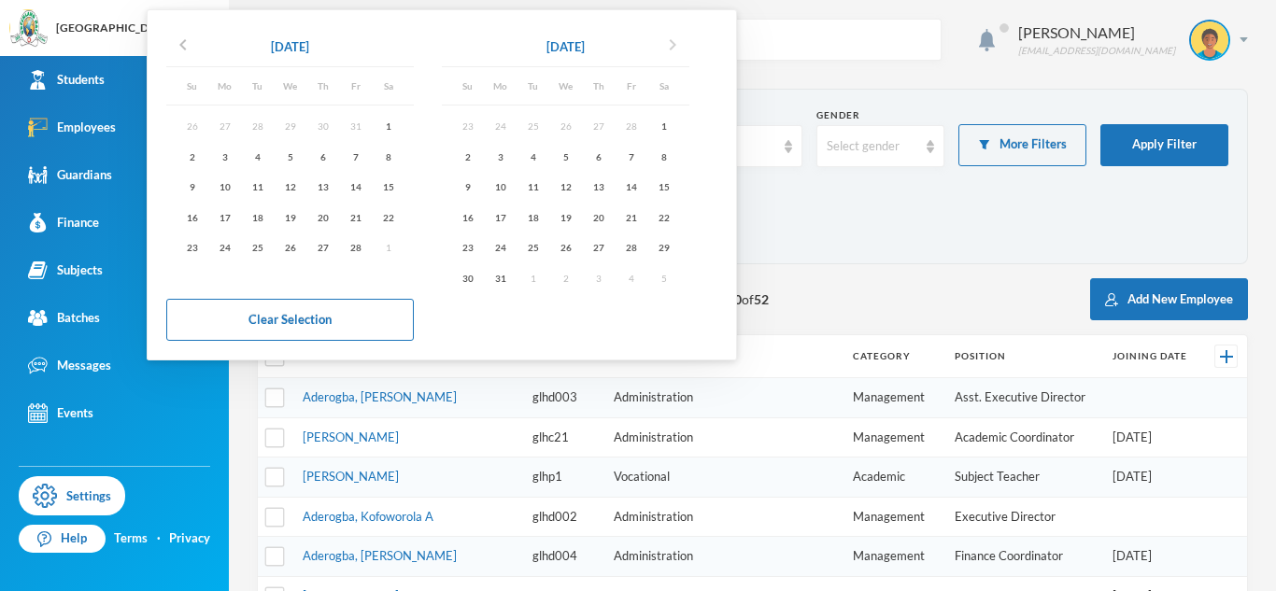
click at [671, 50] on icon "chevron_right" at bounding box center [672, 45] width 22 height 22
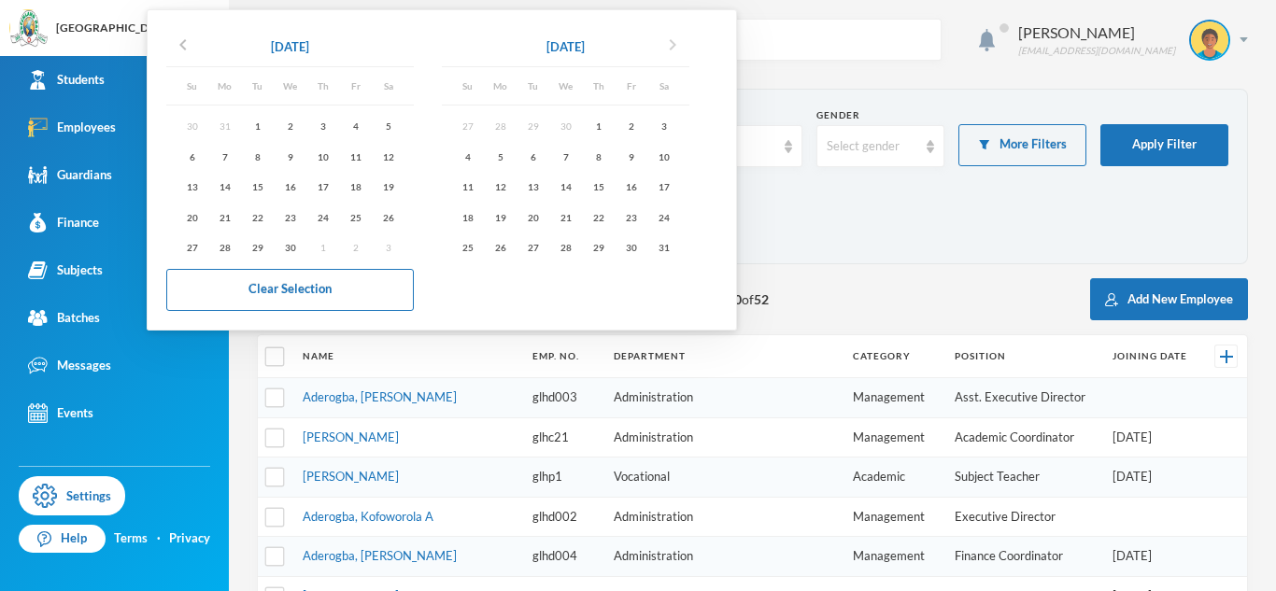
click at [671, 50] on icon "chevron_right" at bounding box center [672, 45] width 22 height 22
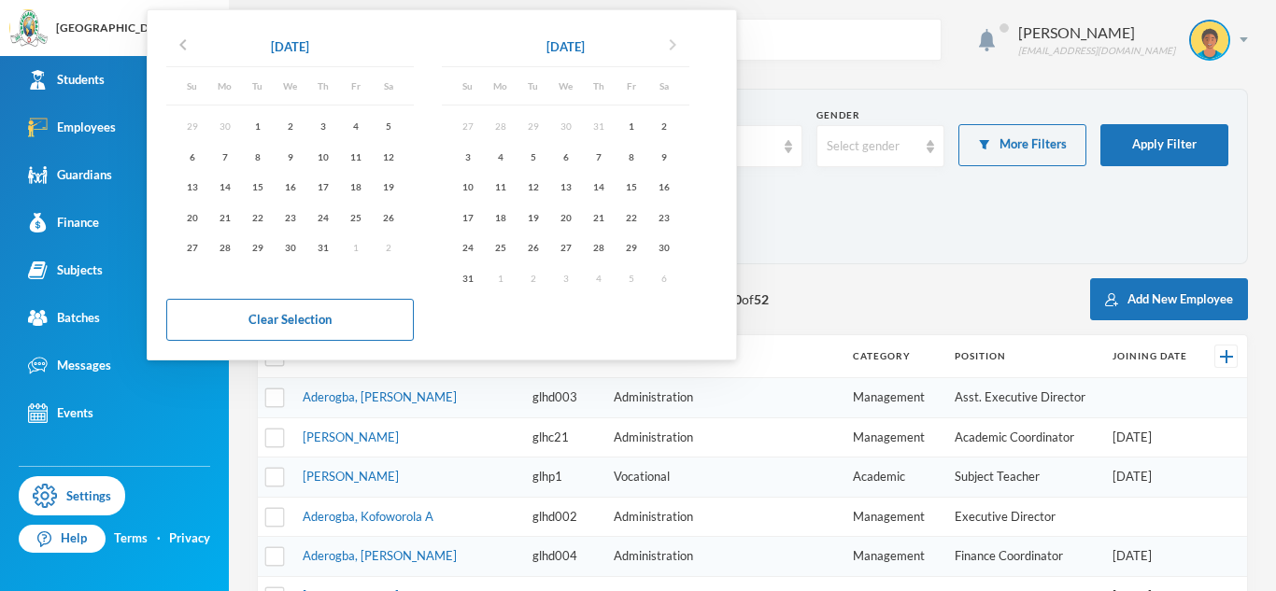
click at [671, 50] on icon "chevron_right" at bounding box center [672, 45] width 22 height 22
click at [191, 282] on div "31" at bounding box center [192, 277] width 33 height 23
type input "[DATE] - [DATE]"
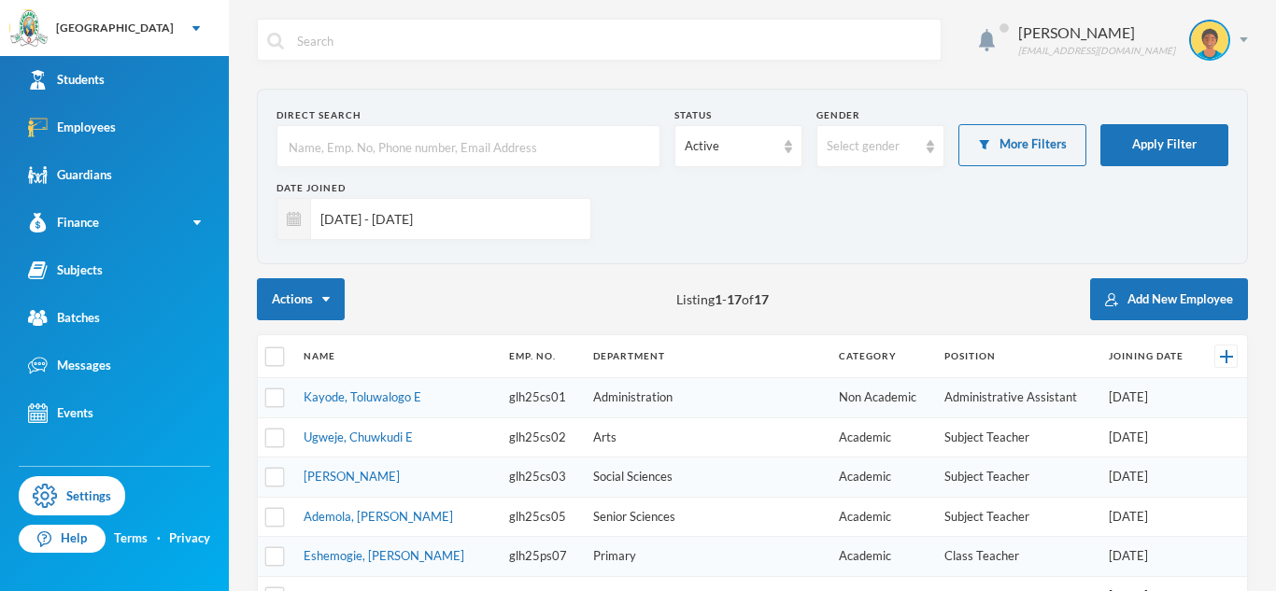
click at [456, 232] on input "[DATE] - [DATE]" at bounding box center [446, 219] width 270 height 42
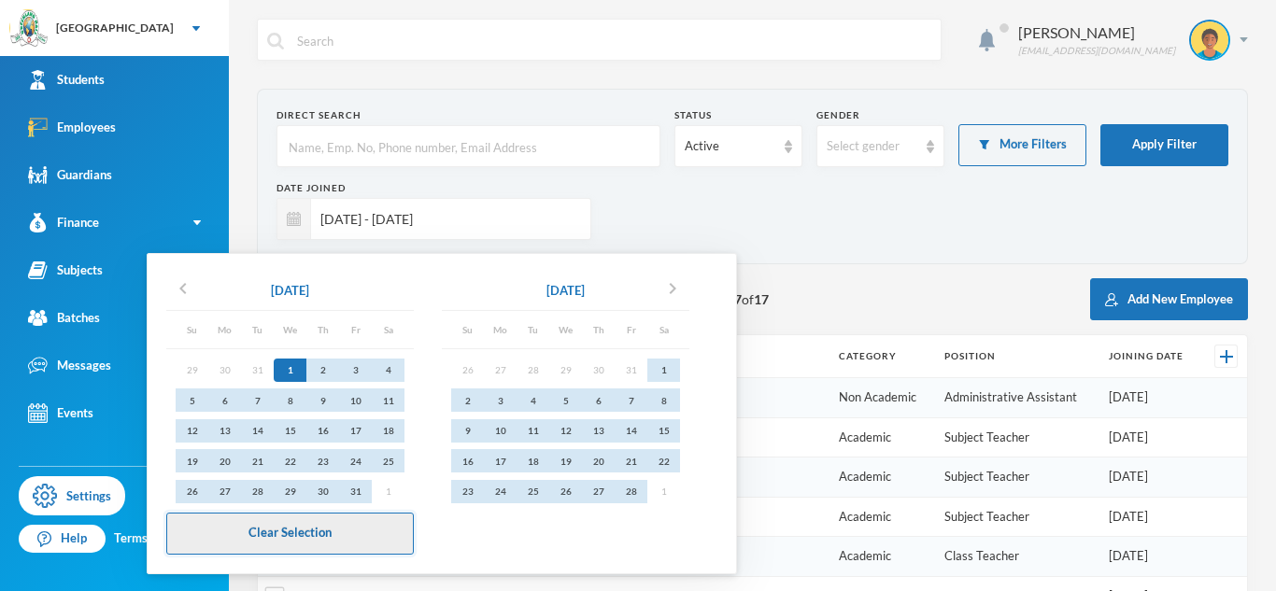
click at [346, 539] on button "Clear Selection" at bounding box center [289, 534] width 247 height 42
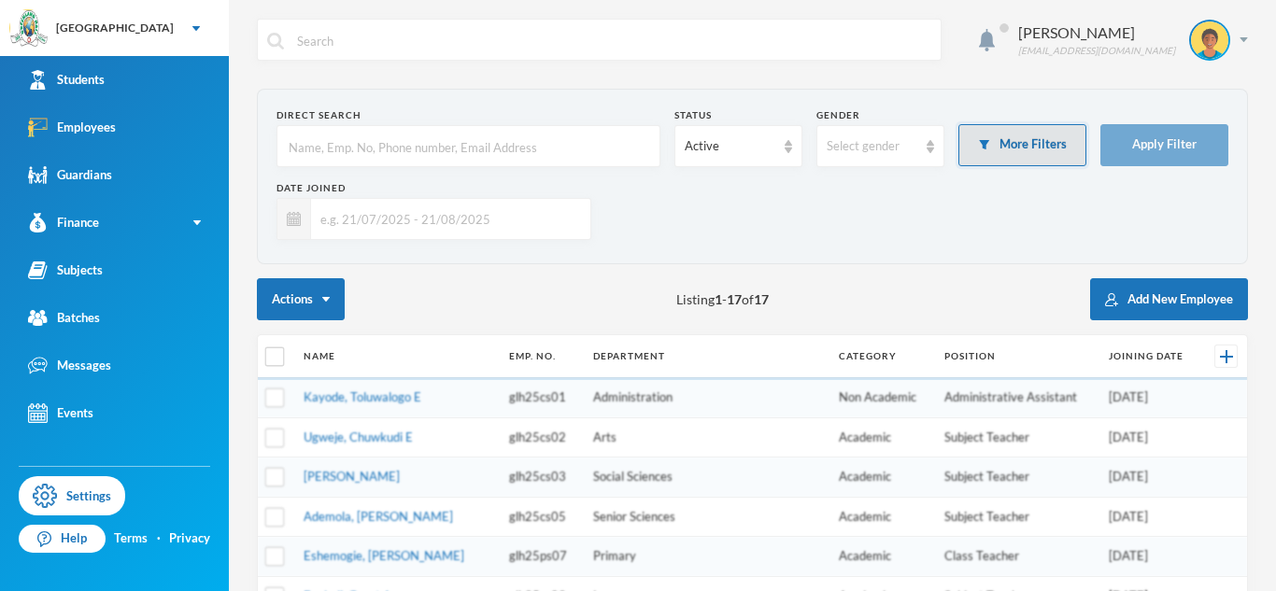
click at [1040, 158] on button "More Filters" at bounding box center [1022, 145] width 128 height 42
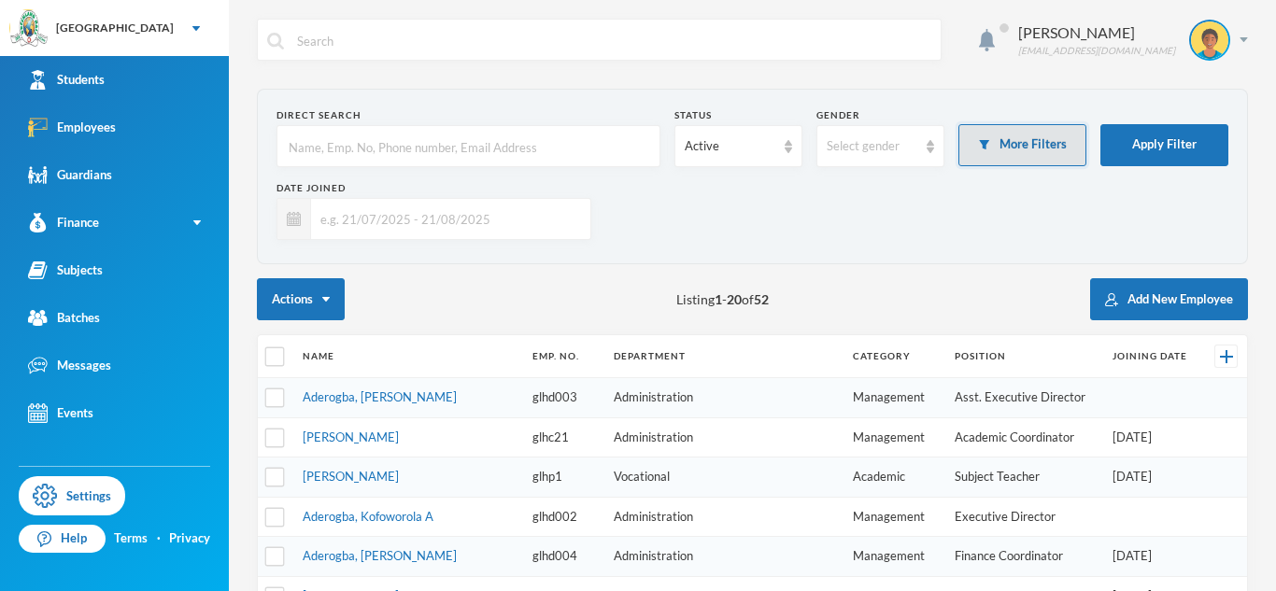
click at [1032, 136] on button "More Filters" at bounding box center [1022, 145] width 128 height 42
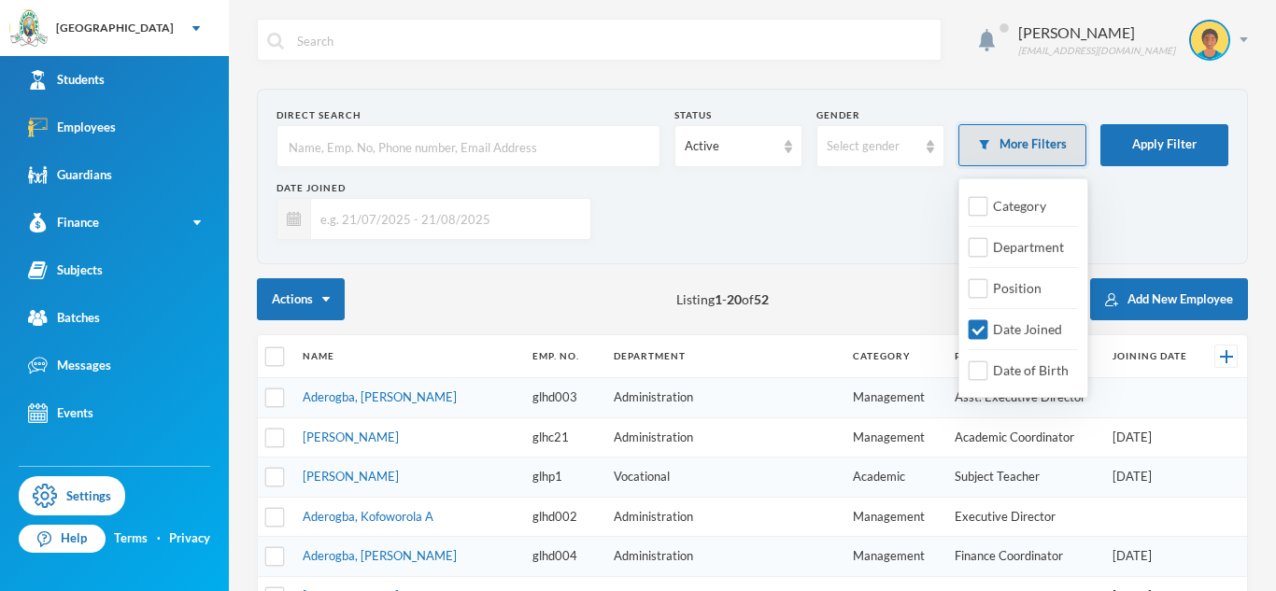
click at [986, 156] on button "More Filters" at bounding box center [1022, 145] width 128 height 42
click at [982, 331] on input "Date Joined" at bounding box center [978, 330] width 20 height 20
checkbox input "false"
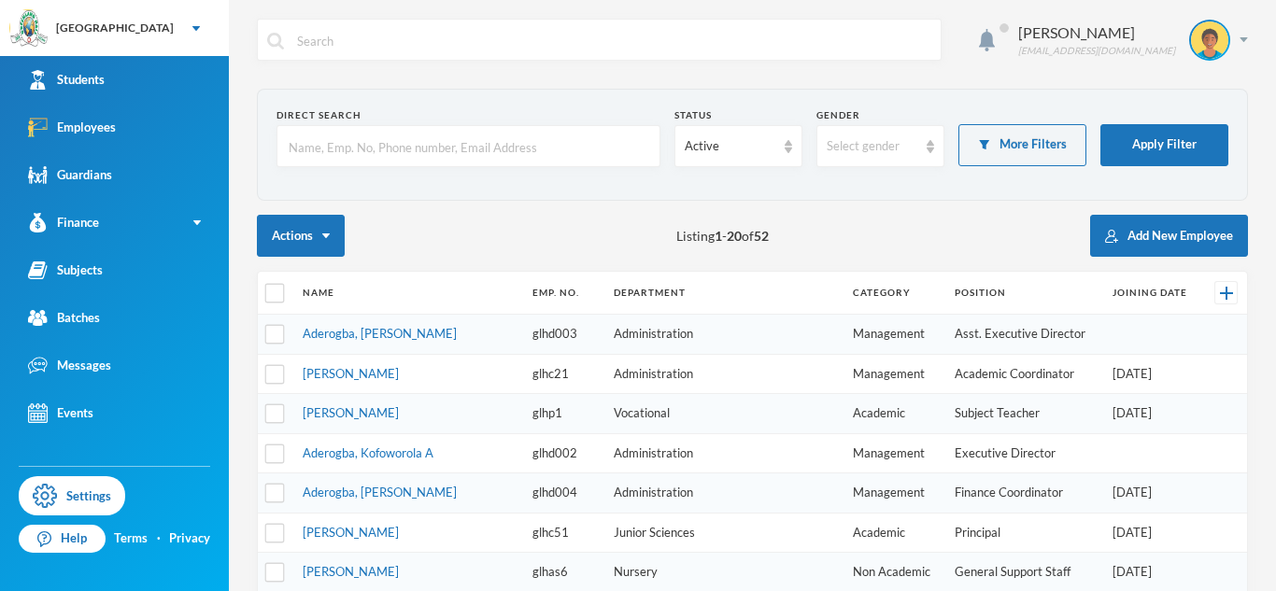
click at [780, 187] on section "Direct Search Status Active Gender Select gender More Filters Apply Filter" at bounding box center [752, 145] width 991 height 112
click at [1178, 246] on button "Add New Employee" at bounding box center [1169, 236] width 158 height 42
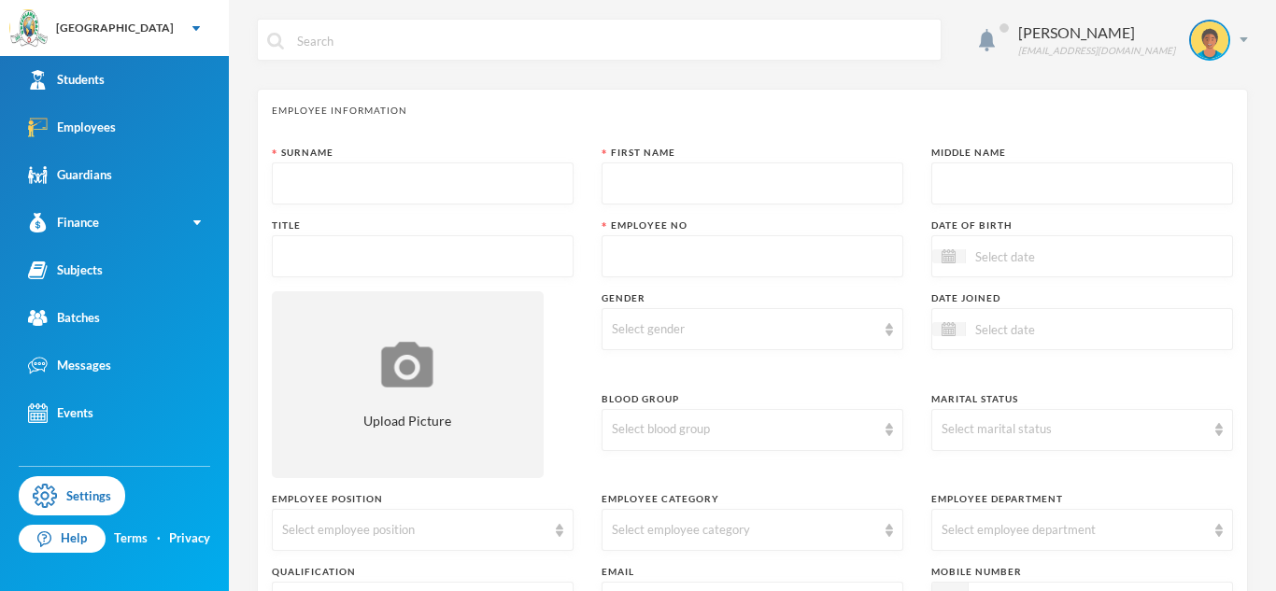
click at [468, 177] on input "text" at bounding box center [422, 184] width 281 height 42
type input "Adeyemi"
click at [697, 174] on input "text" at bounding box center [752, 184] width 281 height 42
type input "Eniitan"
click at [1002, 176] on input "text" at bounding box center [1081, 184] width 281 height 42
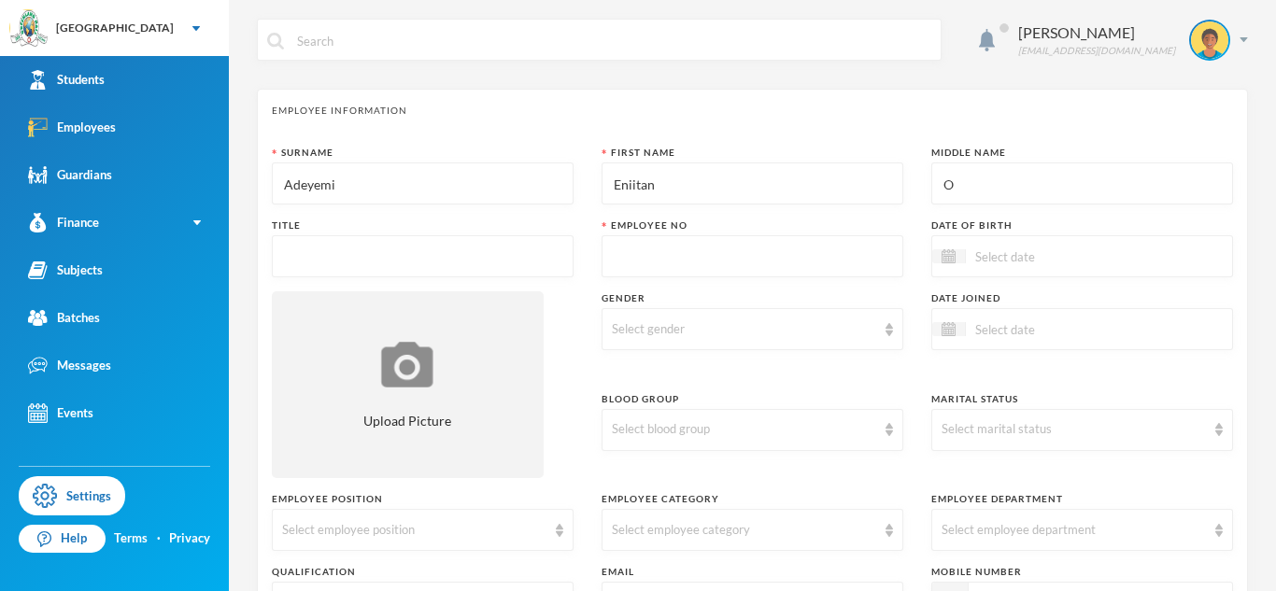
type input "O"
click at [445, 249] on input "text" at bounding box center [422, 257] width 281 height 42
type input "Miss"
click at [1070, 259] on input at bounding box center [1044, 256] width 157 height 21
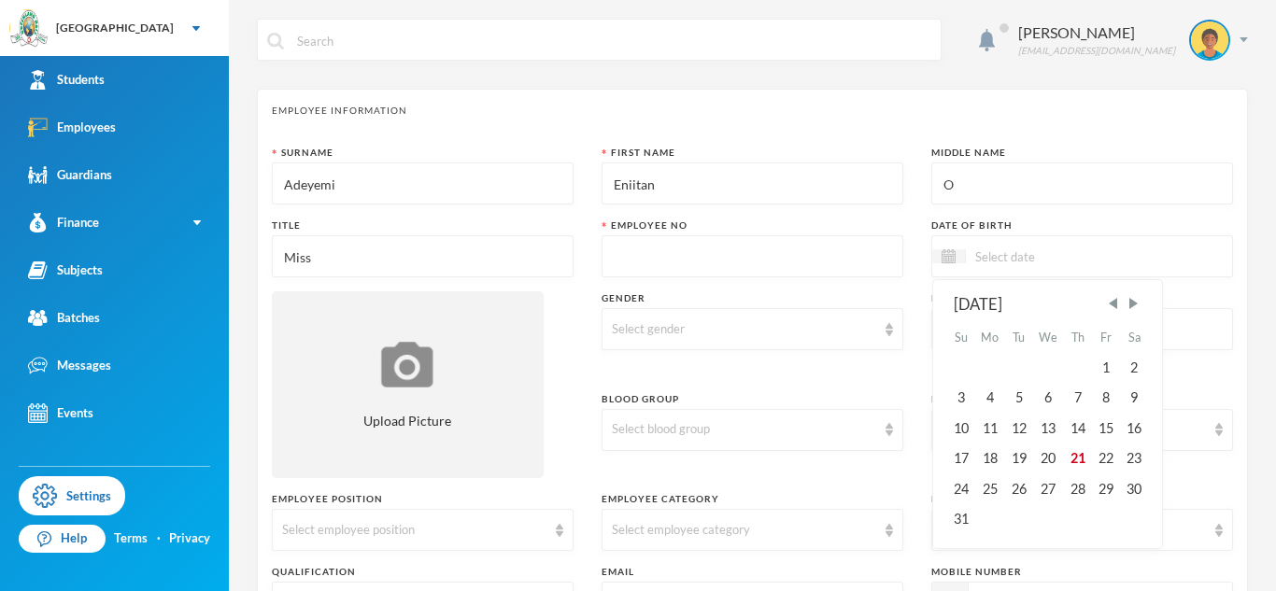
click at [1015, 302] on div "[DATE]" at bounding box center [1047, 304] width 189 height 23
click at [956, 305] on div "[DATE]" at bounding box center [1047, 304] width 189 height 23
click at [1131, 304] on span "Next Month" at bounding box center [1132, 303] width 17 height 17
click at [954, 429] on div "14" at bounding box center [960, 429] width 28 height 30
click at [1037, 256] on input "14/09/0001997" at bounding box center [1044, 256] width 157 height 21
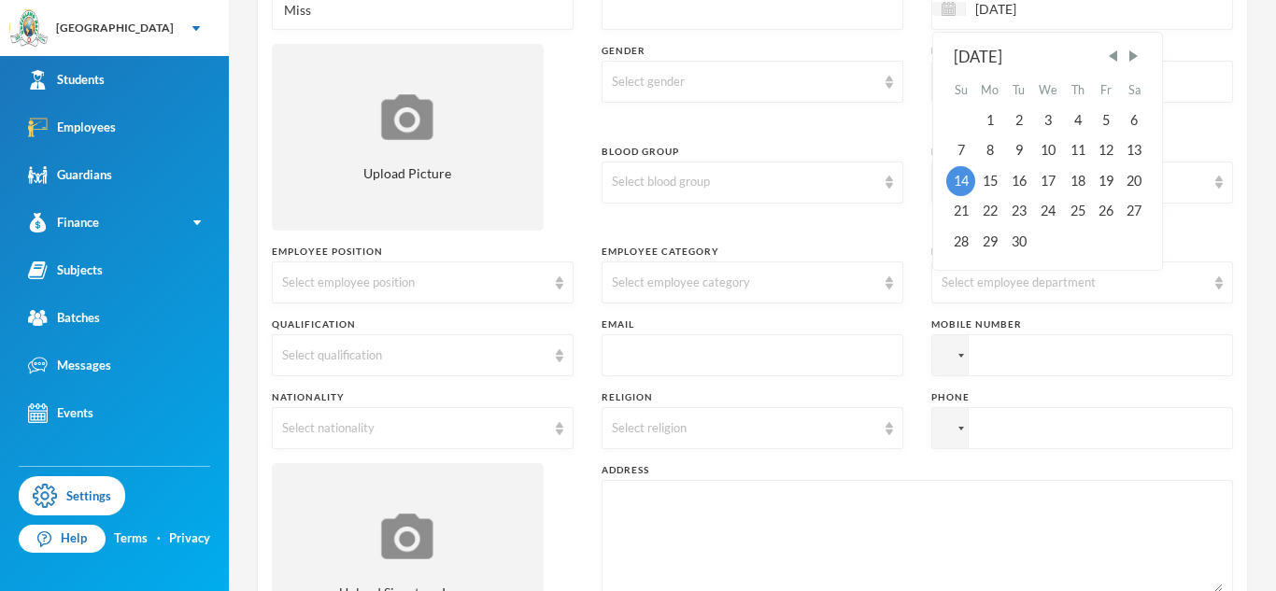
scroll to position [250, 0]
type input "[DATE]"
click at [865, 71] on div "Select gender" at bounding box center [744, 79] width 264 height 19
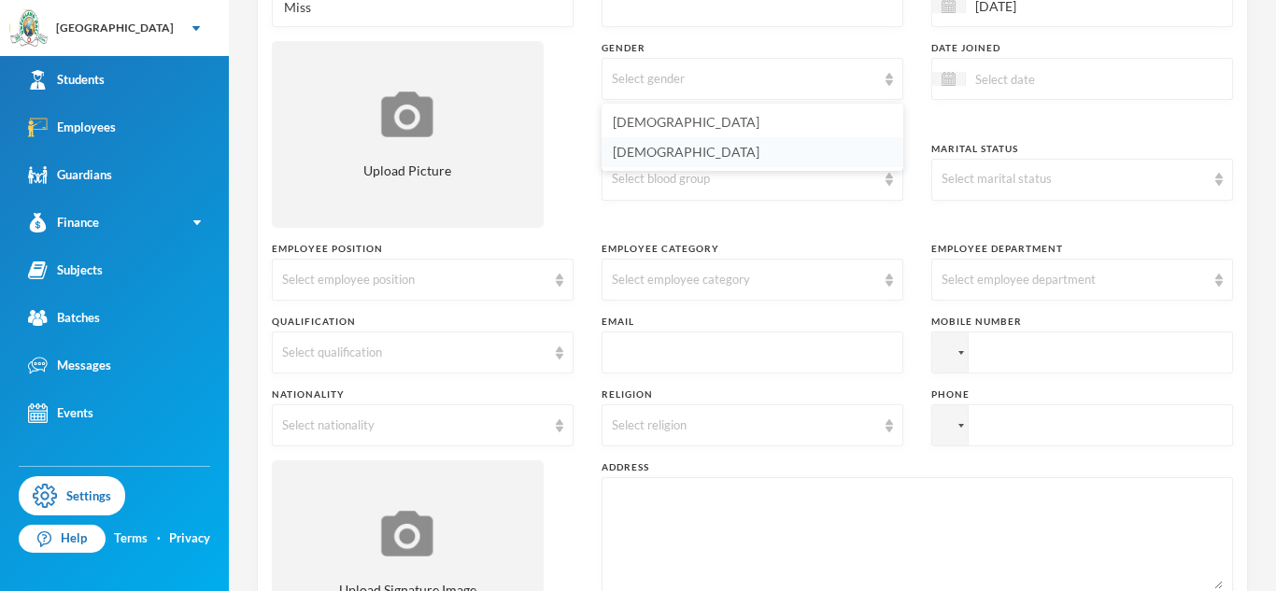
click at [720, 152] on li "[DEMOGRAPHIC_DATA]" at bounding box center [752, 152] width 302 height 30
click at [957, 79] on div at bounding box center [949, 79] width 34 height 14
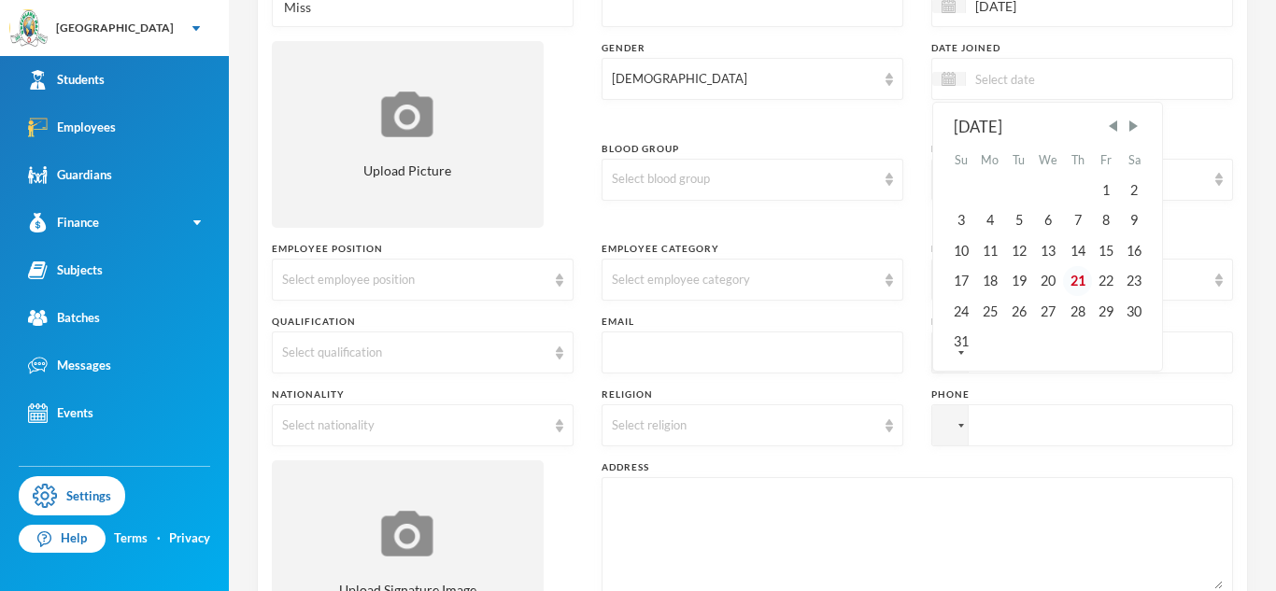
click at [1082, 285] on div "21" at bounding box center [1077, 281] width 28 height 30
type input "[DATE]"
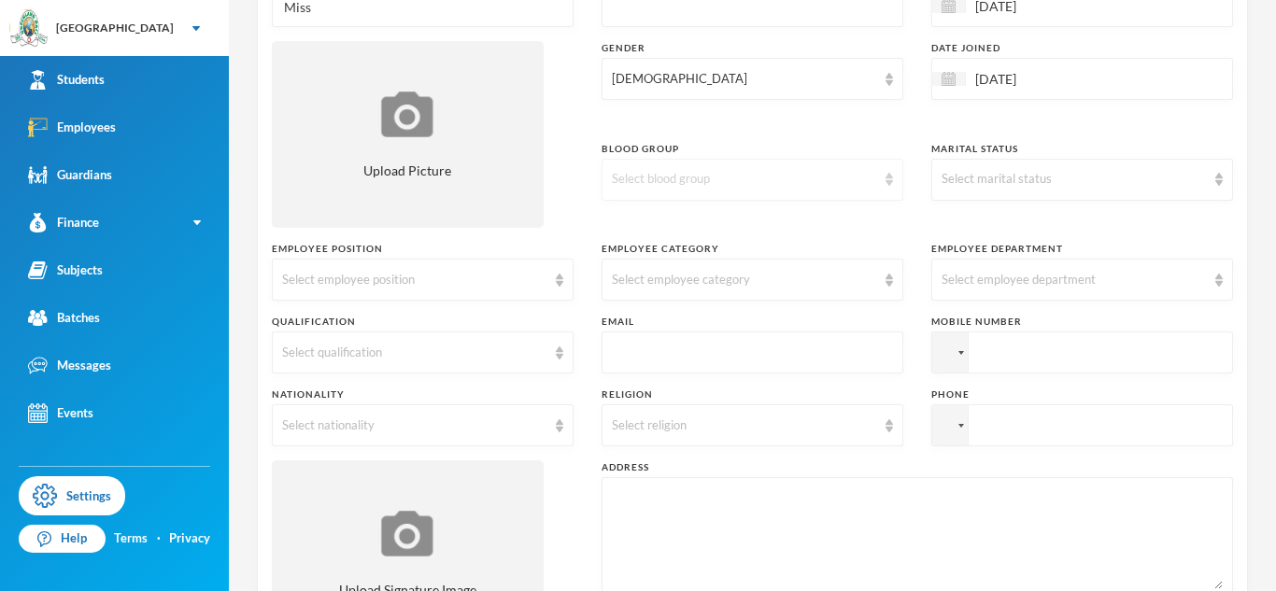
click at [889, 179] on img at bounding box center [888, 179] width 7 height 13
click at [676, 226] on li "A+" at bounding box center [752, 222] width 302 height 30
click at [1208, 181] on div "Select marital status" at bounding box center [1082, 180] width 302 height 42
click at [1007, 227] on li "Single" at bounding box center [1082, 222] width 302 height 30
click at [558, 284] on img at bounding box center [559, 280] width 7 height 13
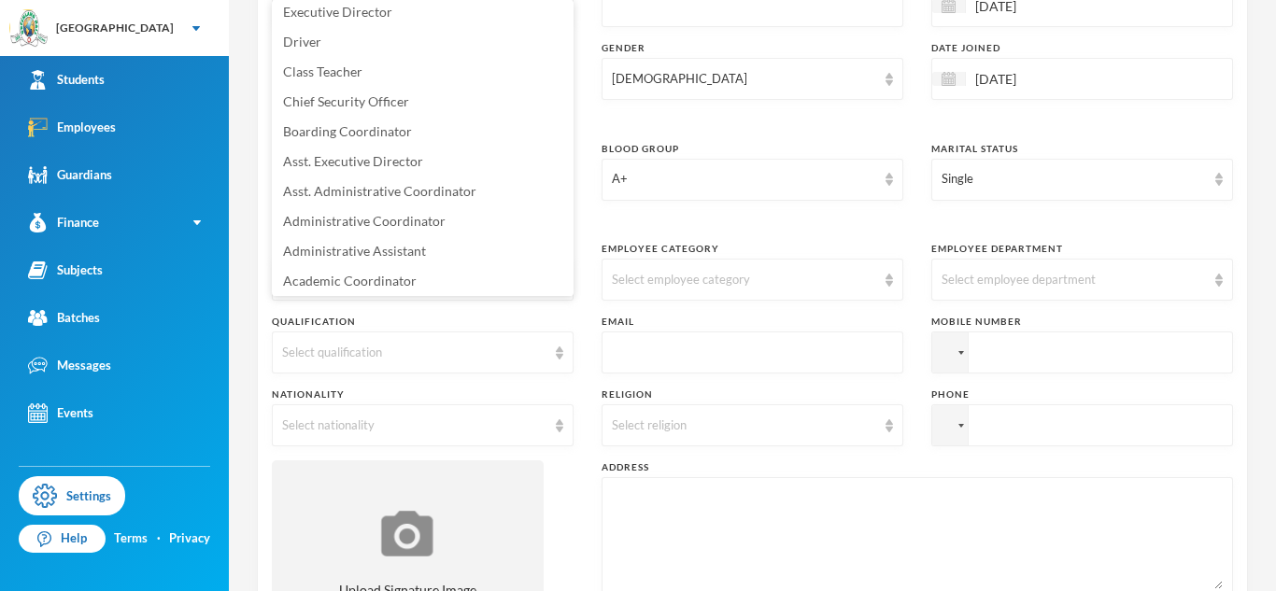
scroll to position [698, 0]
click at [421, 251] on span "Administrative Assistant" at bounding box center [354, 247] width 143 height 16
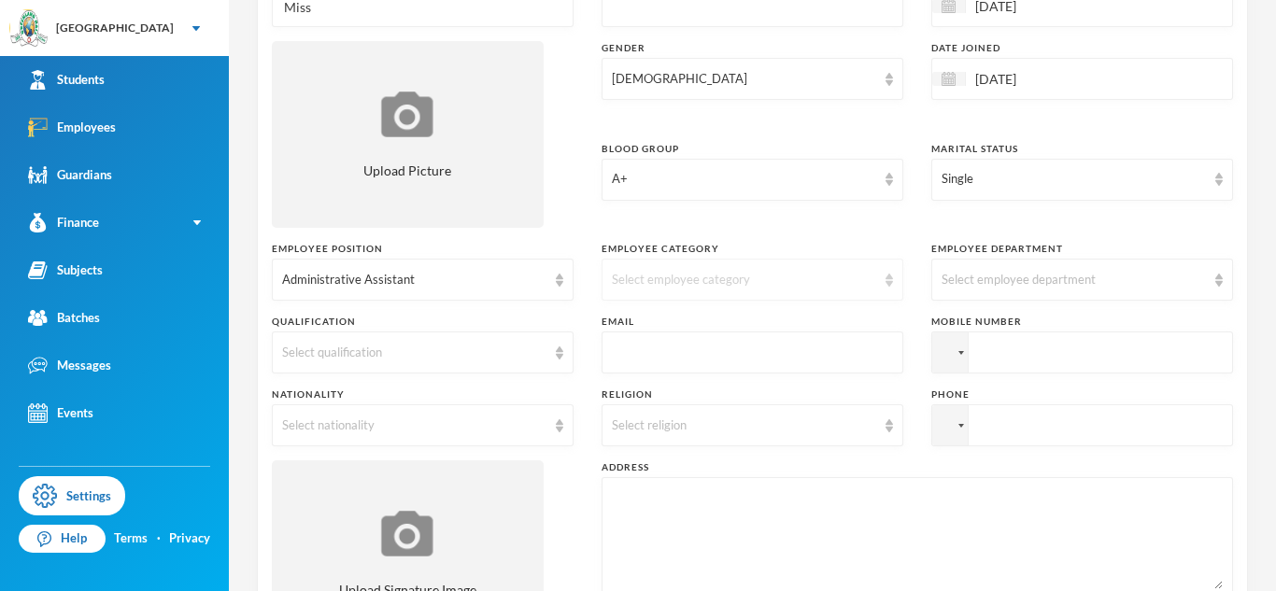
click at [882, 284] on div "Select employee category" at bounding box center [752, 280] width 302 height 42
click at [752, 322] on li "Non Academic" at bounding box center [752, 323] width 302 height 30
click at [1219, 281] on img at bounding box center [1218, 280] width 7 height 13
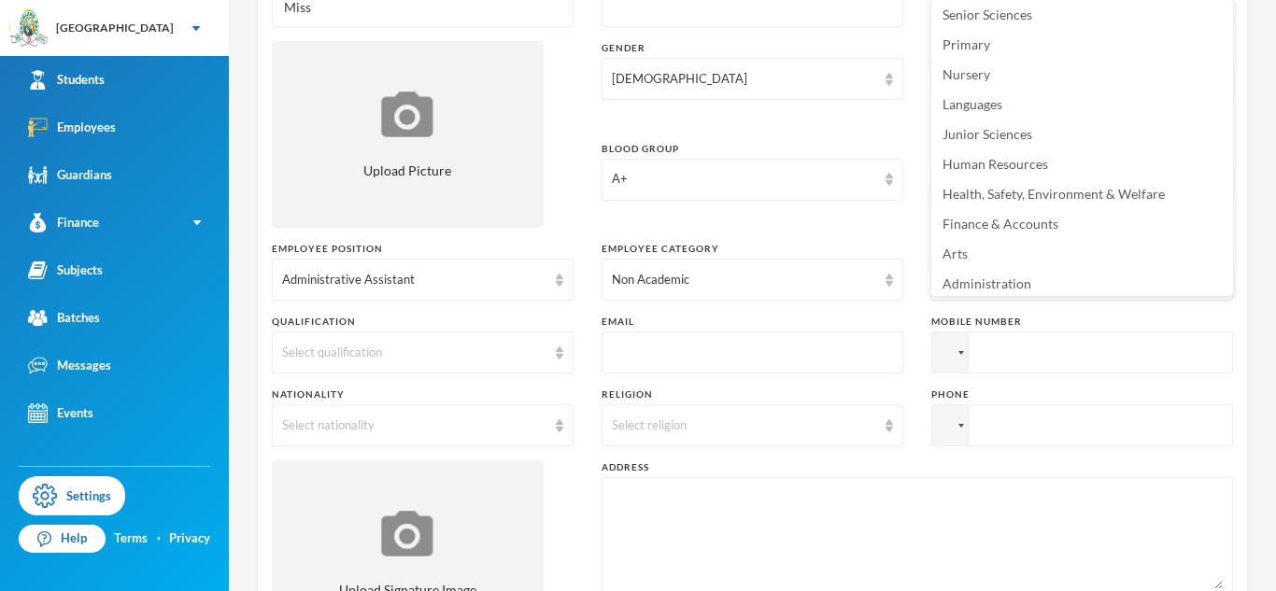
scroll to position [130, 0]
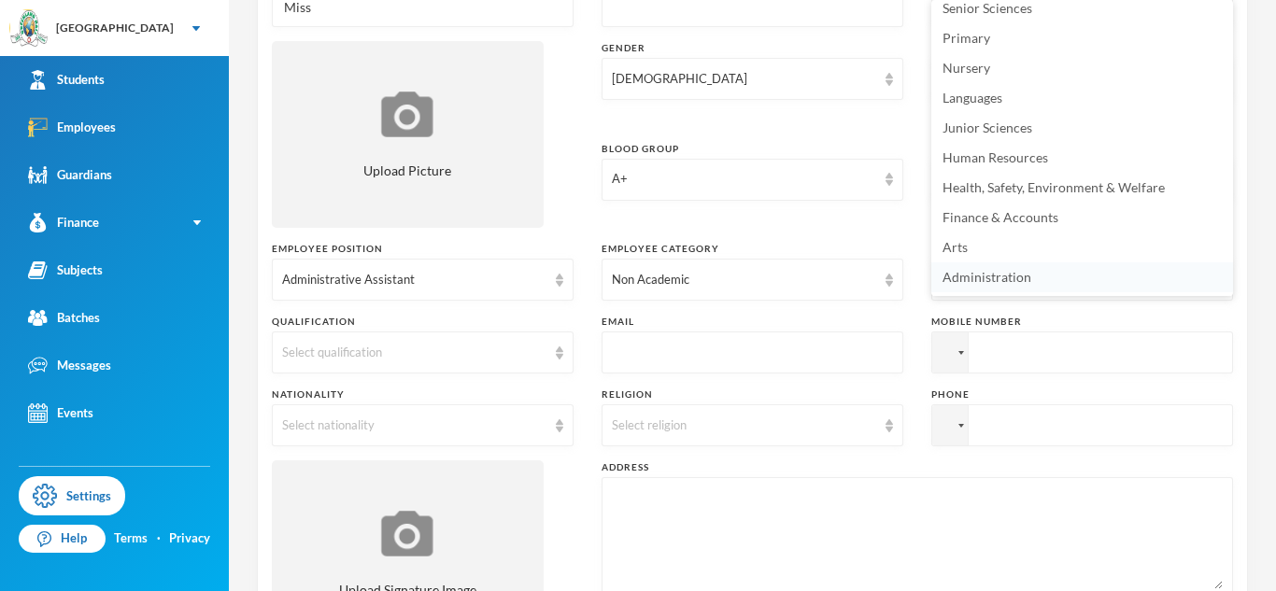
click at [1025, 286] on li "Administration" at bounding box center [1082, 277] width 302 height 30
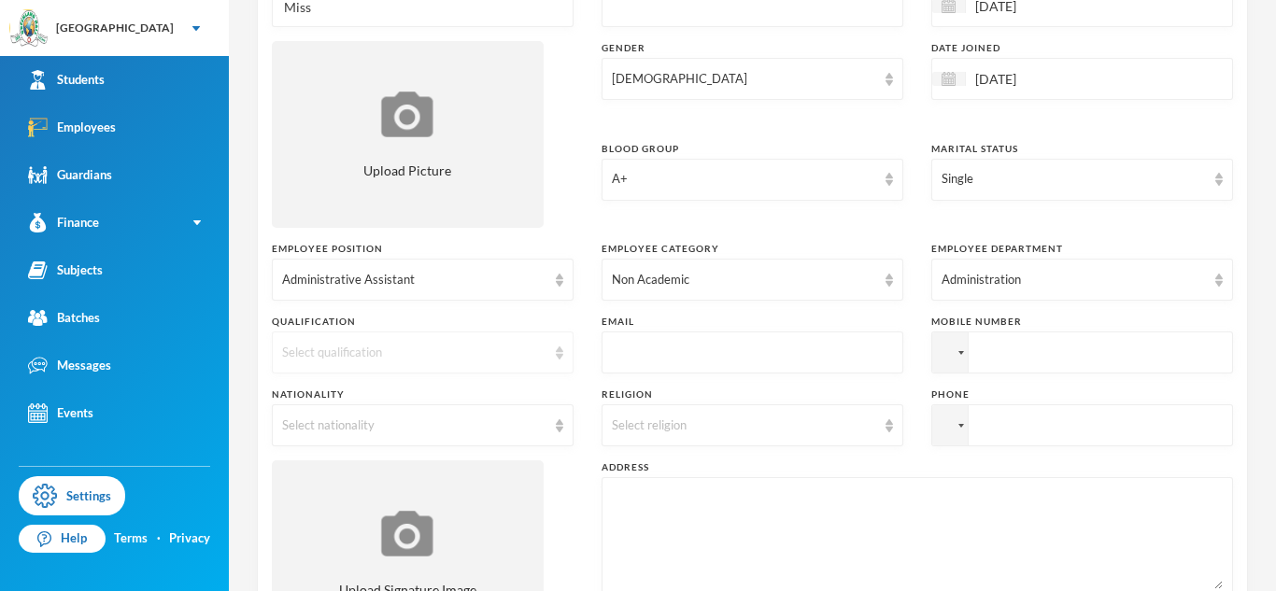
click at [555, 362] on div "Select qualification" at bounding box center [423, 353] width 302 height 42
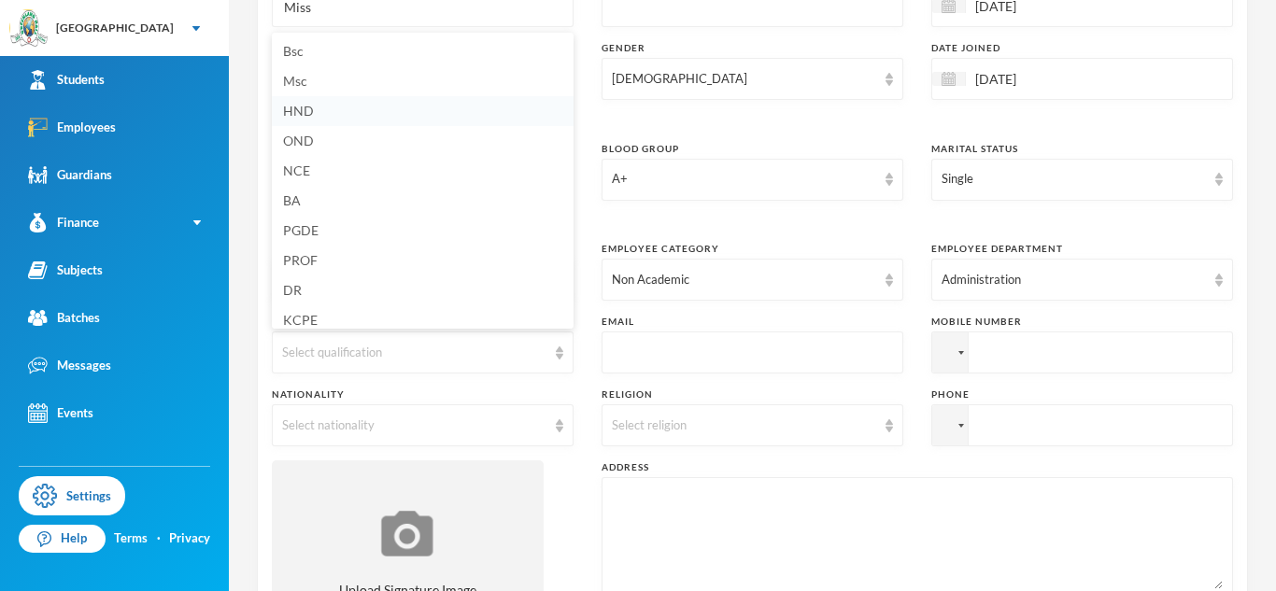
click at [311, 107] on span "HND" at bounding box center [298, 111] width 31 height 16
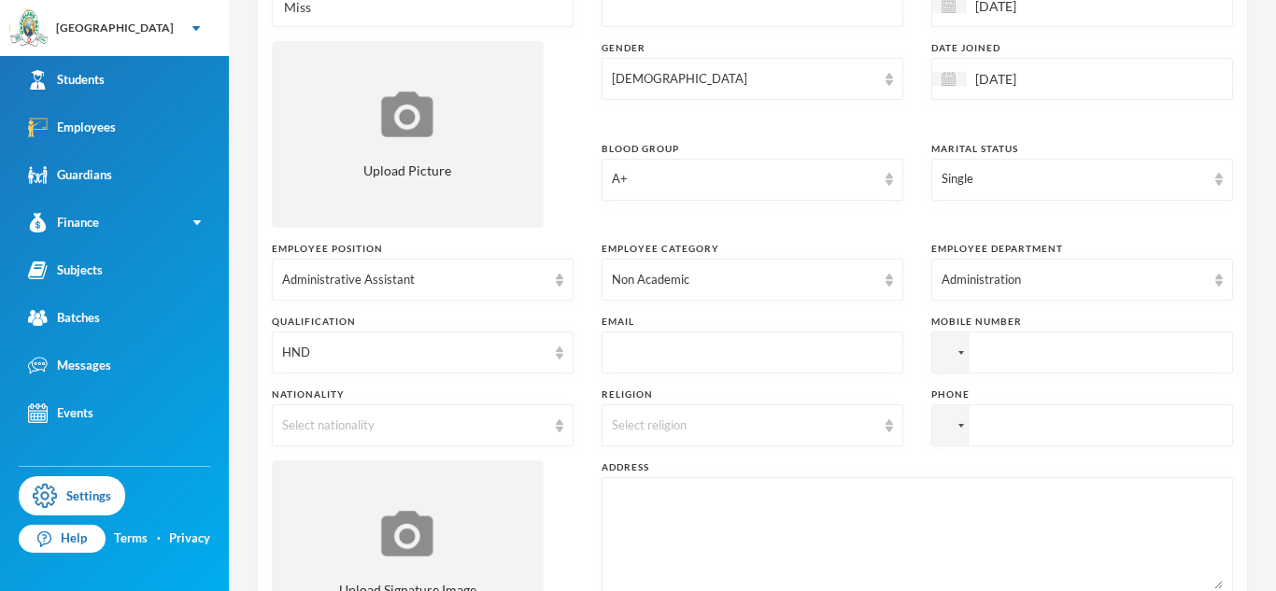
click at [643, 346] on input "text" at bounding box center [752, 353] width 281 height 42
type input "[EMAIL_ADDRESS][DOMAIN_NAME]"
click at [981, 357] on input "tel" at bounding box center [1082, 353] width 302 height 42
type input "[PHONE_NUMBER]"
click at [1012, 374] on input "tel" at bounding box center [1082, 353] width 302 height 42
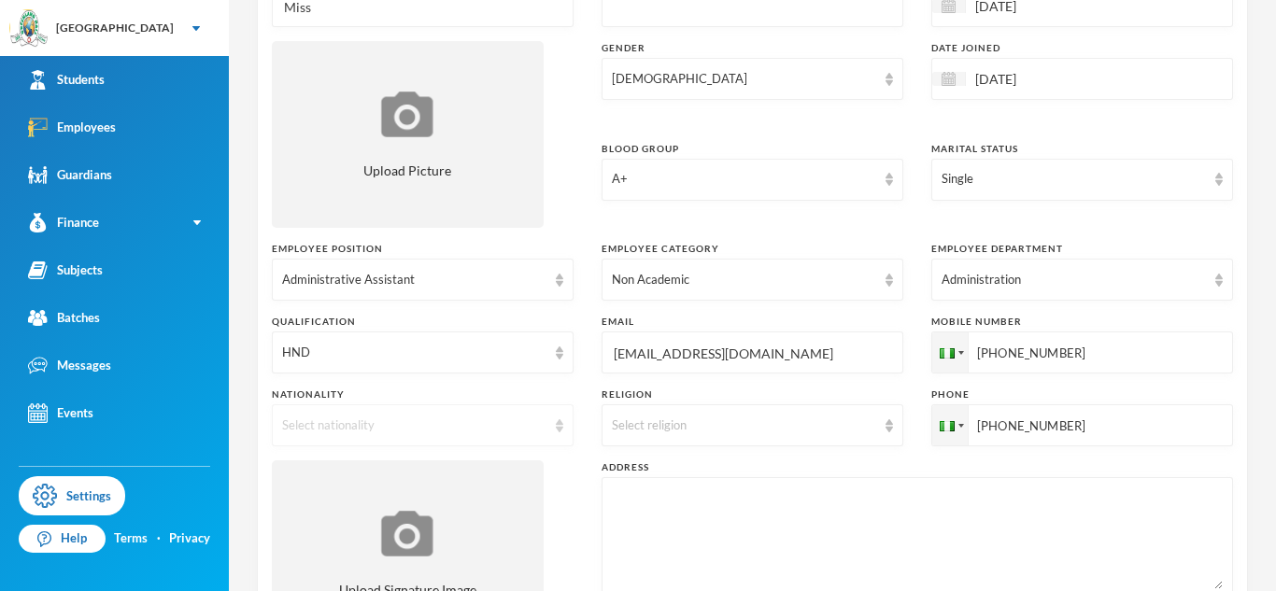
type input "[PHONE_NUMBER]"
click at [355, 430] on div "Select nationality" at bounding box center [414, 426] width 264 height 19
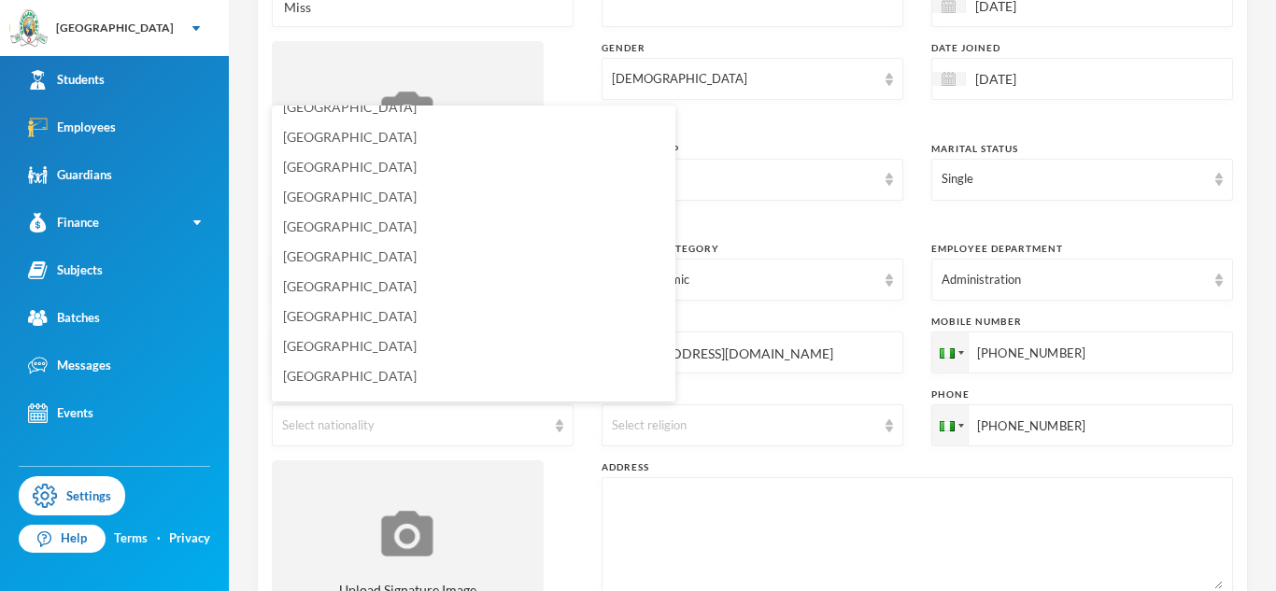
scroll to position [4524, 0]
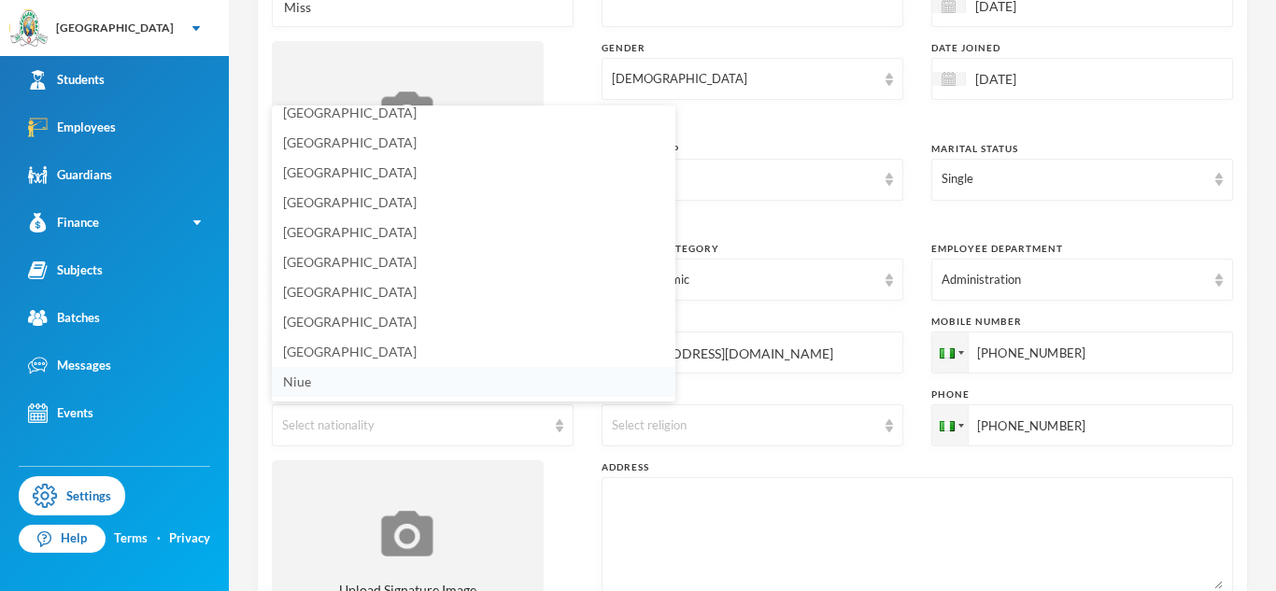
click at [330, 367] on li "Niue" at bounding box center [473, 382] width 403 height 30
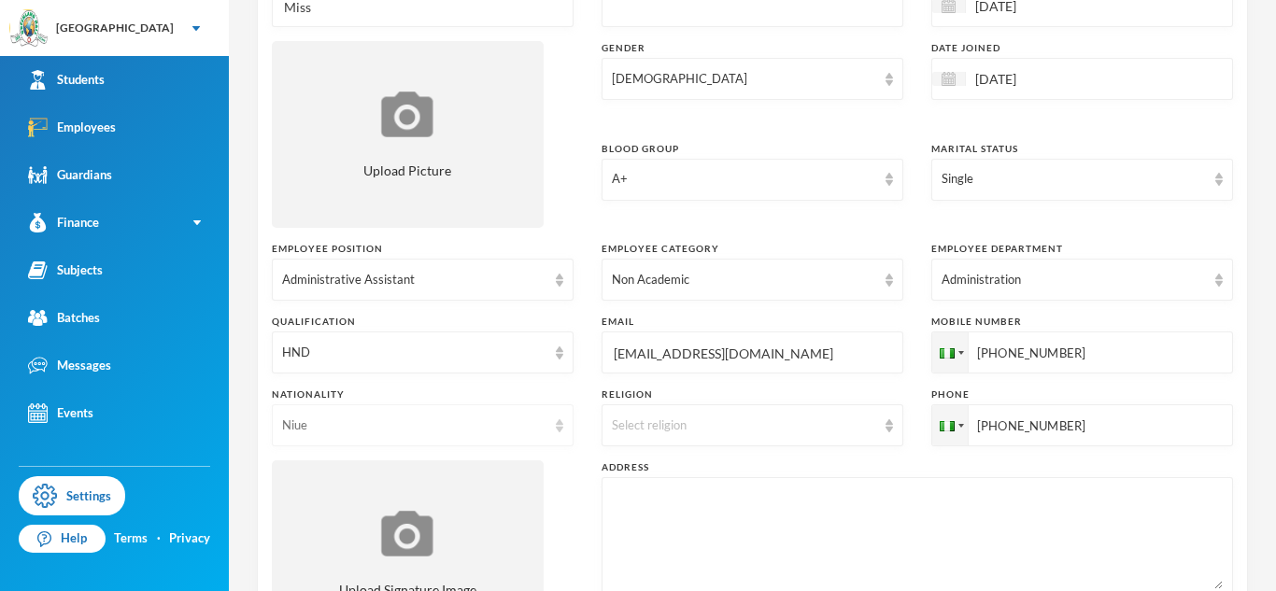
click at [559, 424] on img at bounding box center [559, 425] width 7 height 13
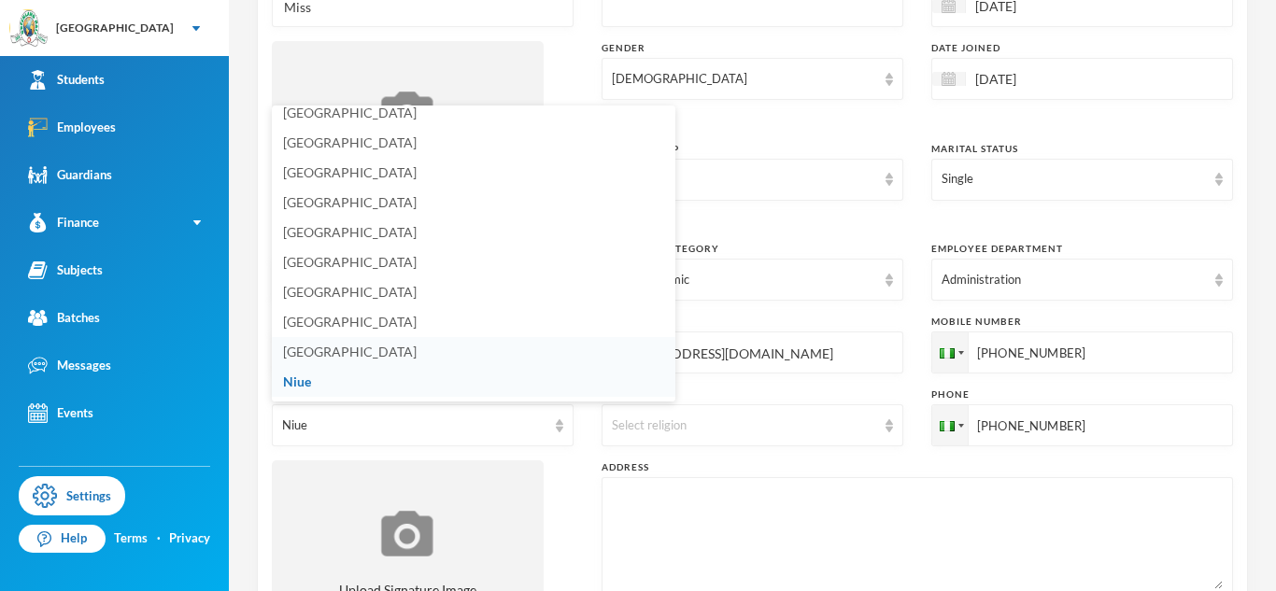
click at [314, 351] on span "[GEOGRAPHIC_DATA]" at bounding box center [350, 352] width 134 height 16
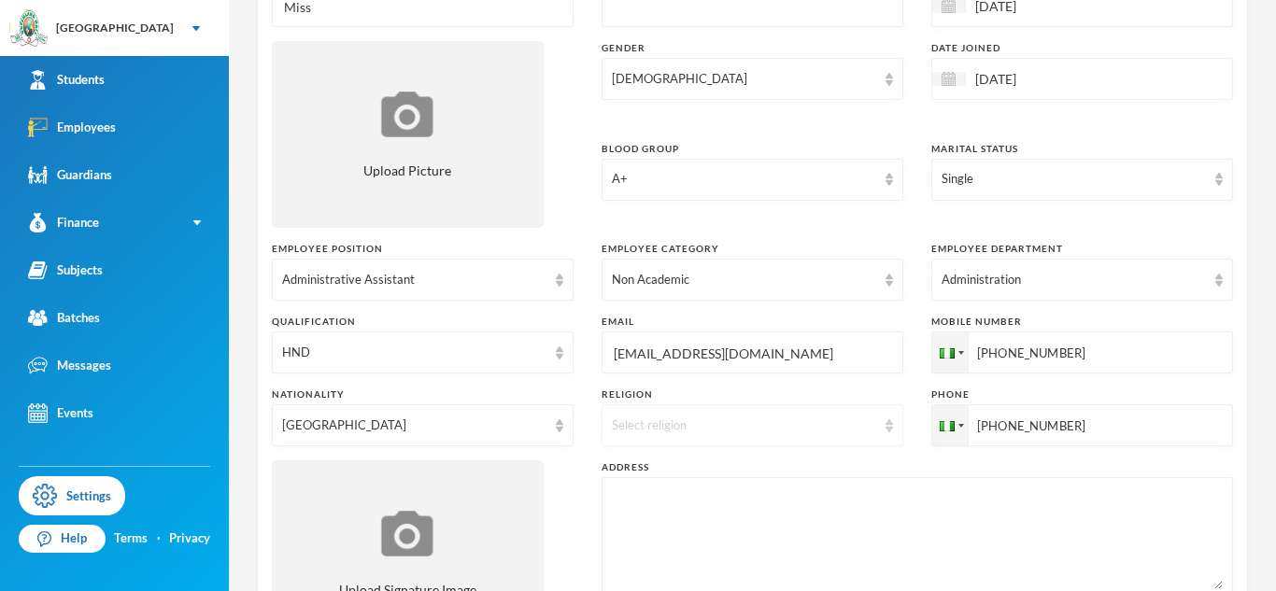
click at [725, 423] on div "Select religion" at bounding box center [744, 426] width 264 height 19
click at [673, 477] on li "[DEMOGRAPHIC_DATA]" at bounding box center [752, 469] width 302 height 30
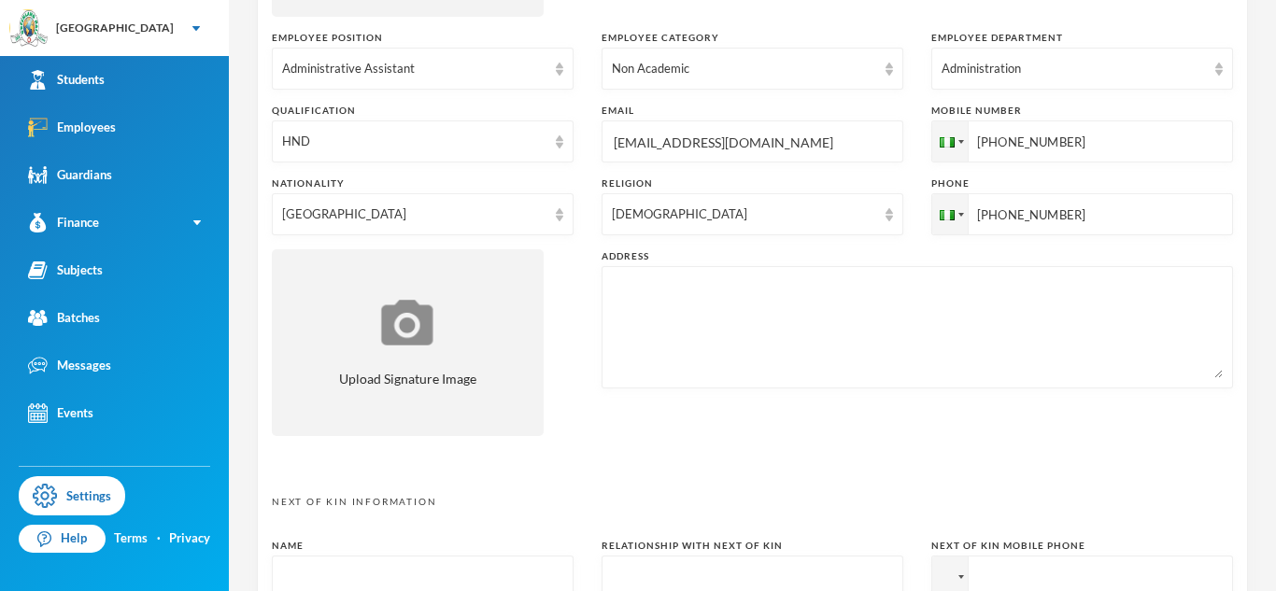
scroll to position [486, 0]
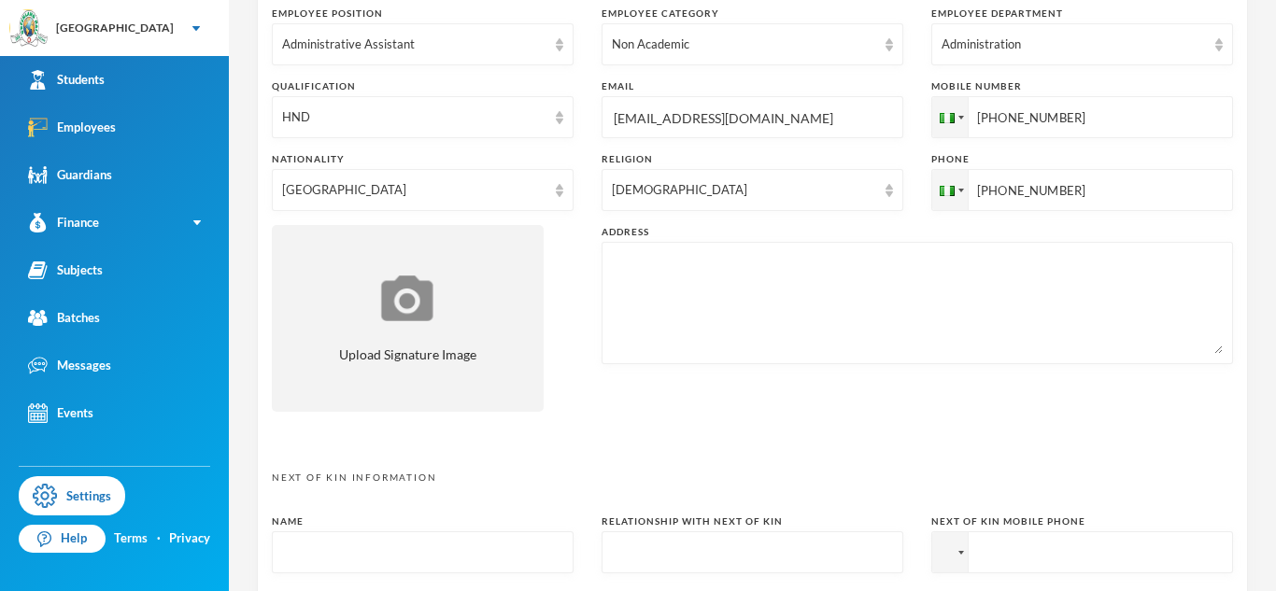
click at [635, 280] on textarea at bounding box center [917, 303] width 611 height 102
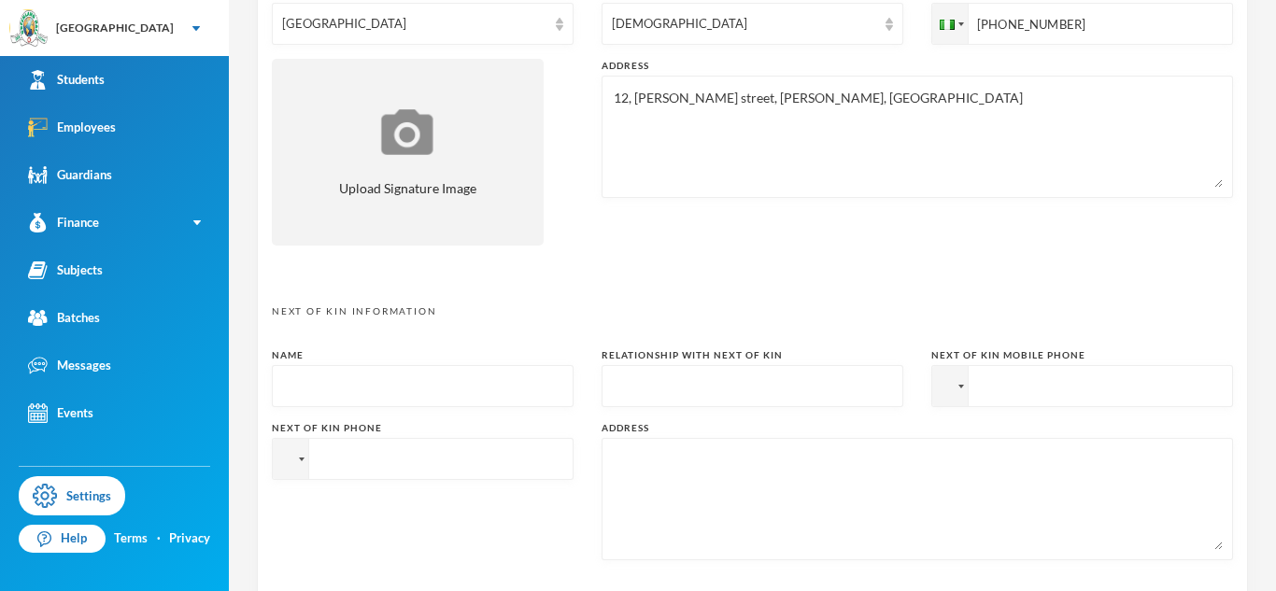
scroll to position [657, 0]
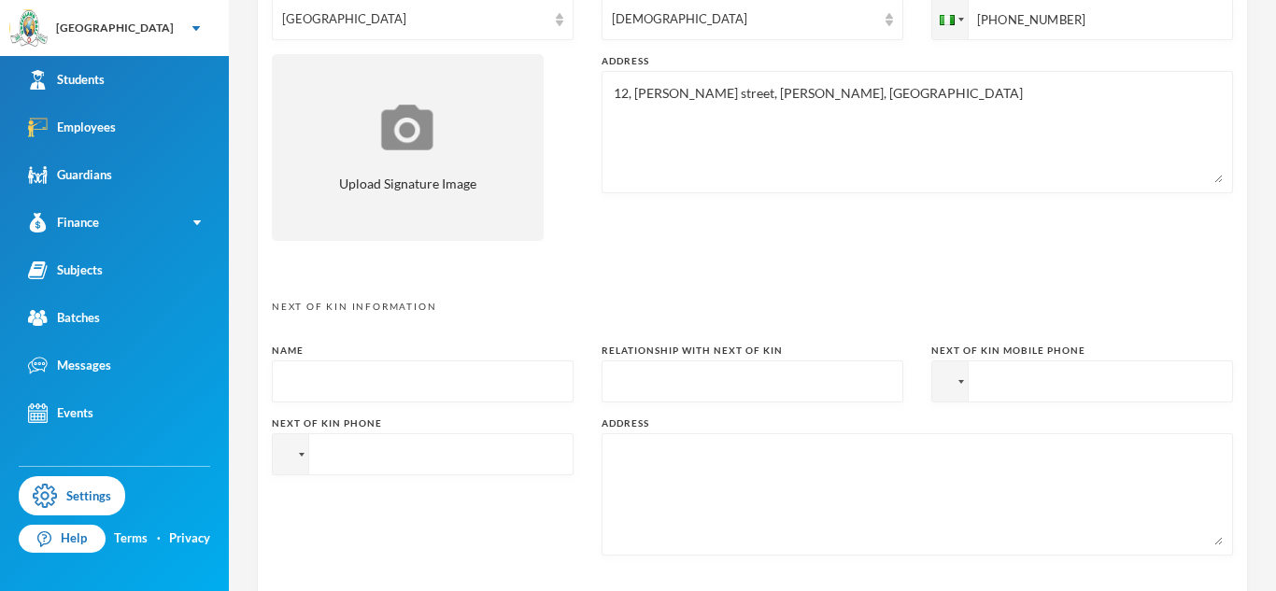
click at [654, 142] on textarea "12, [PERSON_NAME] street, [PERSON_NAME], [GEOGRAPHIC_DATA]" at bounding box center [917, 132] width 611 height 102
click at [857, 89] on textarea "12, [PERSON_NAME] street, [PERSON_NAME], [GEOGRAPHIC_DATA]" at bounding box center [917, 132] width 611 height 102
type textarea "12, [PERSON_NAME] street, [PERSON_NAME], [GEOGRAPHIC_DATA] [EMAIL_ADDRESS][DOMA…"
click at [457, 394] on input "text" at bounding box center [422, 382] width 281 height 42
type input "[PERSON_NAME]"
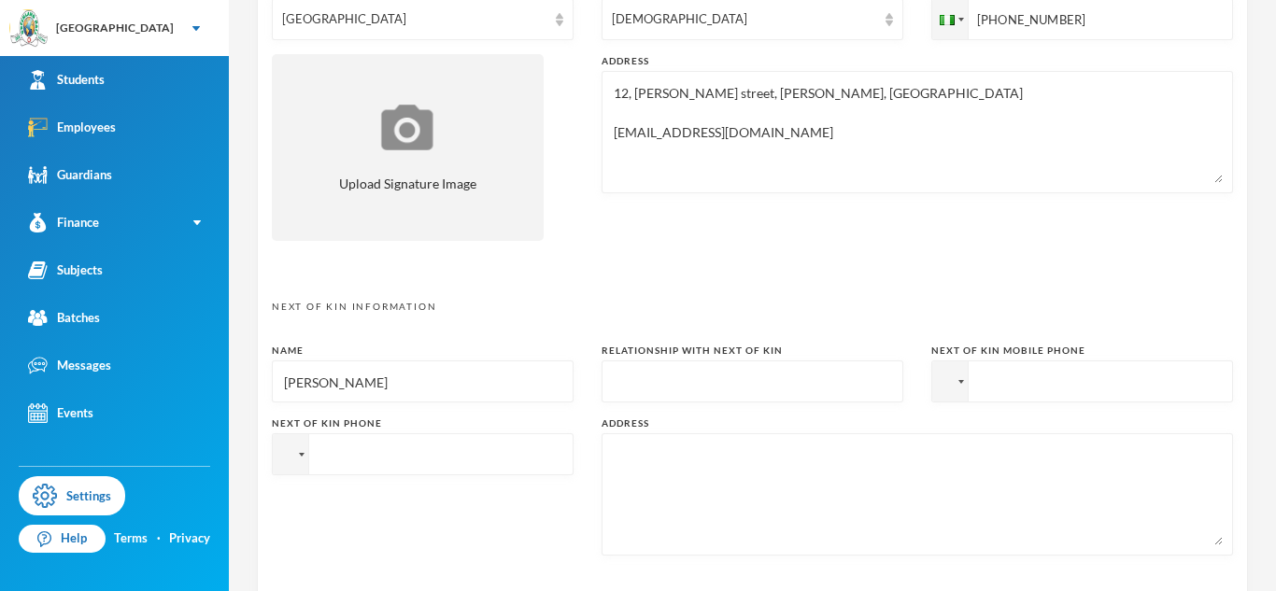
click at [700, 376] on input "text" at bounding box center [752, 382] width 281 height 42
type input "father"
click at [994, 388] on input "tel" at bounding box center [1082, 381] width 302 height 42
type input "[PHONE_NUMBER]"
click at [651, 470] on textarea at bounding box center [917, 495] width 611 height 102
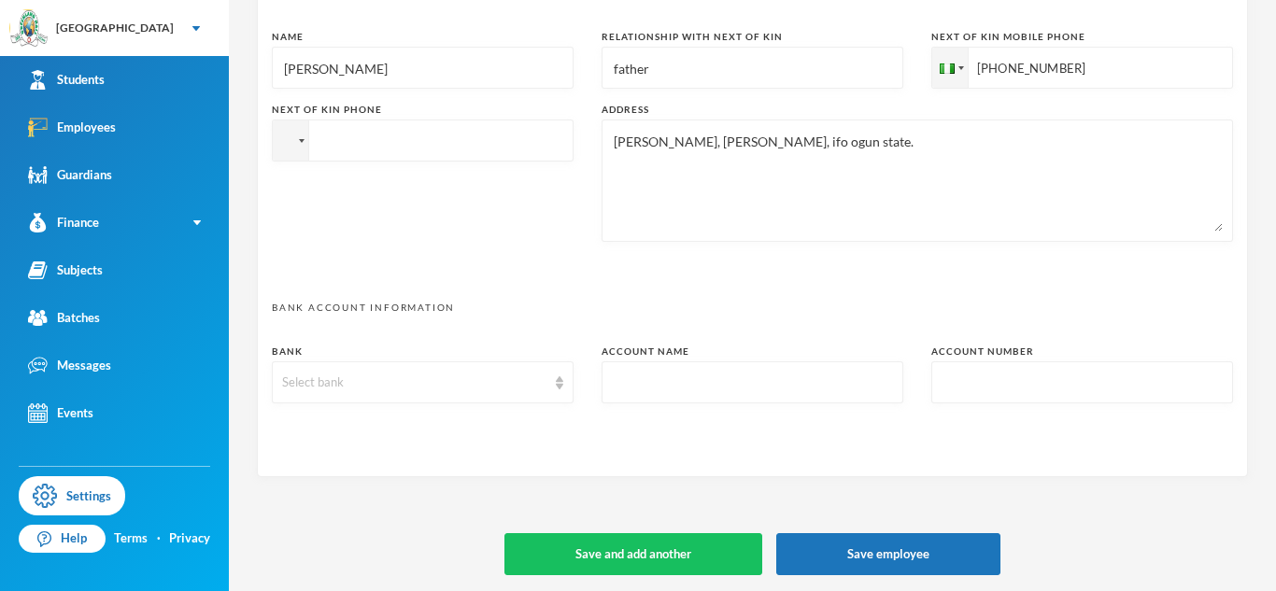
scroll to position [973, 0]
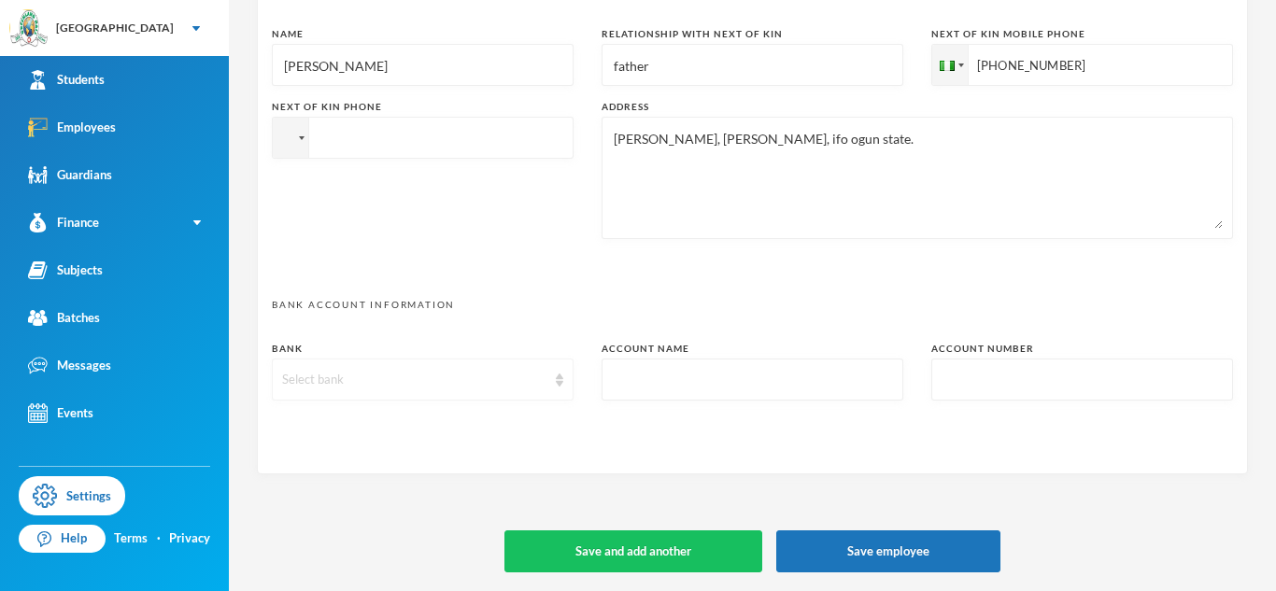
type textarea "[PERSON_NAME], [PERSON_NAME], ifo ogun state."
click at [556, 386] on img at bounding box center [559, 380] width 7 height 13
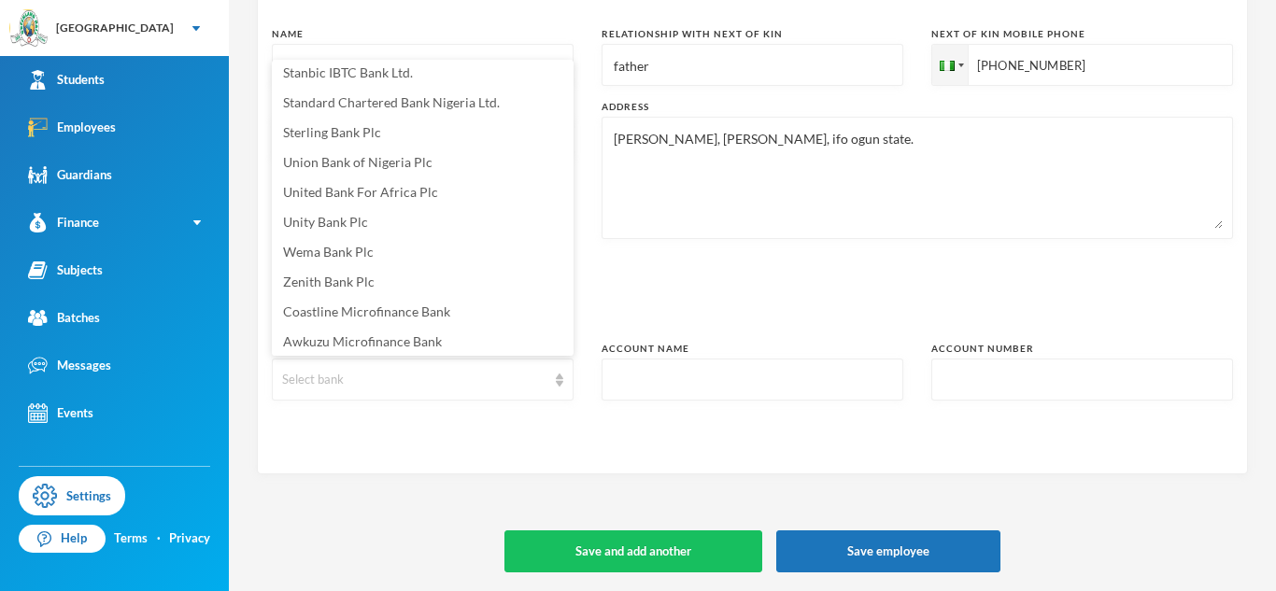
scroll to position [399, 0]
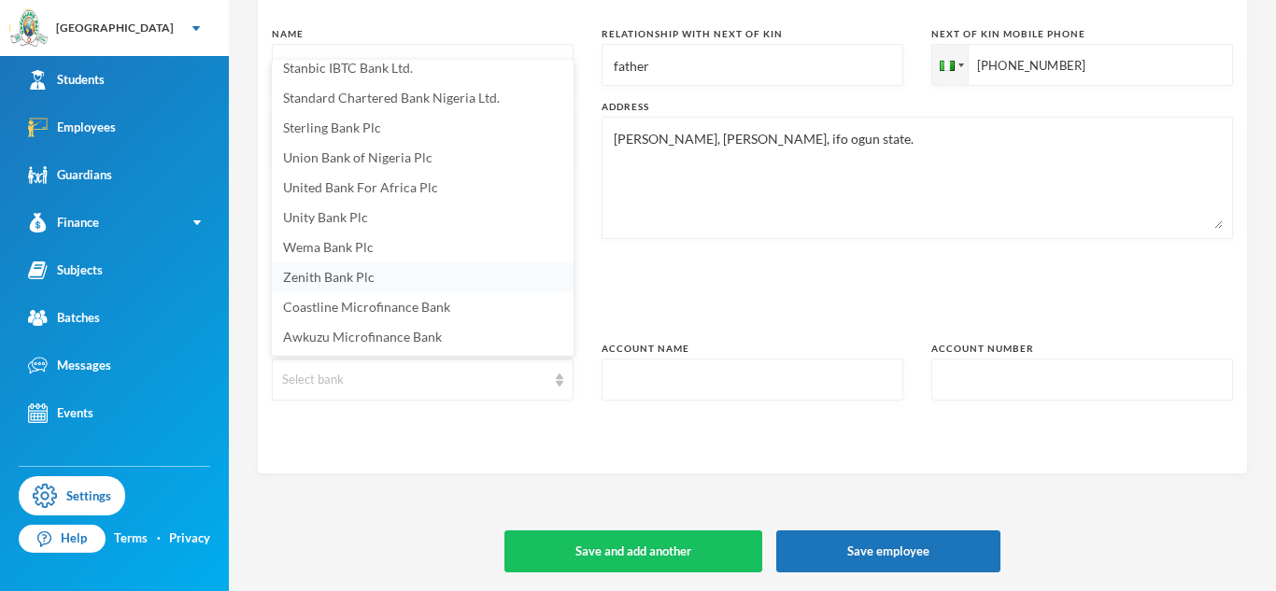
click at [342, 275] on span "Zenith Bank Plc" at bounding box center [329, 277] width 92 height 16
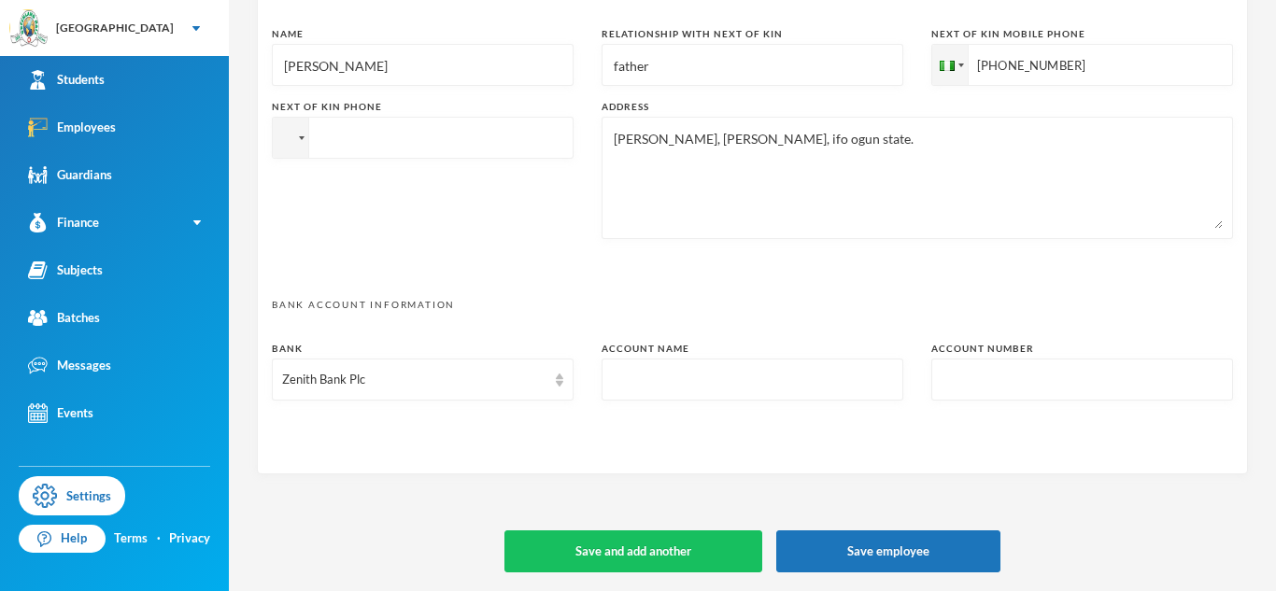
click at [663, 373] on input "text" at bounding box center [752, 381] width 281 height 42
type input "oluwadamilola [PERSON_NAME]"
click at [955, 375] on input "text" at bounding box center [1081, 381] width 281 height 42
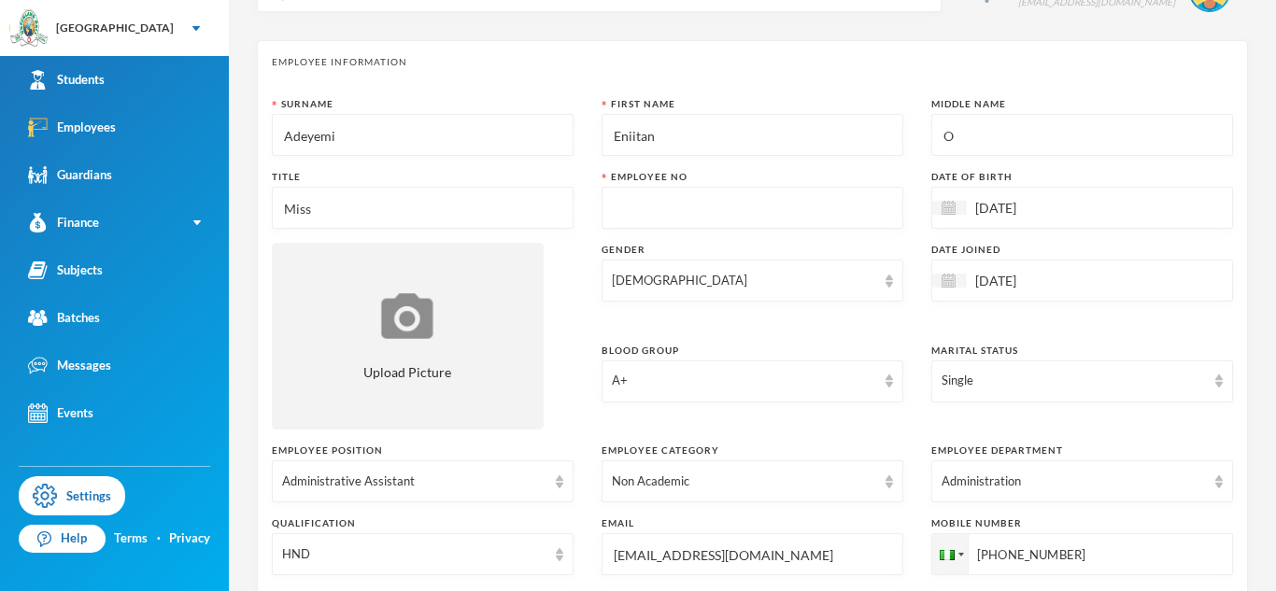
scroll to position [47, 0]
type input "2116060851"
click at [711, 211] on input "text" at bounding box center [752, 211] width 281 height 42
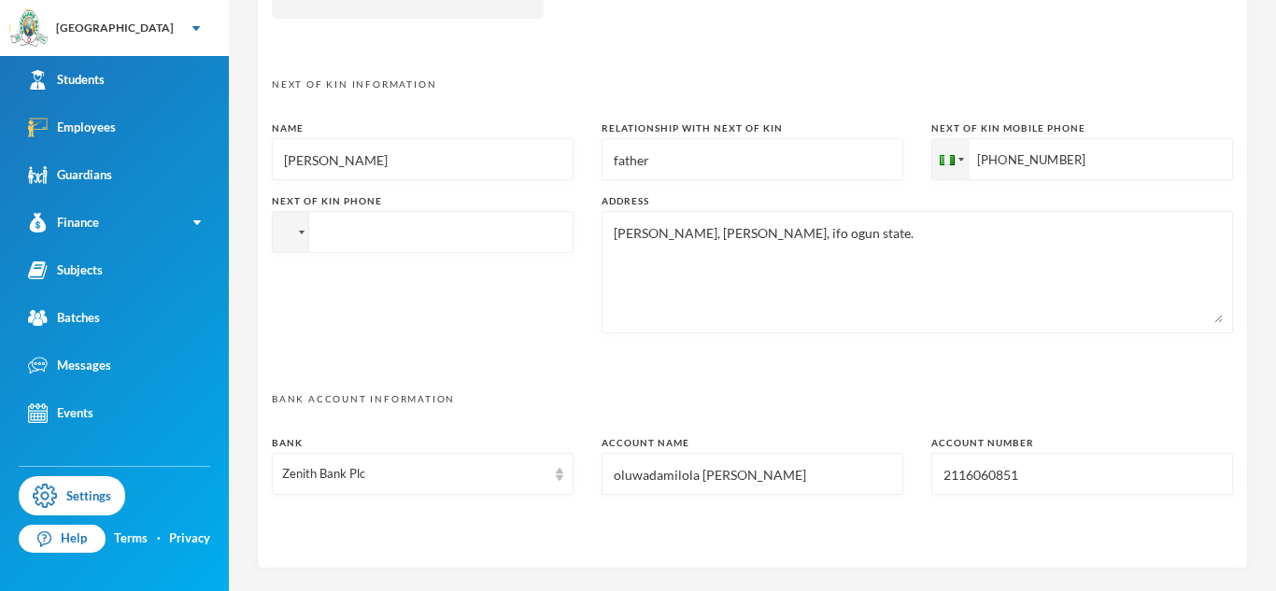
scroll to position [0, 0]
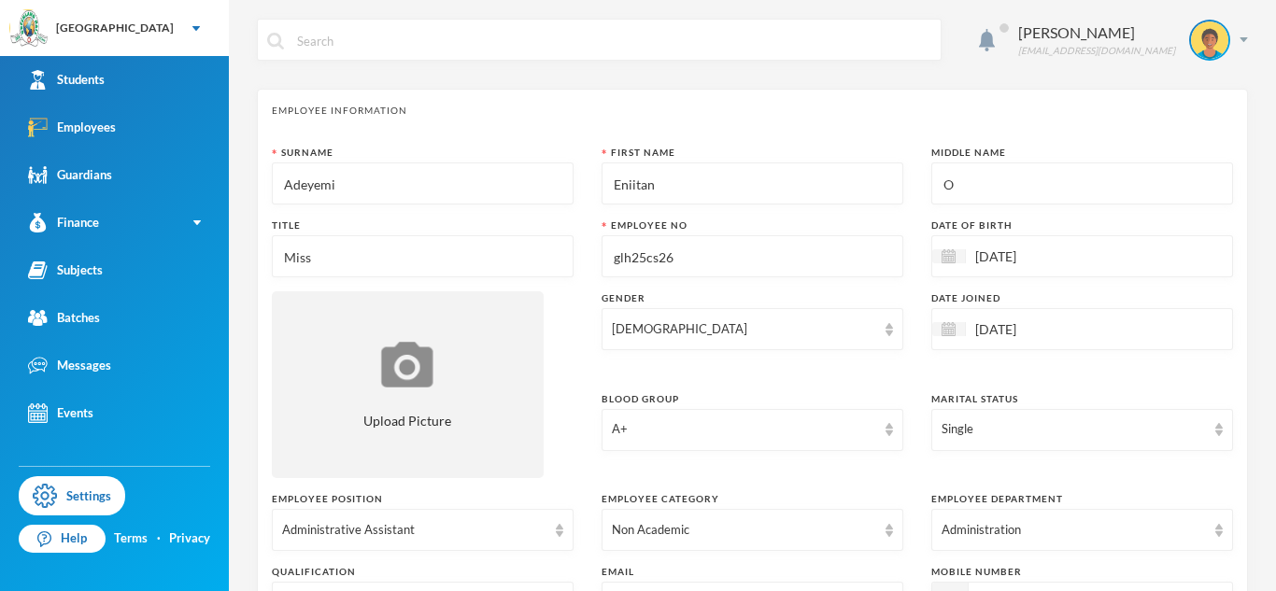
type input "glh25cs26"
click at [964, 183] on input "O" at bounding box center [1081, 184] width 281 height 42
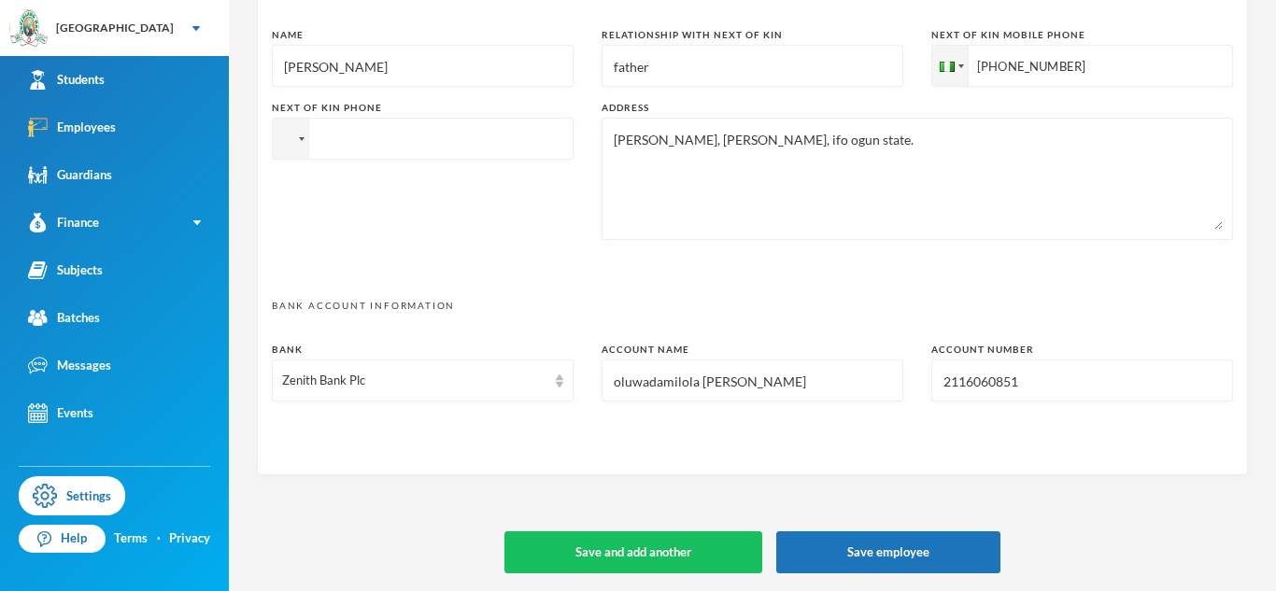
scroll to position [973, 0]
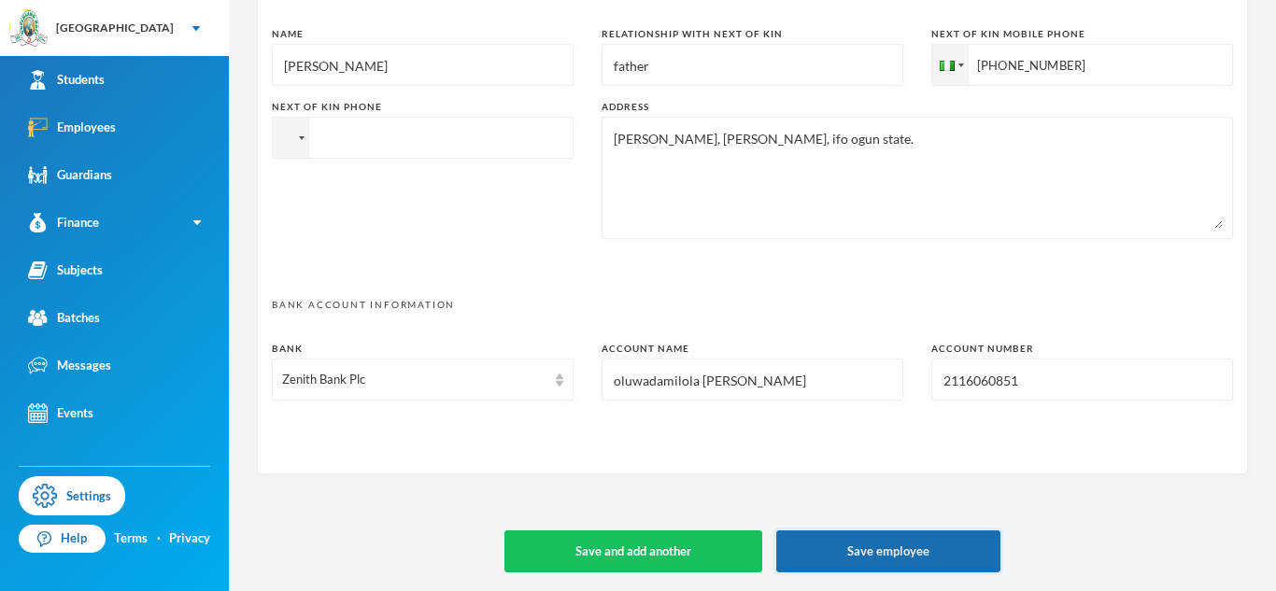
click at [894, 558] on button "Save employee" at bounding box center [888, 551] width 224 height 42
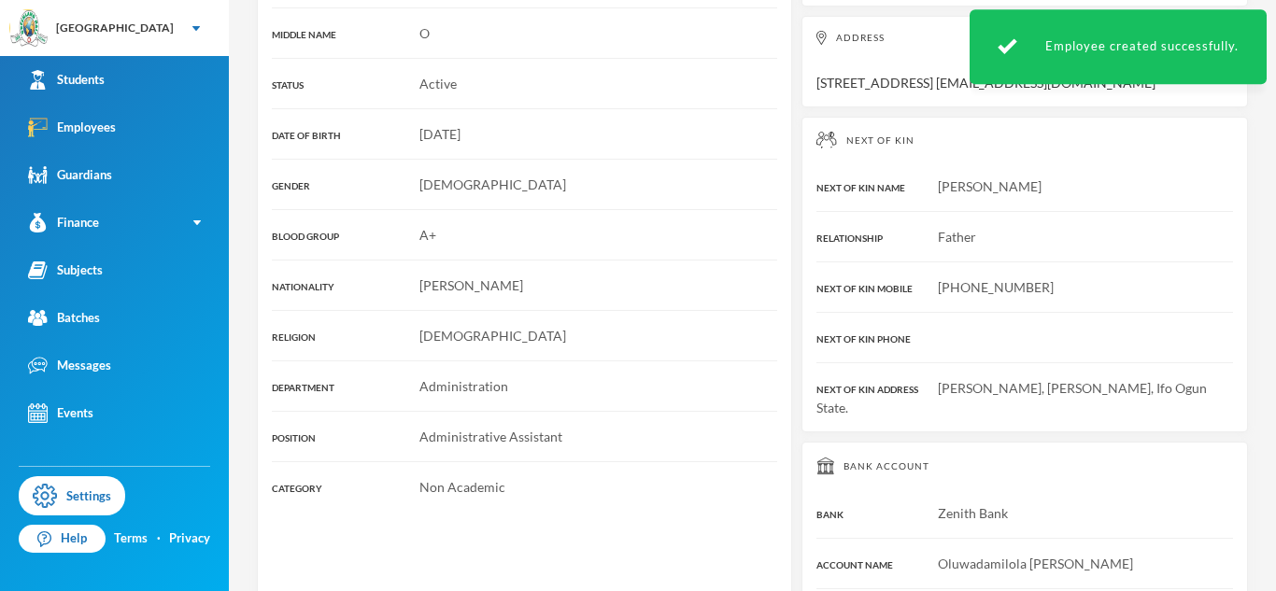
scroll to position [518, 0]
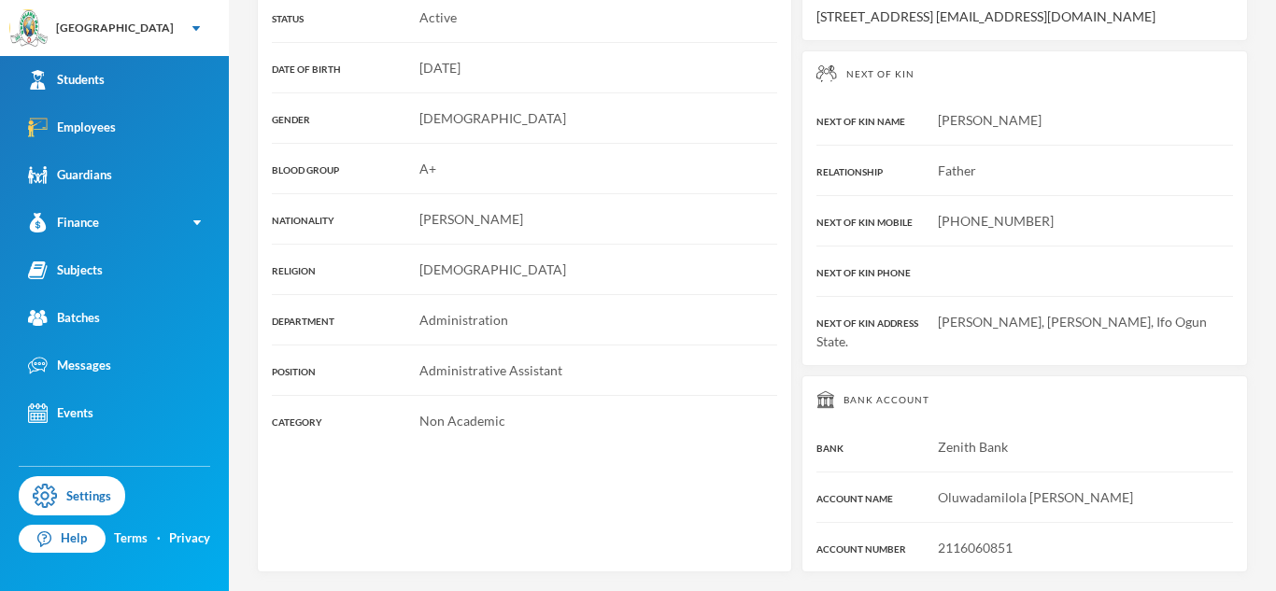
click at [388, 571] on div "Employee Profile TITLE Miss LAST NAME [PERSON_NAME] FIRST NAME Eniitan MIDDLE N…" at bounding box center [524, 160] width 535 height 825
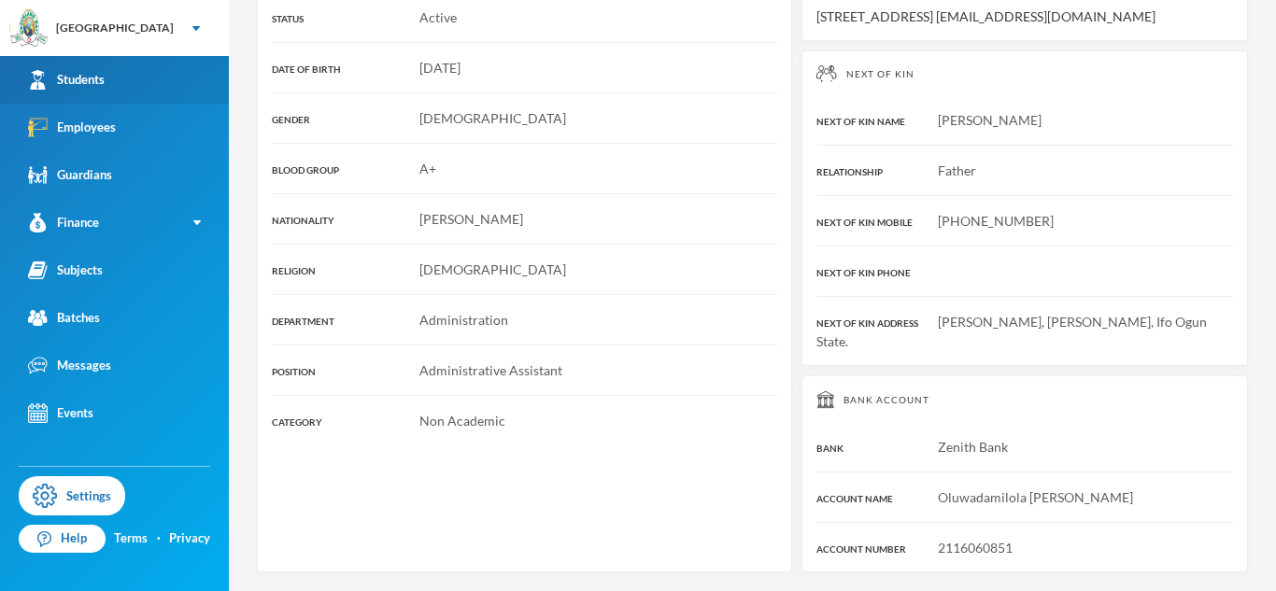
click at [85, 75] on div "Students" at bounding box center [66, 80] width 77 height 20
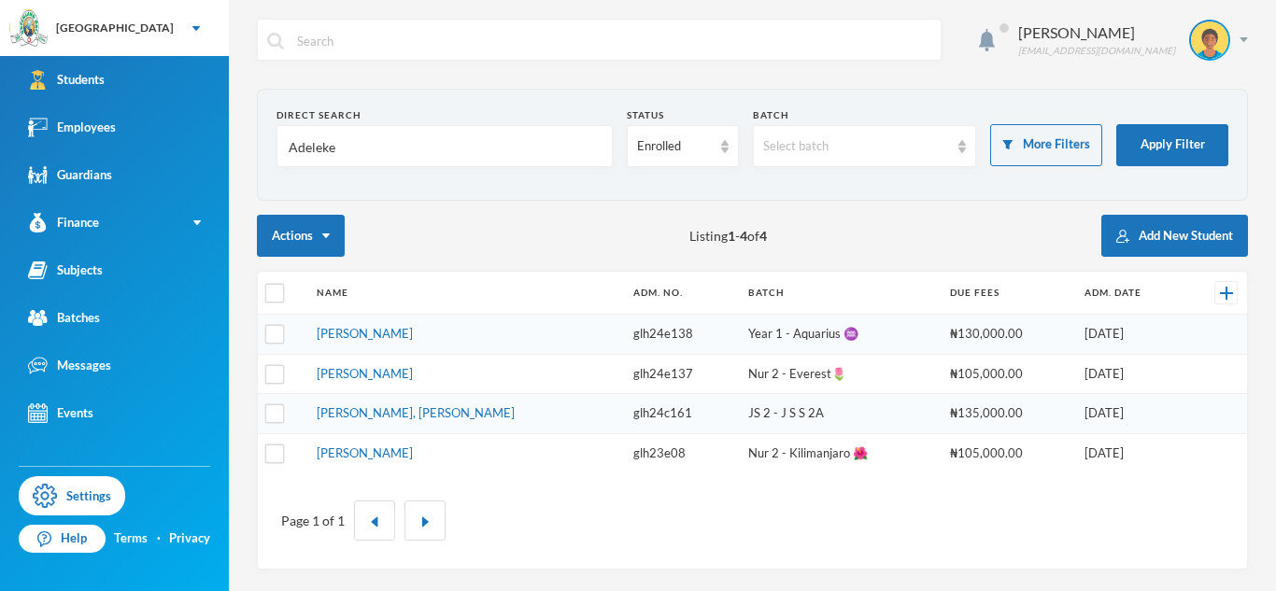
click at [328, 156] on input "Adeleke" at bounding box center [445, 147] width 316 height 42
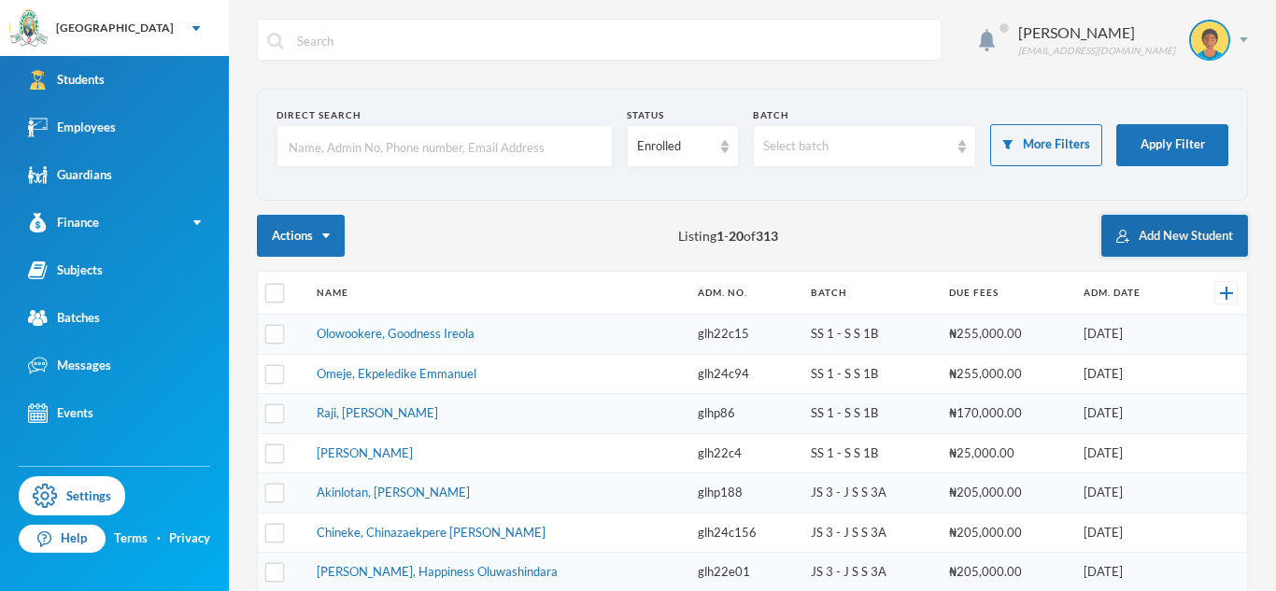
click at [1166, 242] on button "Add New Student" at bounding box center [1174, 236] width 147 height 42
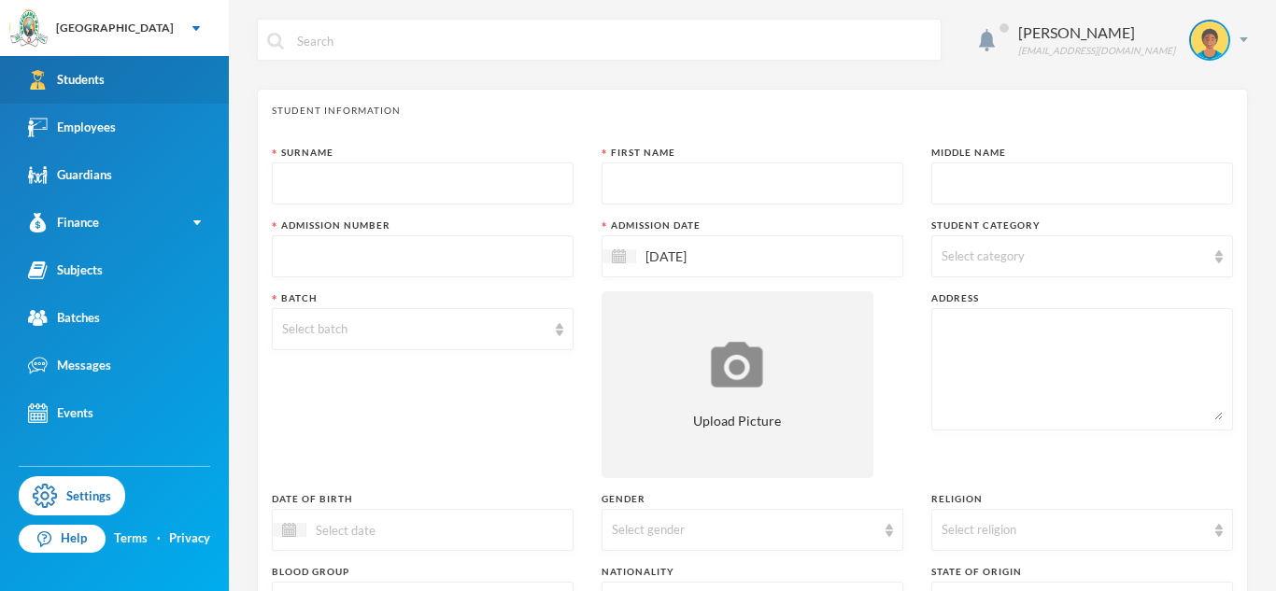
click at [129, 76] on link "Students" at bounding box center [114, 80] width 229 height 48
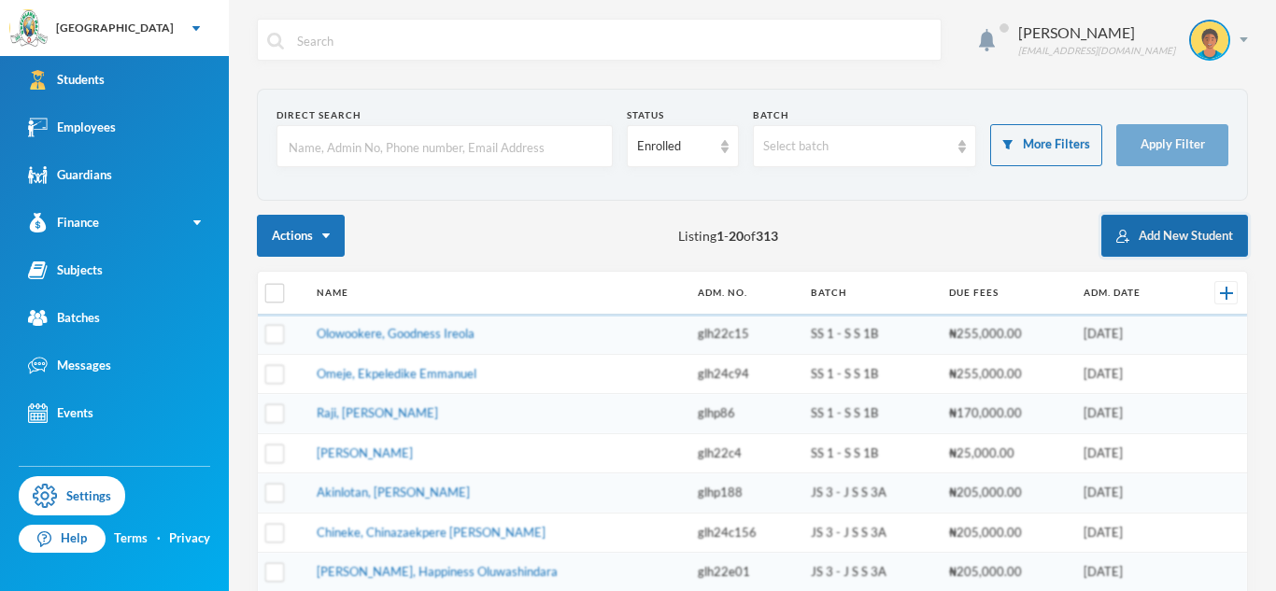
click at [1128, 232] on button "Add New Student" at bounding box center [1174, 236] width 147 height 42
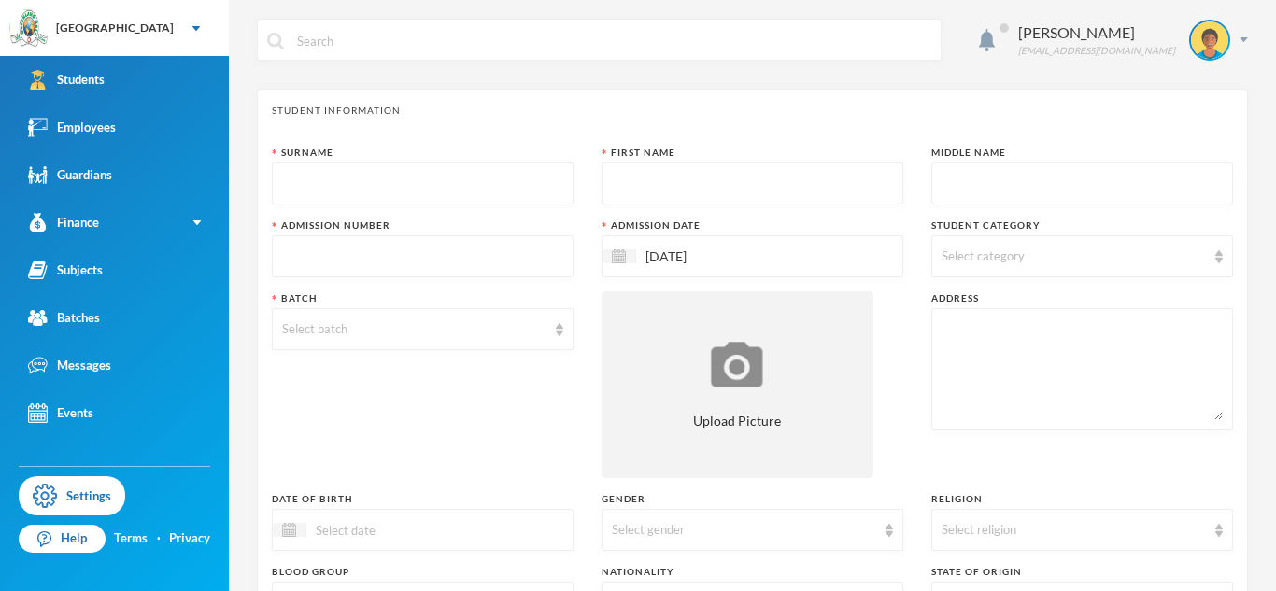
click at [521, 269] on input "text" at bounding box center [422, 257] width 281 height 42
type input "g"
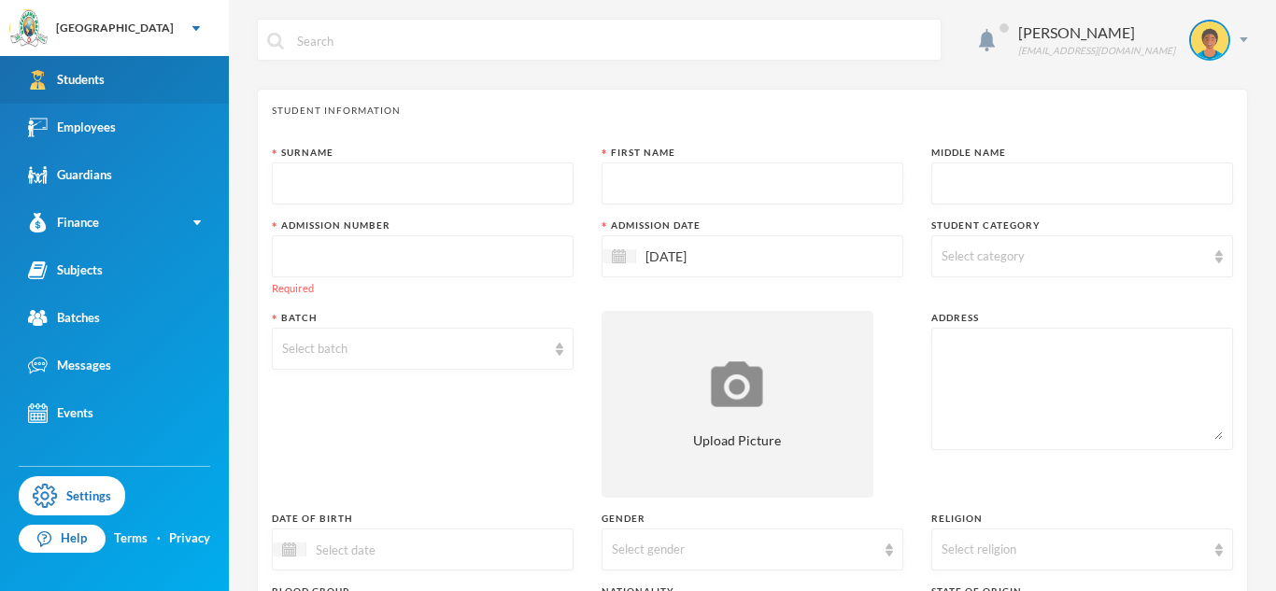
click at [193, 87] on link "Students" at bounding box center [114, 80] width 229 height 48
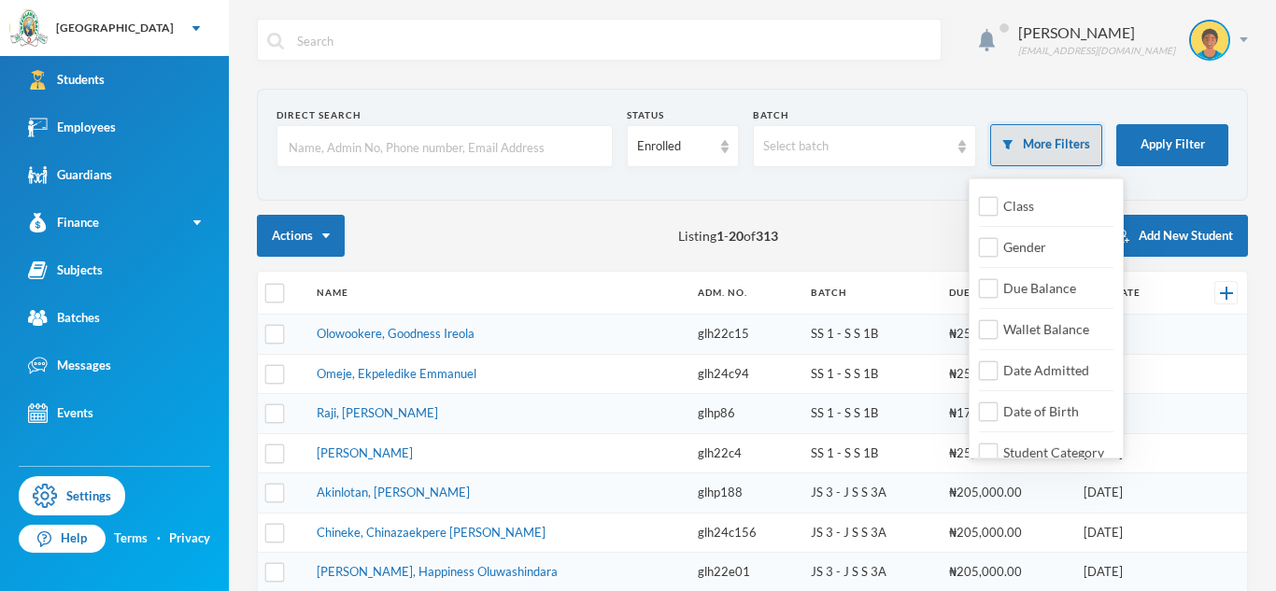
click at [1040, 153] on button "More Filters" at bounding box center [1046, 145] width 112 height 42
click at [1039, 375] on span "Date Admitted" at bounding box center [1046, 370] width 101 height 16
click at [998, 375] on input "Date Admitted" at bounding box center [989, 371] width 20 height 20
checkbox input "true"
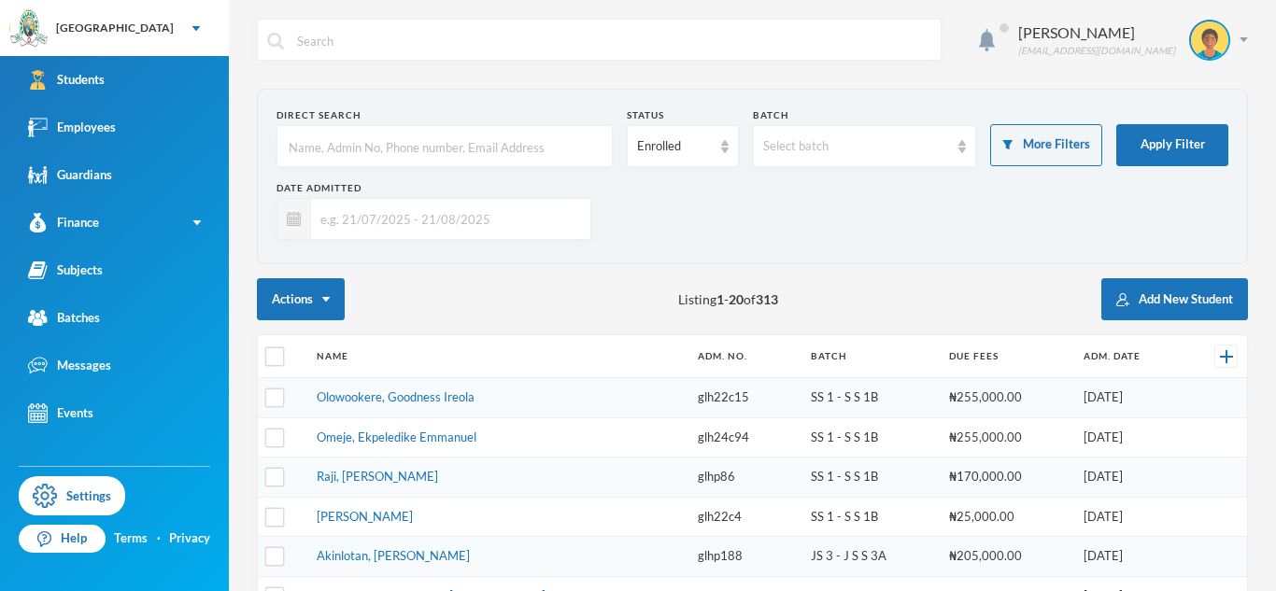
click at [544, 227] on input "text" at bounding box center [446, 219] width 270 height 42
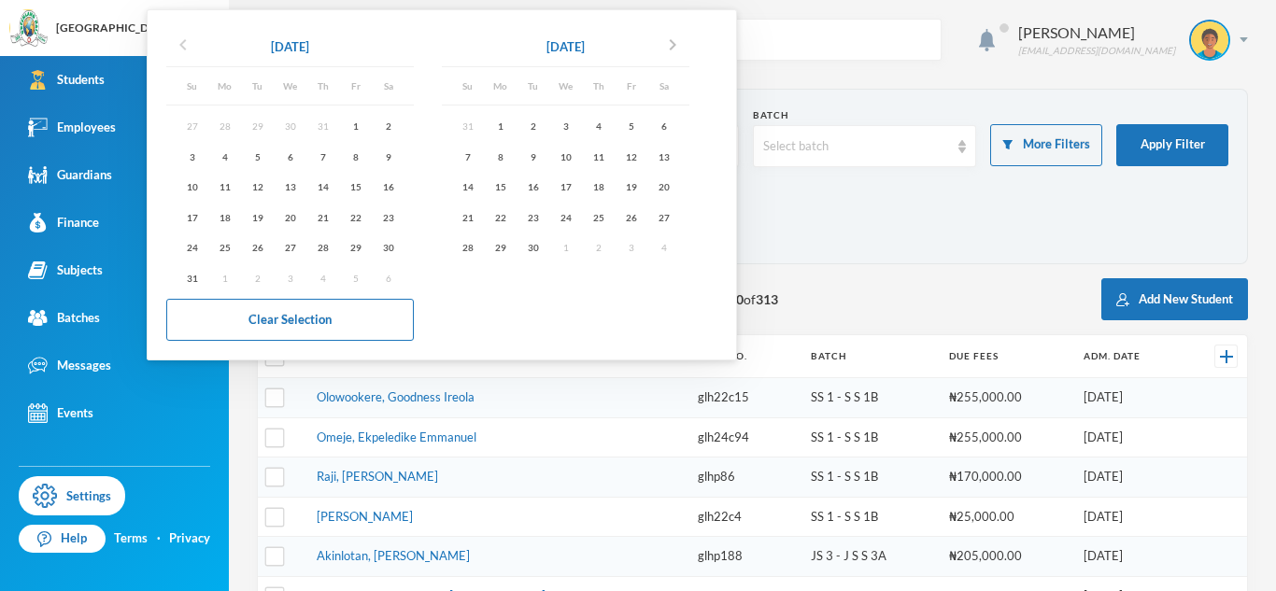
click at [187, 35] on icon "chevron_left" at bounding box center [183, 45] width 22 height 22
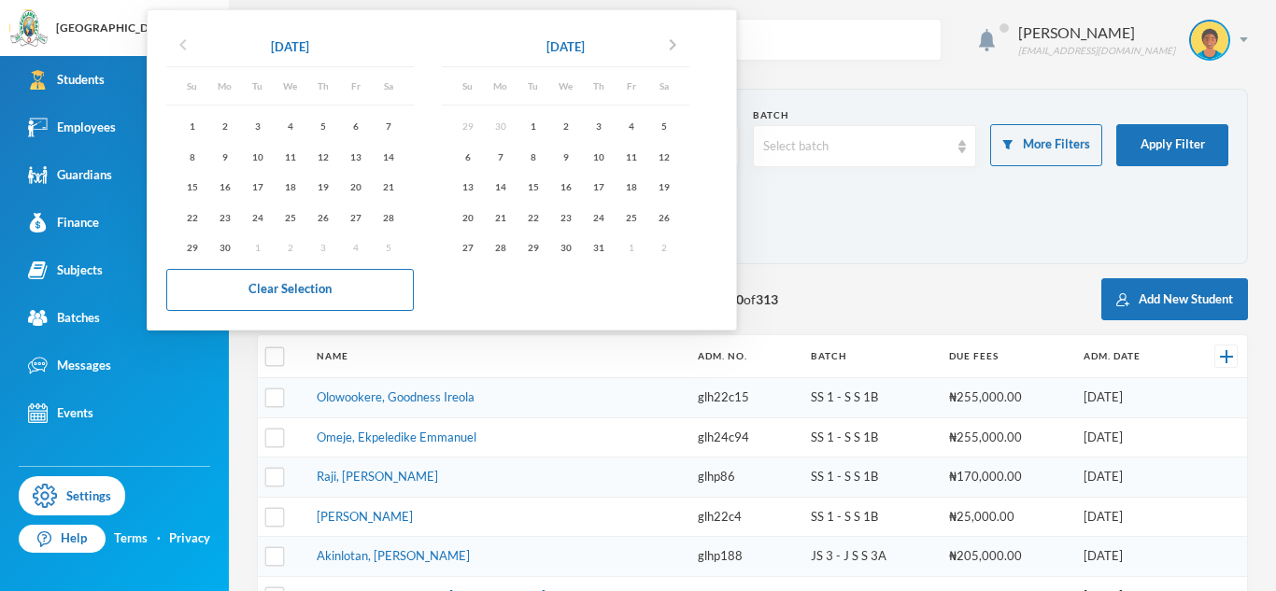
click at [187, 35] on icon "chevron_left" at bounding box center [183, 45] width 22 height 22
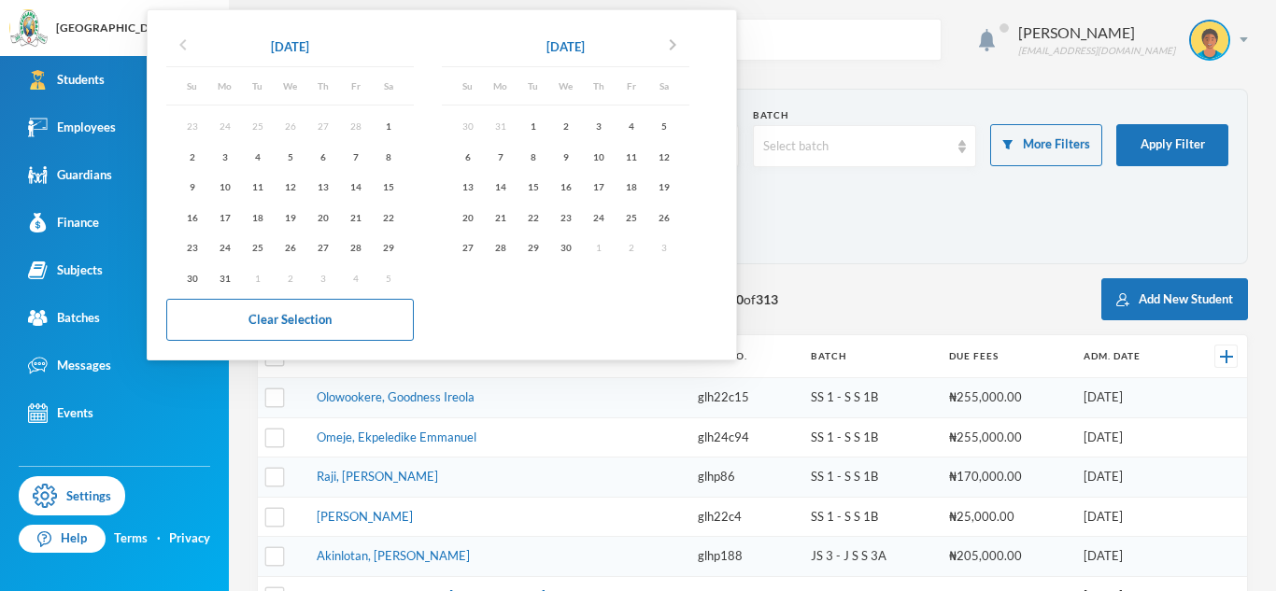
click at [187, 35] on icon "chevron_left" at bounding box center [183, 45] width 22 height 22
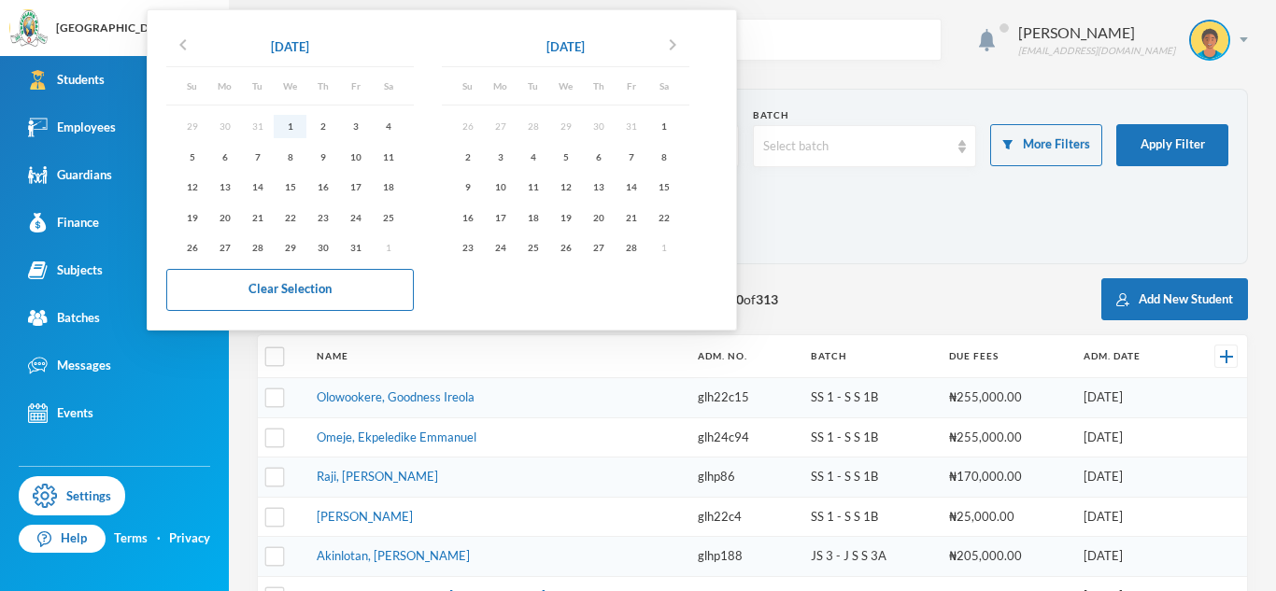
click at [293, 132] on div "1" at bounding box center [290, 126] width 33 height 23
click at [670, 59] on button "chevron_right" at bounding box center [673, 48] width 34 height 30
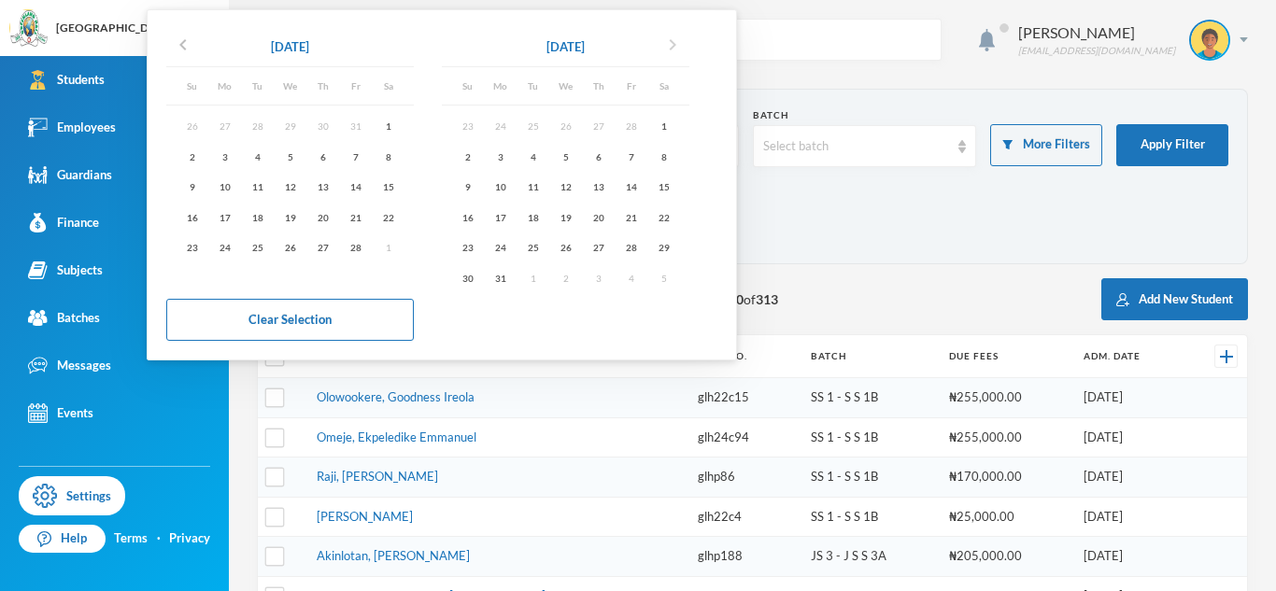
click at [670, 59] on button "chevron_right" at bounding box center [673, 48] width 34 height 30
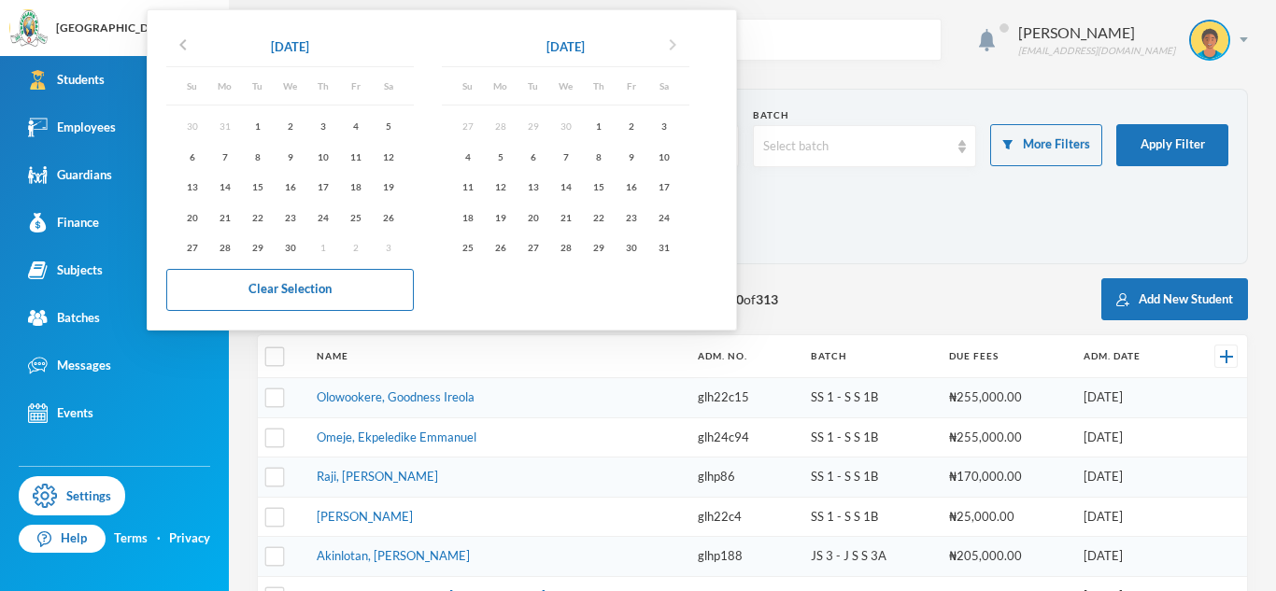
click at [670, 59] on button "chevron_right" at bounding box center [673, 48] width 34 height 30
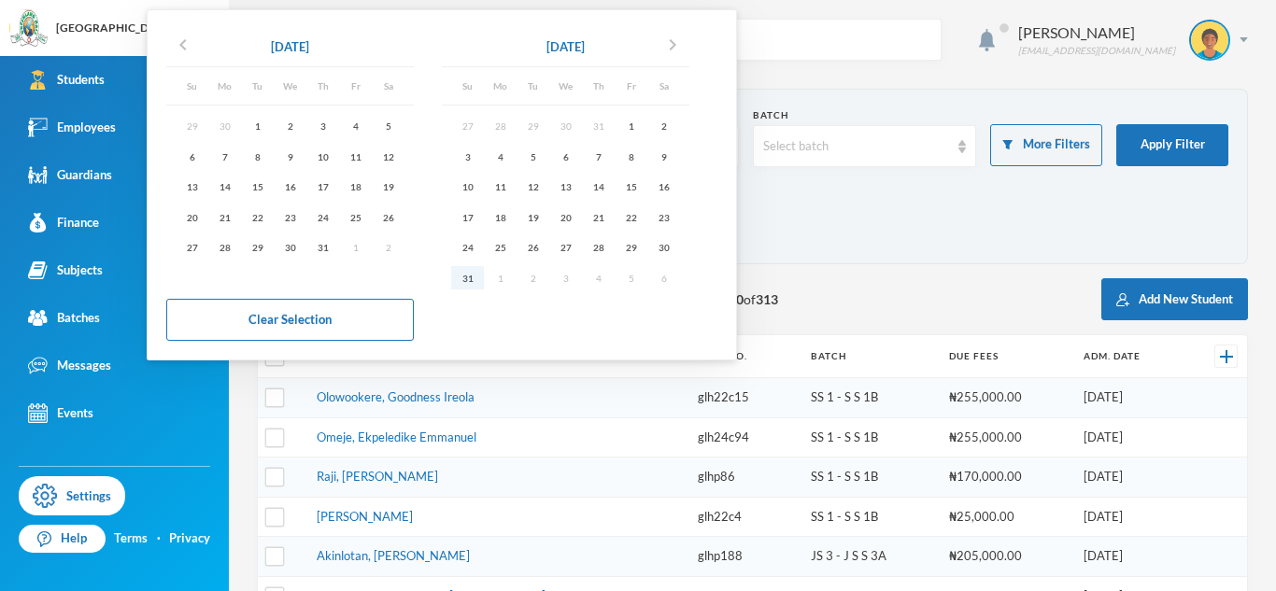
click at [468, 281] on div "31" at bounding box center [467, 277] width 33 height 23
type input "[DATE] - [DATE]"
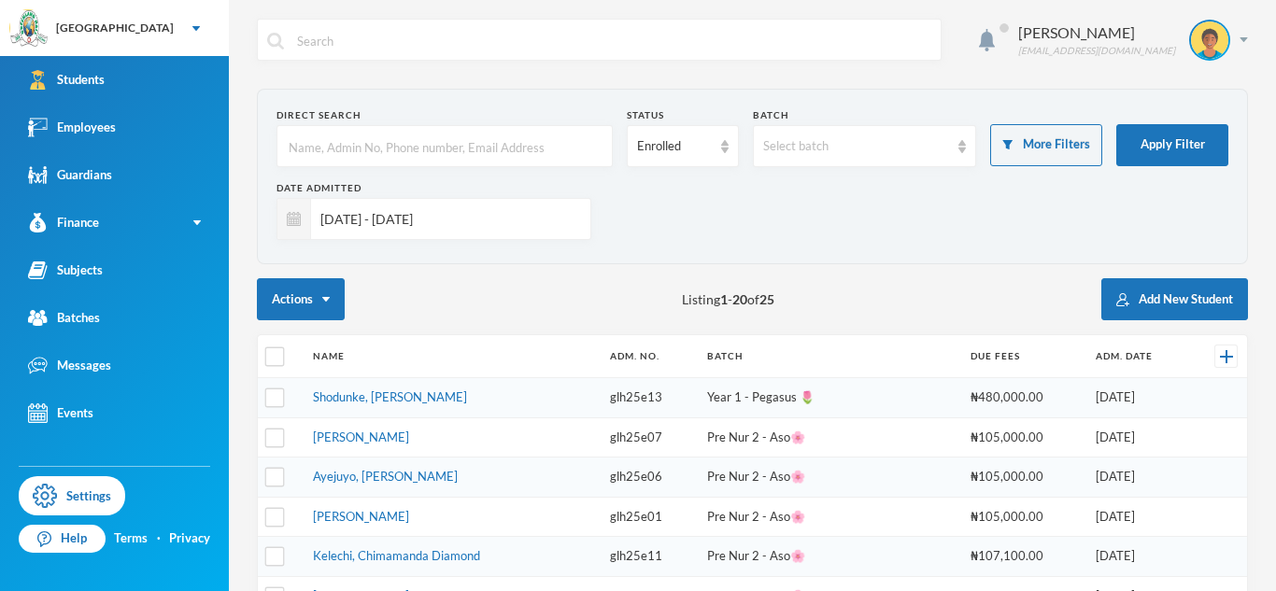
scroll to position [696, 0]
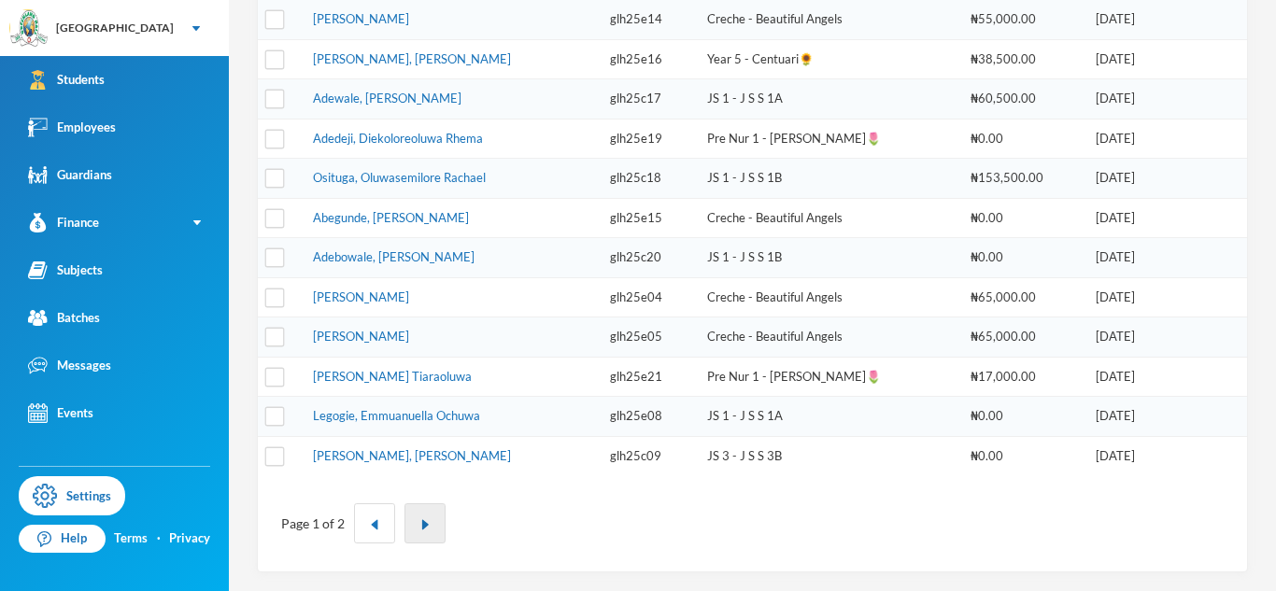
click at [425, 524] on img "button" at bounding box center [424, 524] width 11 height 11
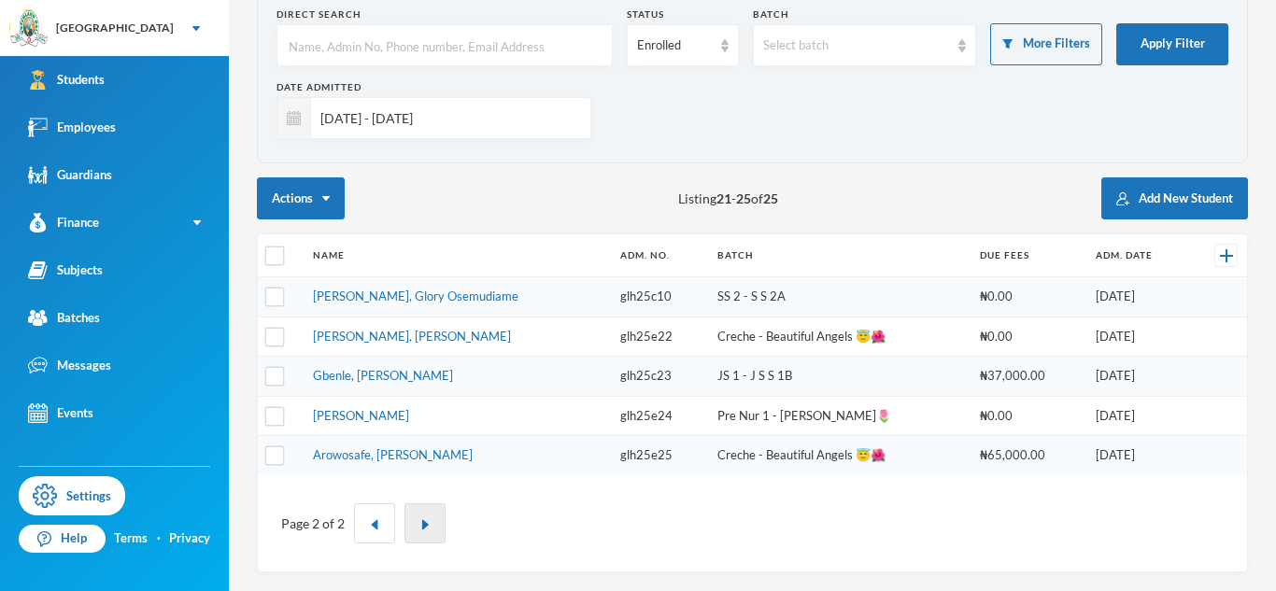
scroll to position [101, 0]
click at [1197, 193] on button "Add New Student" at bounding box center [1174, 198] width 147 height 42
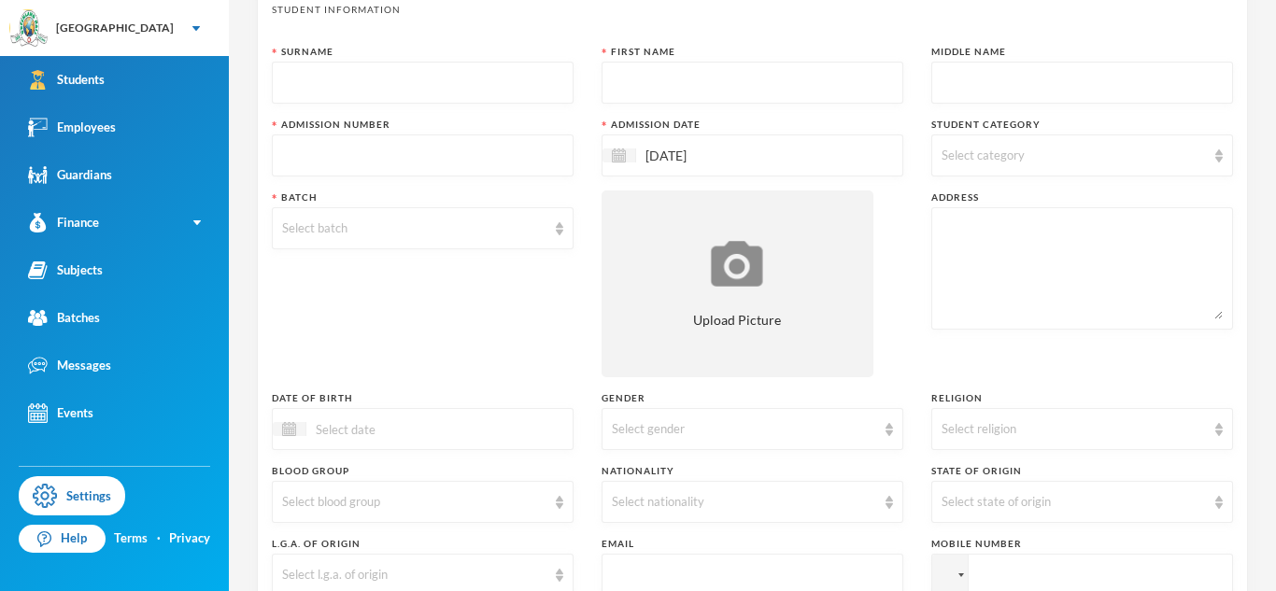
click at [995, 150] on span "Select category" at bounding box center [982, 155] width 83 height 15
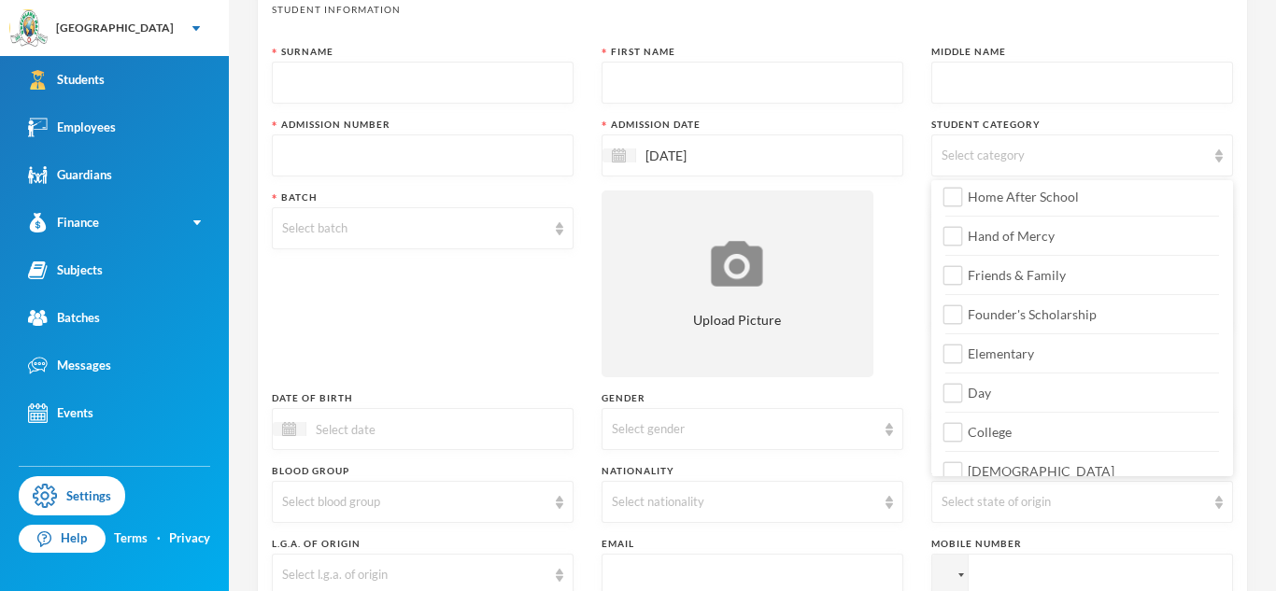
scroll to position [220, 0]
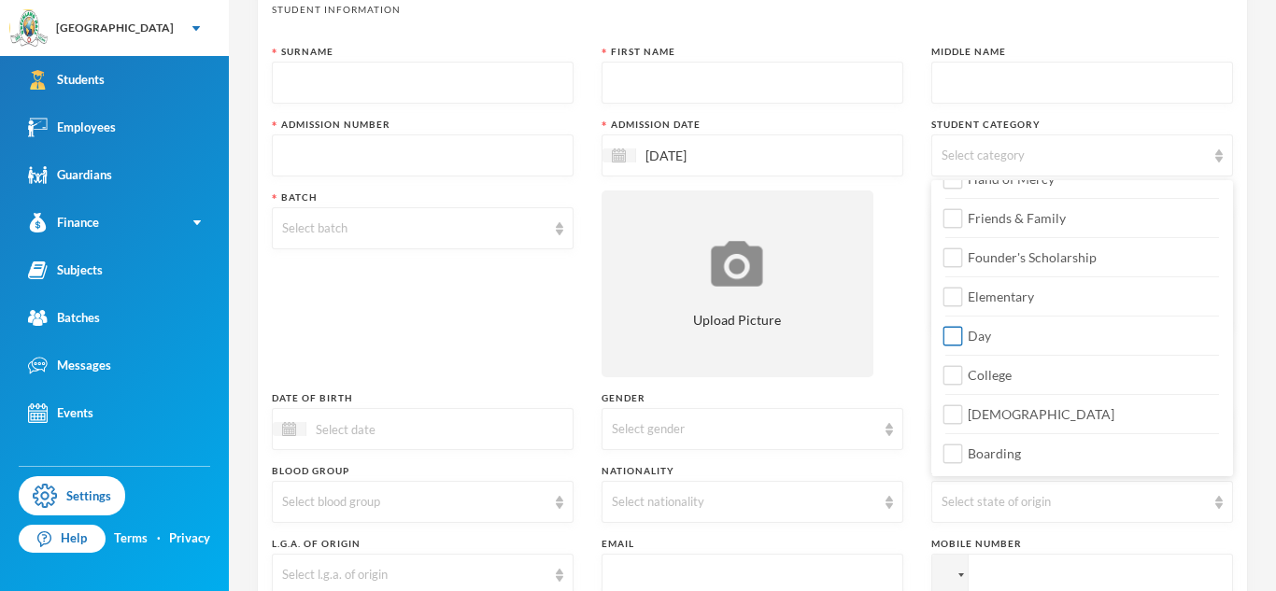
click at [1162, 334] on label "Day" at bounding box center [1082, 331] width 274 height 30
click at [963, 334] on input "Day" at bounding box center [953, 337] width 20 height 20
checkbox input "true"
click at [1036, 377] on label "College" at bounding box center [1082, 370] width 274 height 30
click at [963, 377] on input "College" at bounding box center [953, 376] width 20 height 20
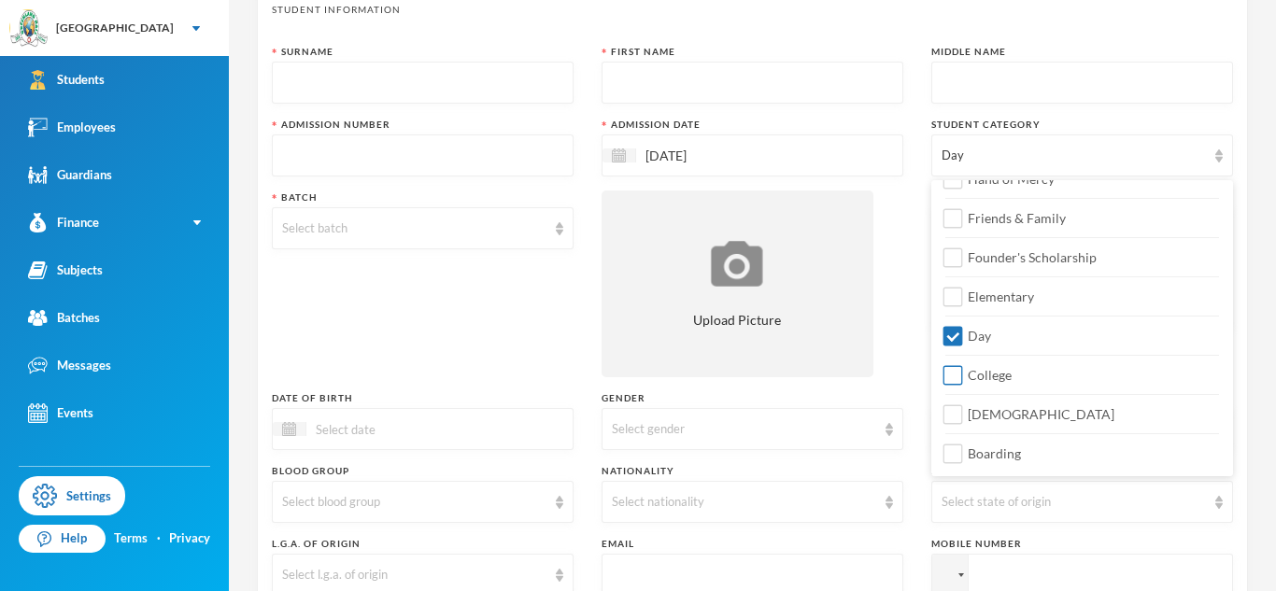
checkbox input "true"
click at [964, 407] on span "[DEMOGRAPHIC_DATA]" at bounding box center [1041, 414] width 162 height 16
click at [963, 407] on input "[DEMOGRAPHIC_DATA]" at bounding box center [953, 415] width 20 height 20
checkbox input "true"
click at [874, 391] on div "Gender" at bounding box center [752, 398] width 302 height 14
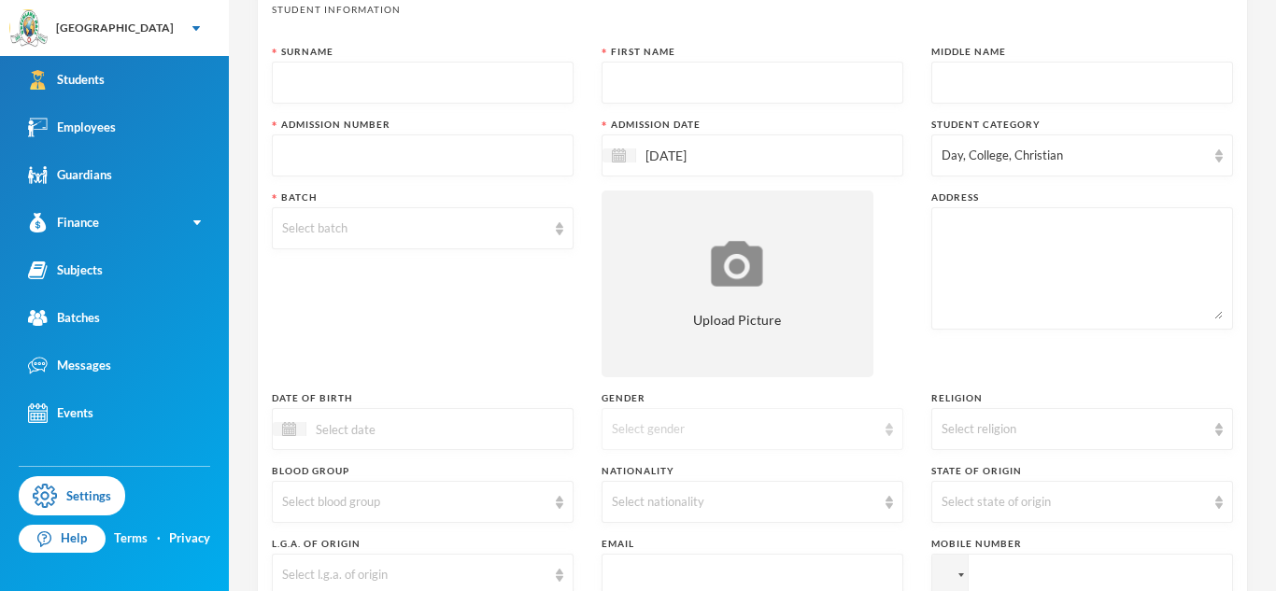
click at [781, 421] on div "Select gender" at bounding box center [744, 429] width 264 height 19
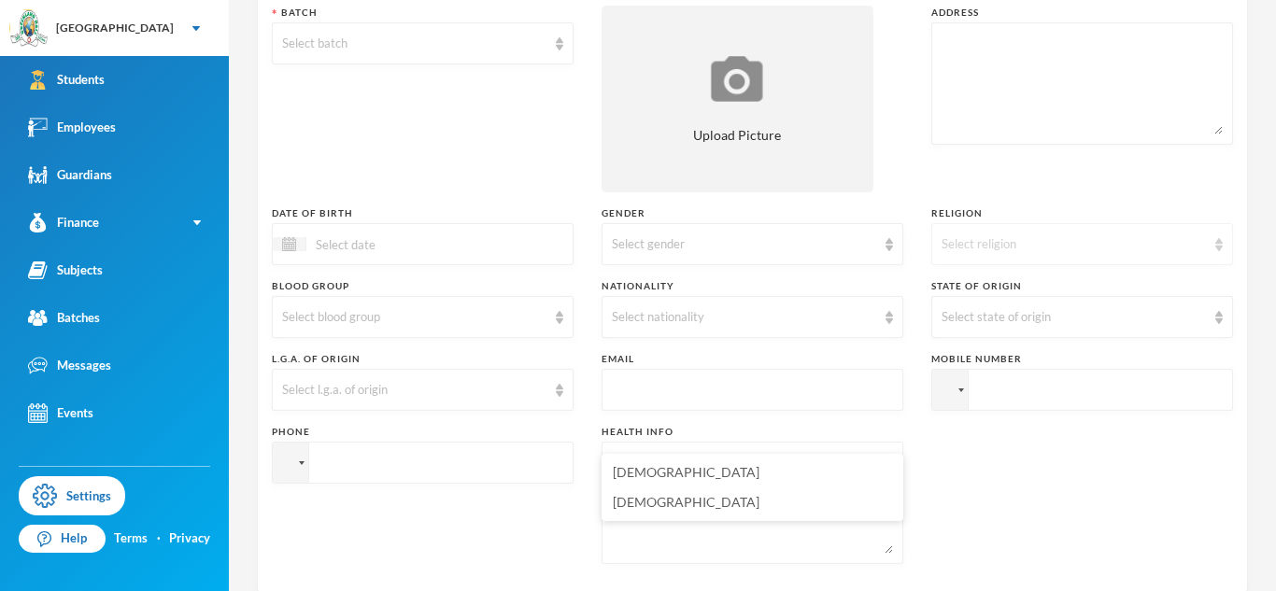
scroll to position [300, 0]
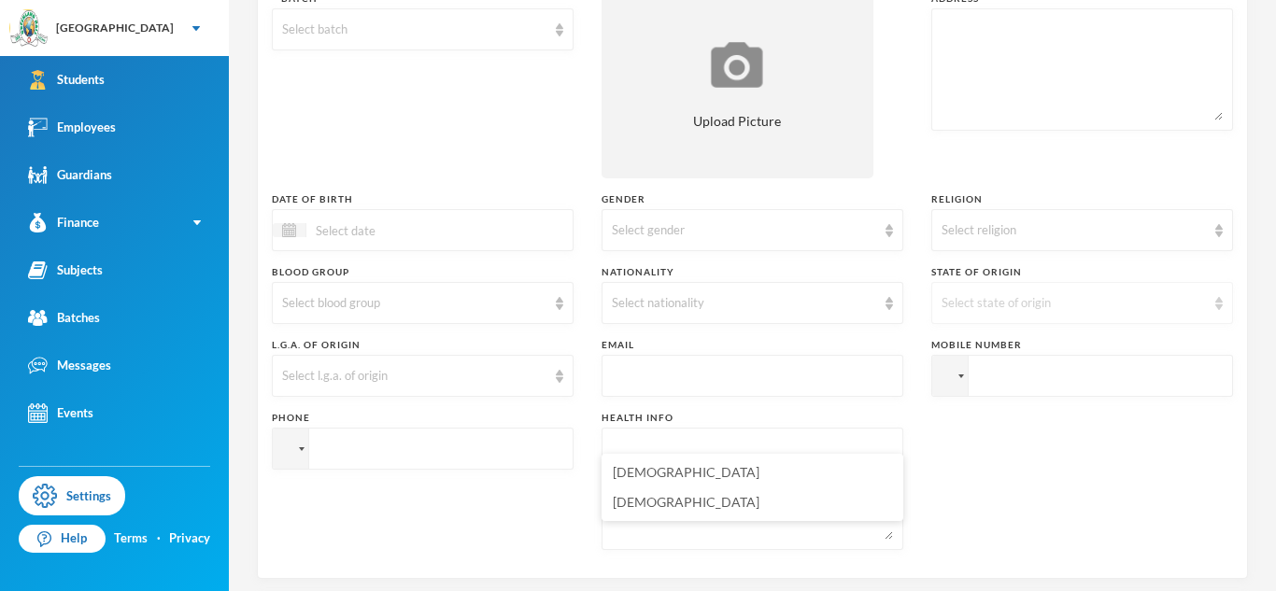
click at [1081, 292] on div "Select state of origin" at bounding box center [1082, 303] width 302 height 42
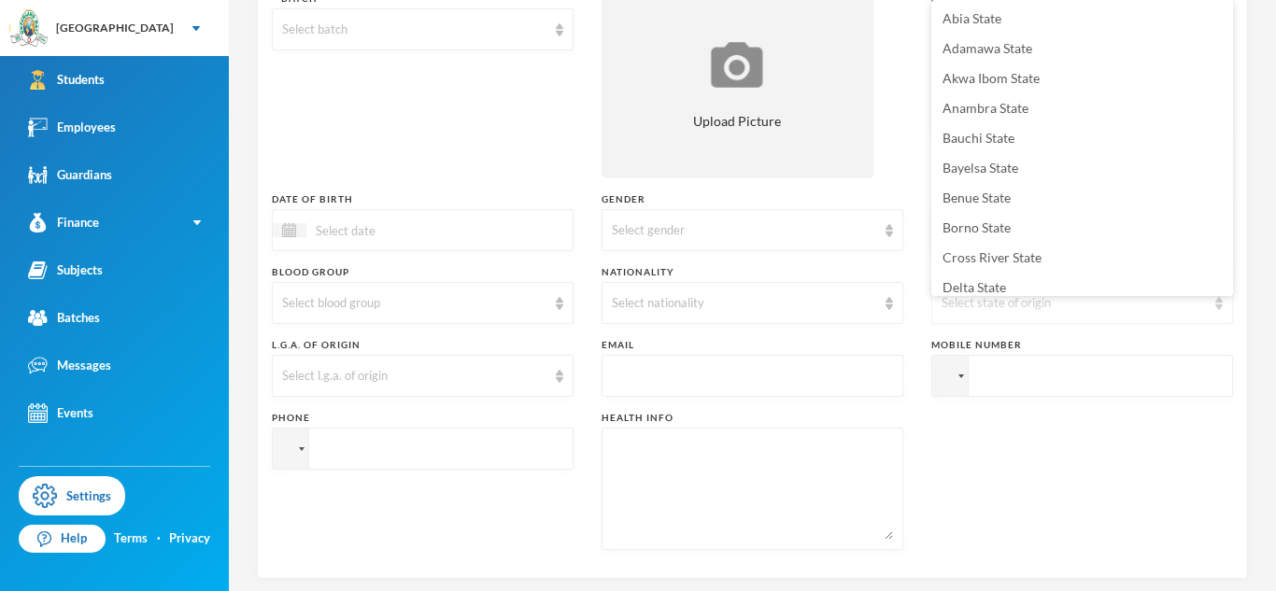
scroll to position [7, 0]
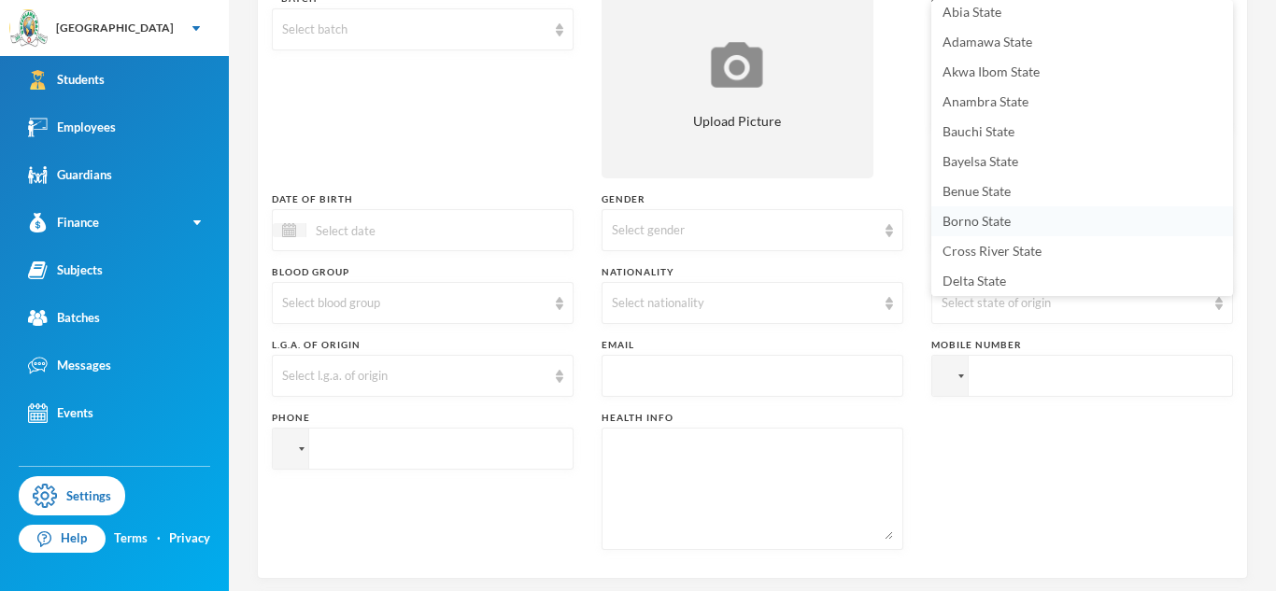
click at [1038, 223] on li "Borno State" at bounding box center [1082, 221] width 302 height 30
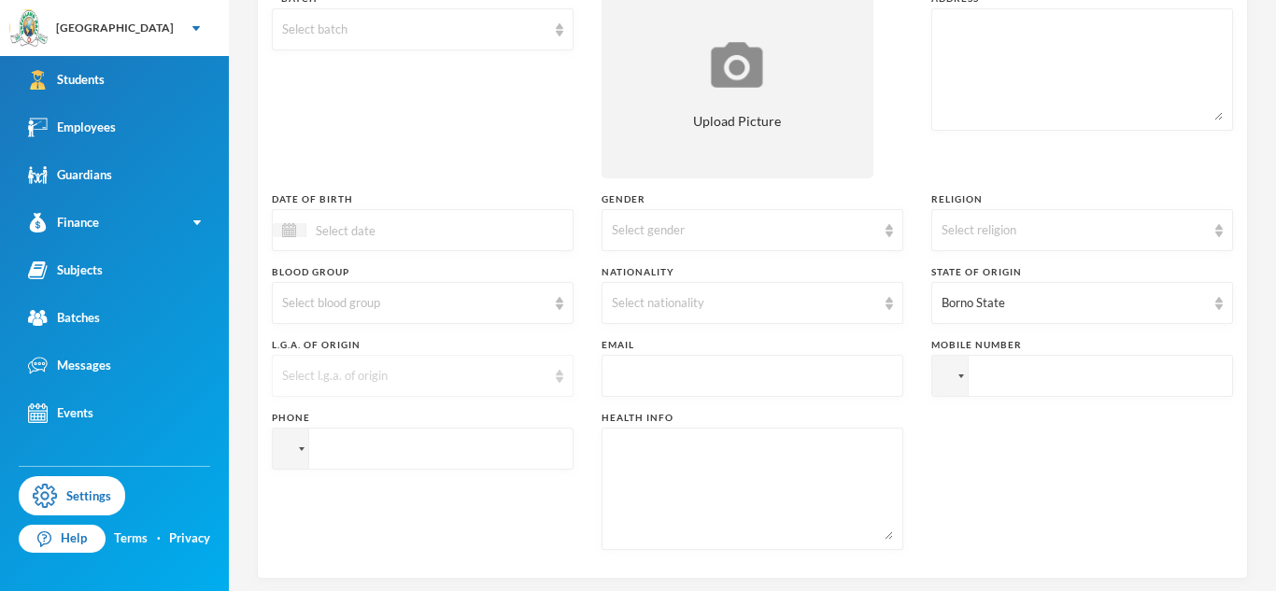
click at [459, 379] on div "Select l.g.a. of origin" at bounding box center [414, 376] width 264 height 19
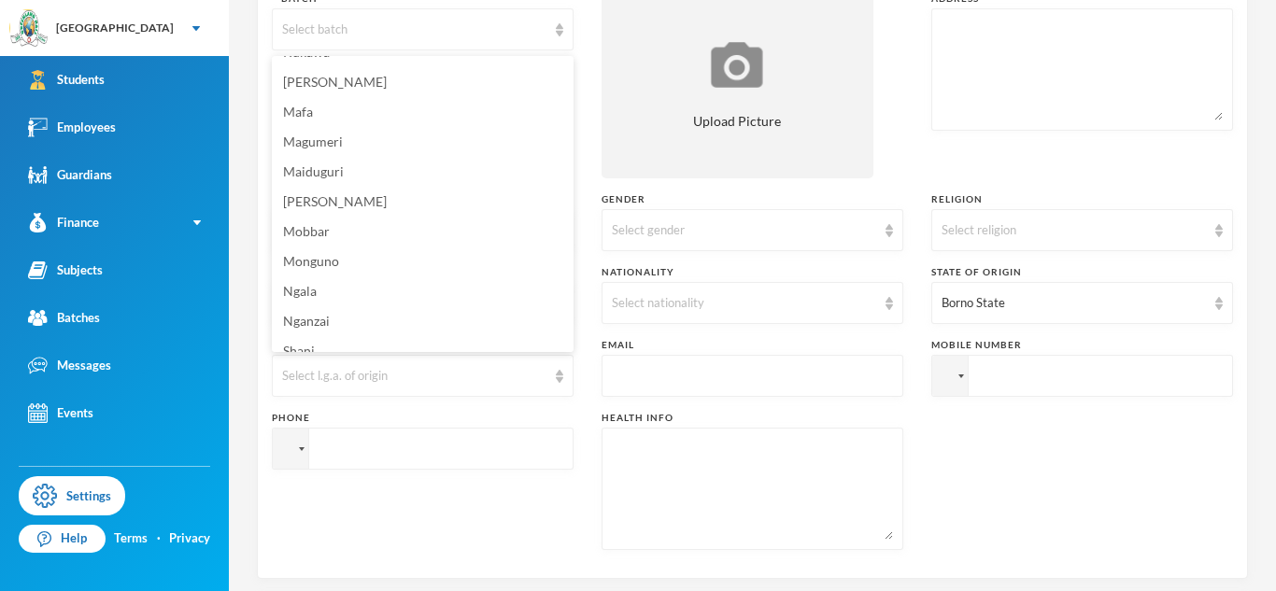
scroll to position [518, 0]
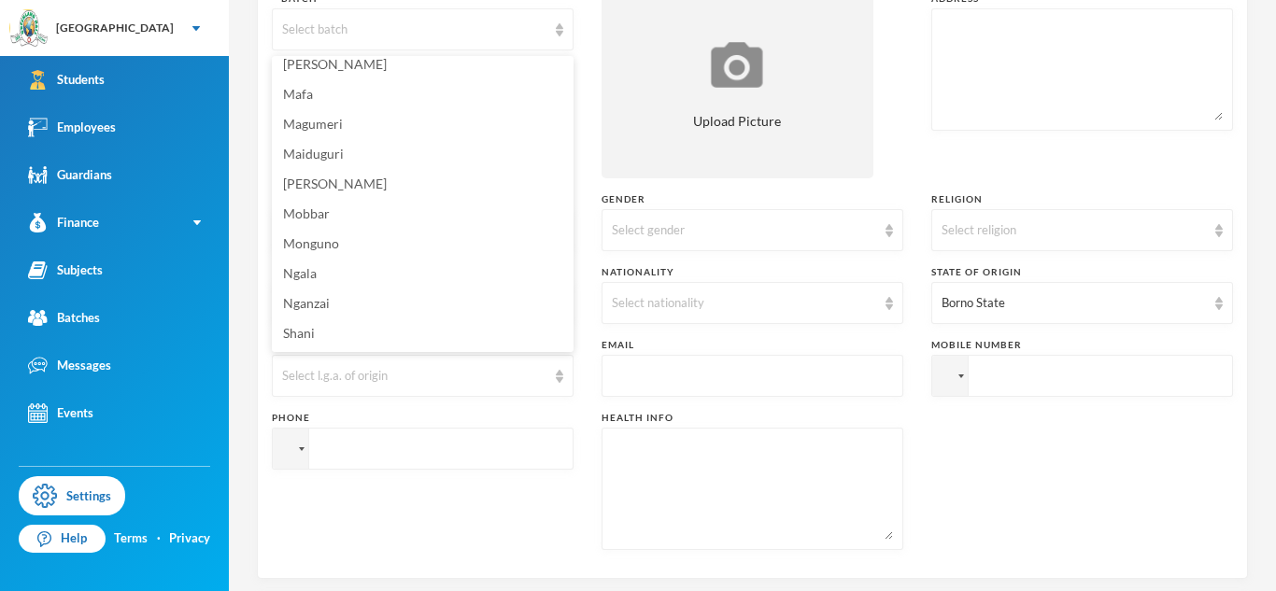
click at [680, 376] on input "text" at bounding box center [752, 377] width 281 height 42
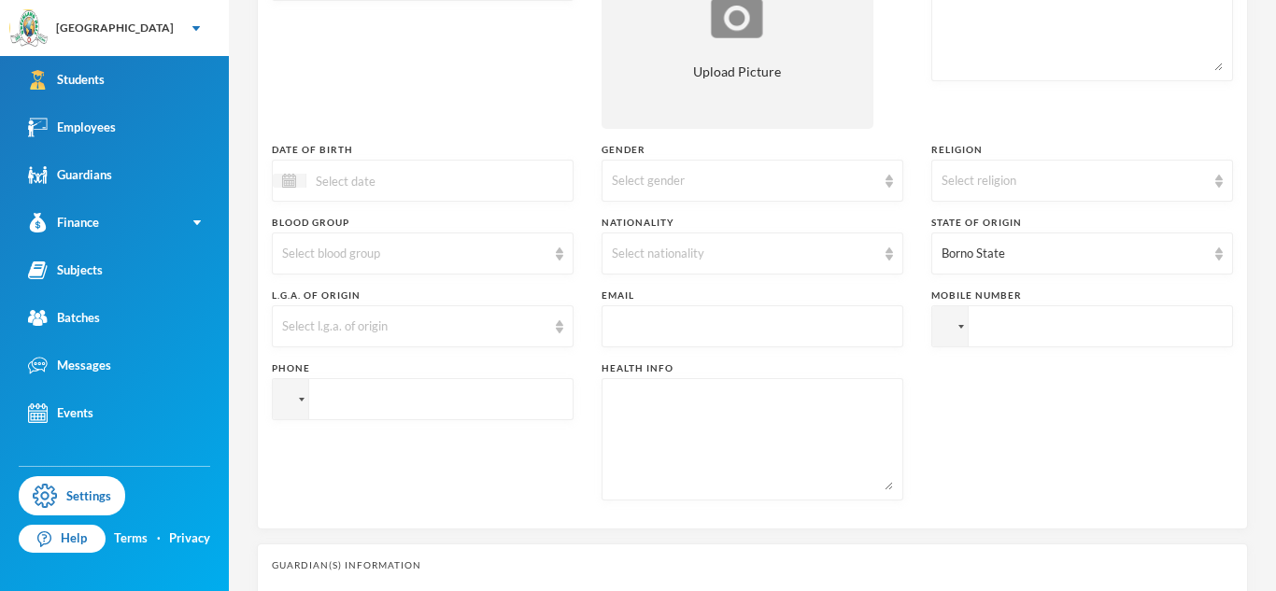
scroll to position [351, 0]
click at [657, 394] on textarea at bounding box center [752, 438] width 281 height 102
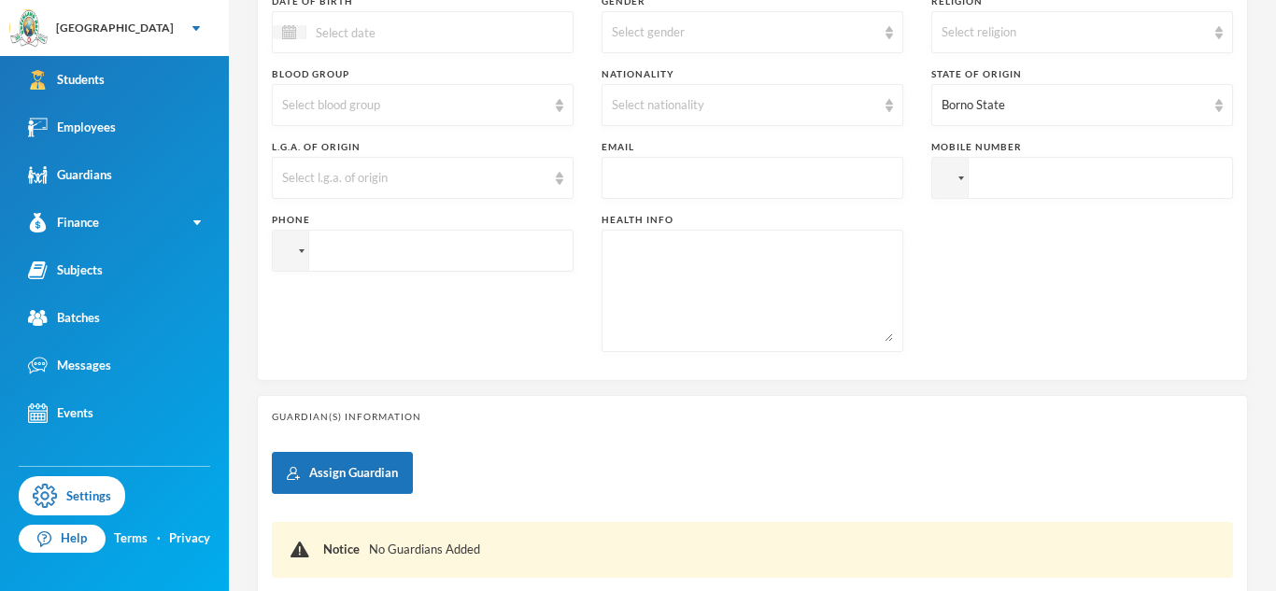
scroll to position [644, 0]
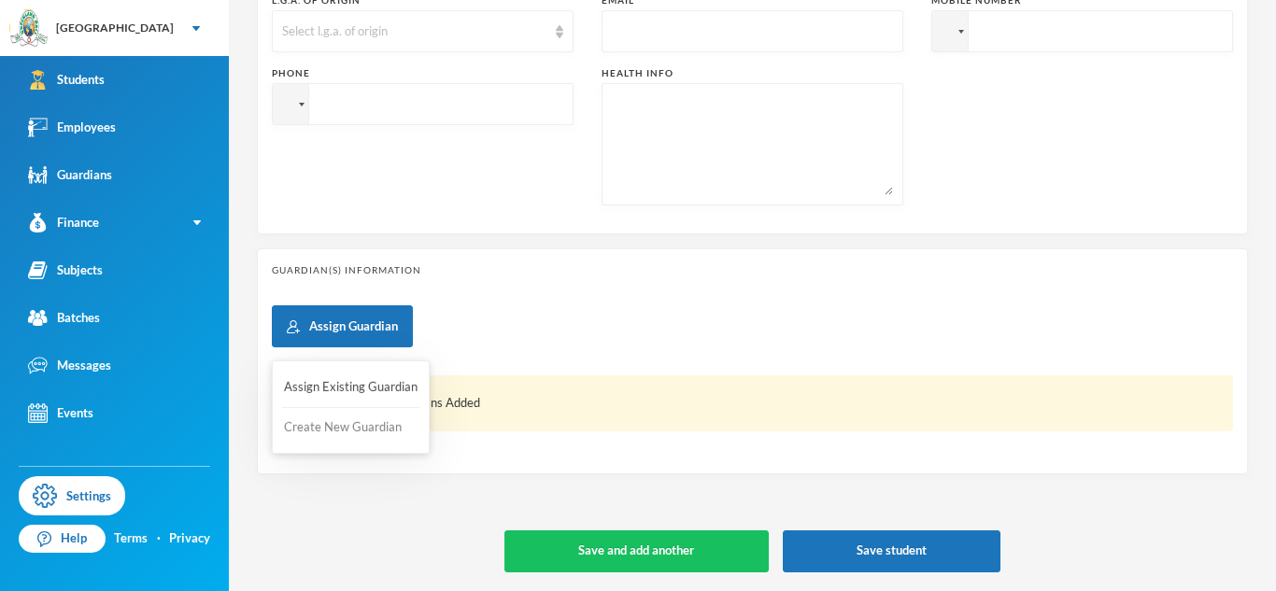
click at [371, 428] on button "Create New Guardian" at bounding box center [350, 428] width 137 height 34
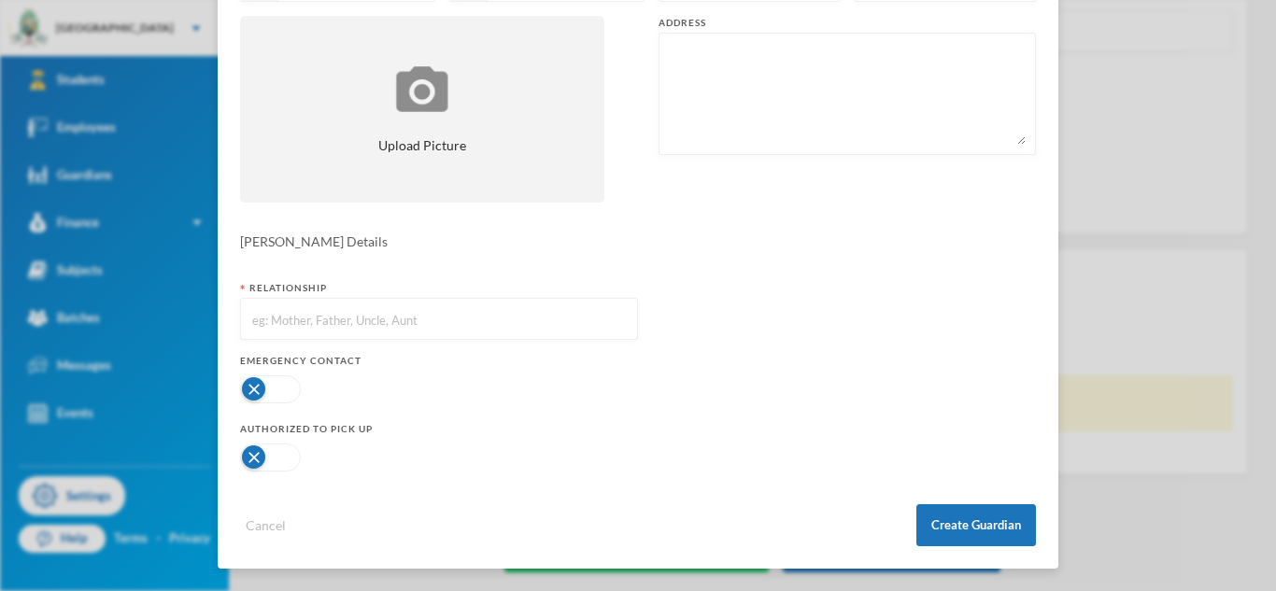
scroll to position [0, 0]
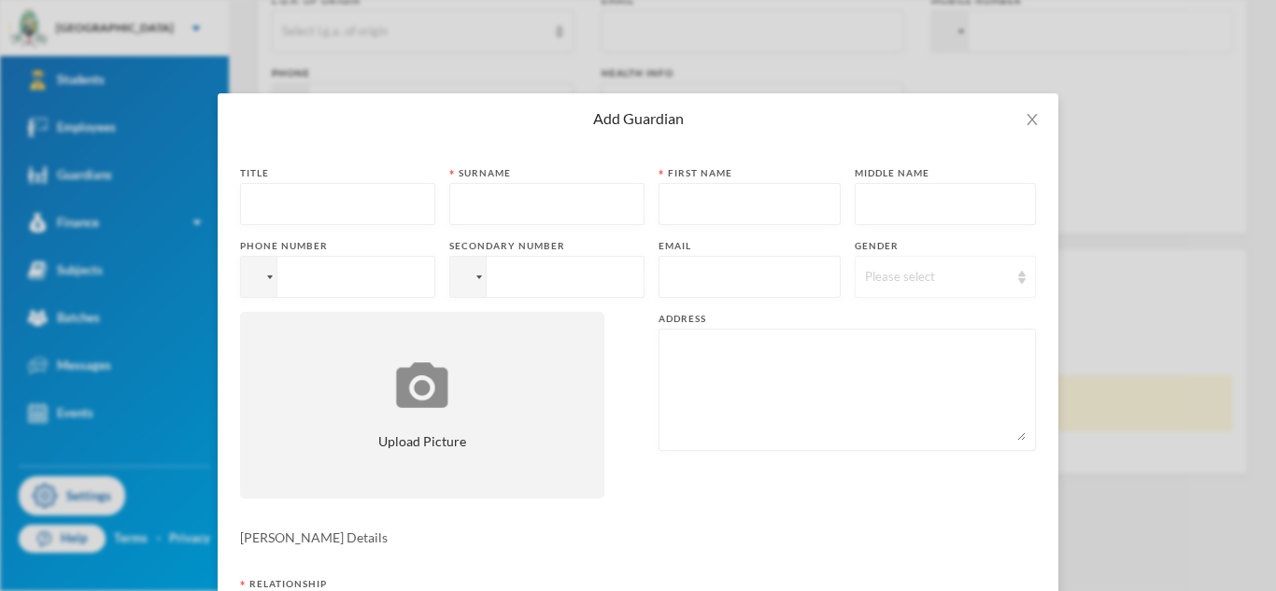
click at [900, 296] on div "Please select" at bounding box center [945, 277] width 182 height 42
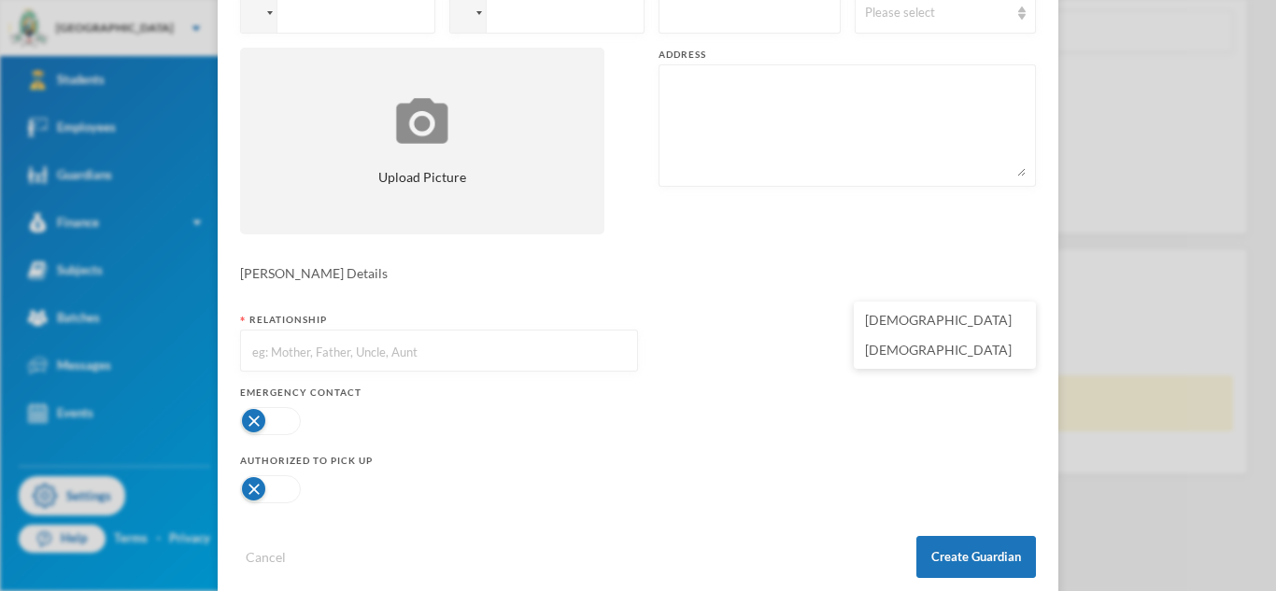
scroll to position [296, 0]
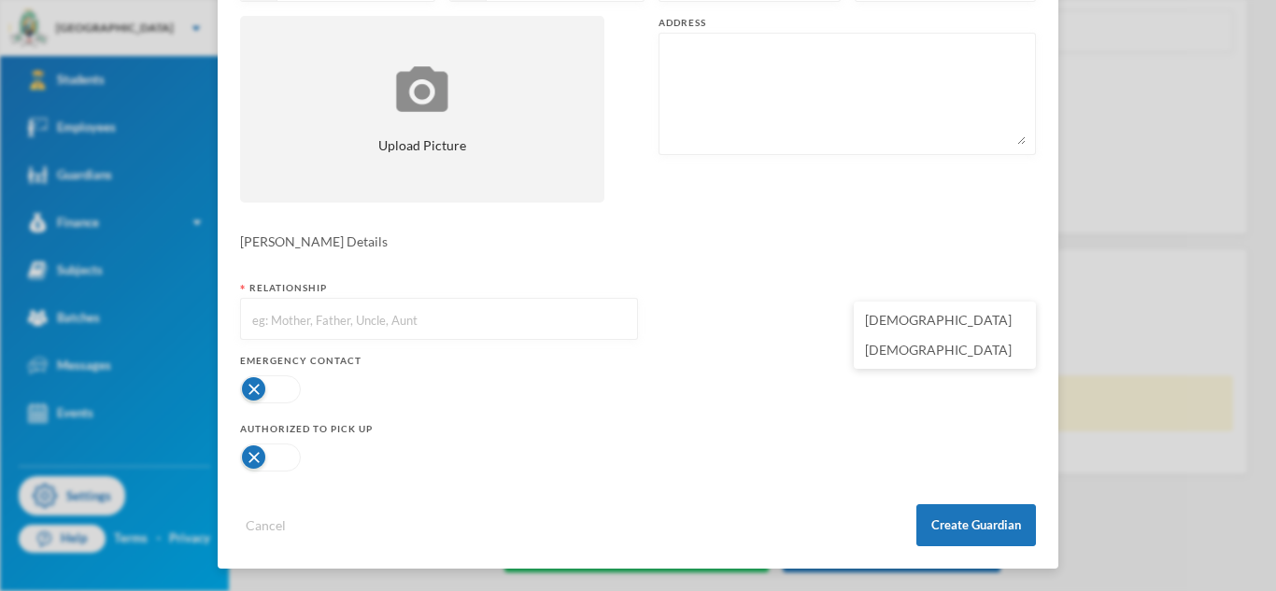
click at [305, 318] on input "text" at bounding box center [438, 320] width 377 height 42
click at [277, 396] on button "button" at bounding box center [270, 389] width 61 height 28
click at [273, 403] on button "button" at bounding box center [270, 389] width 61 height 28
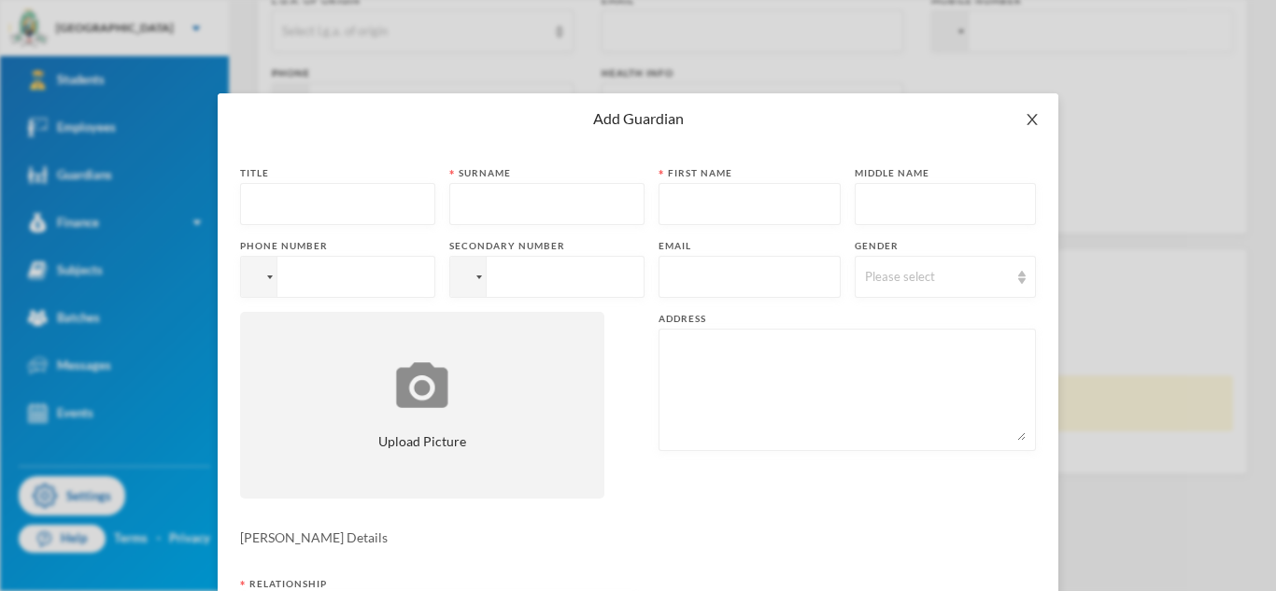
click at [1038, 112] on icon "icon: close" at bounding box center [1031, 119] width 15 height 15
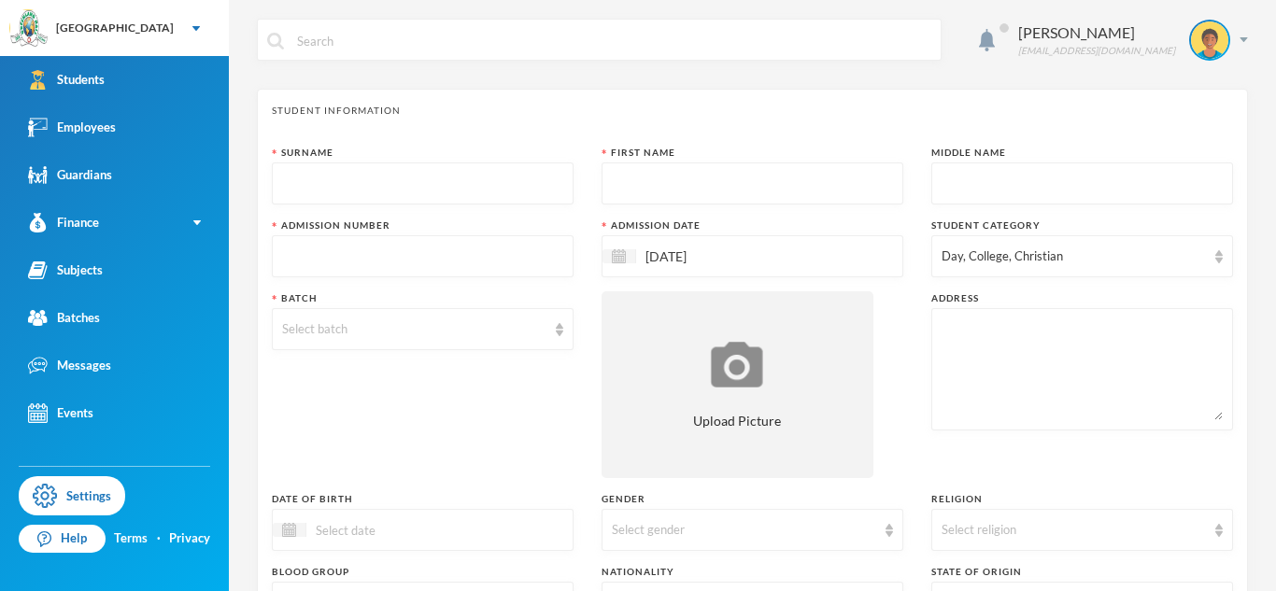
click at [572, 119] on div "Student Information Surname First Name Middle Name Admission Number Admission D…" at bounding box center [752, 484] width 991 height 790
